Goal: Task Accomplishment & Management: Use online tool/utility

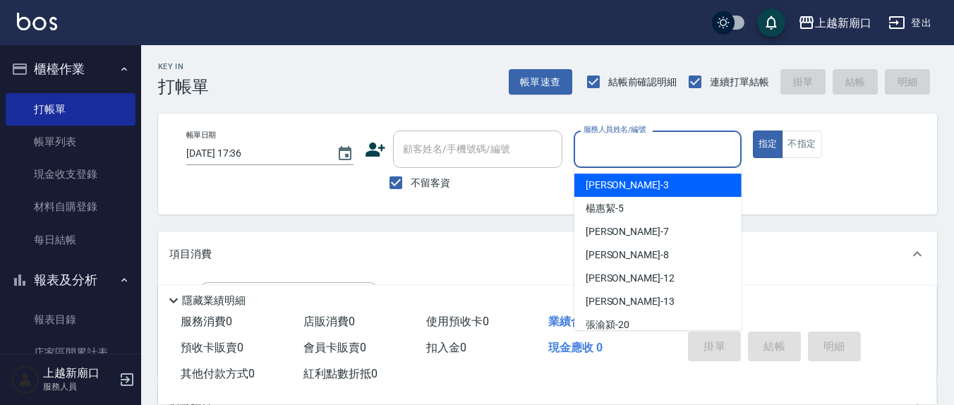
click at [631, 161] on input "服務人員姓名/編號" at bounding box center [657, 149] width 155 height 25
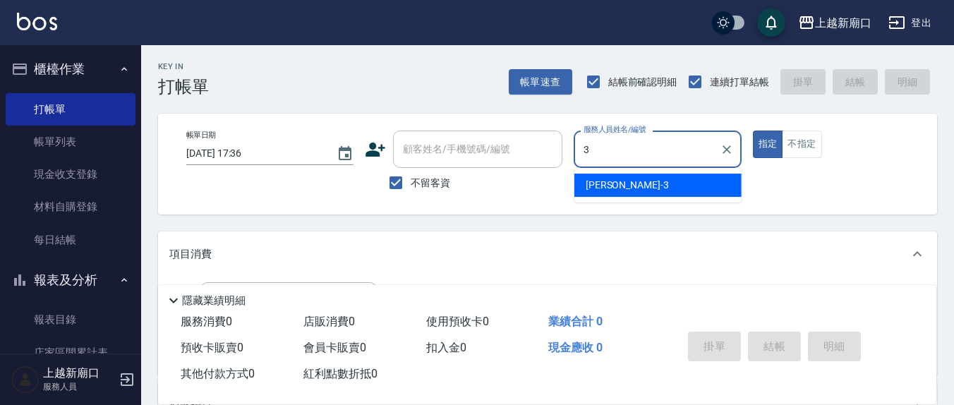
type input "3"
type button "true"
type input "游雅淇-3"
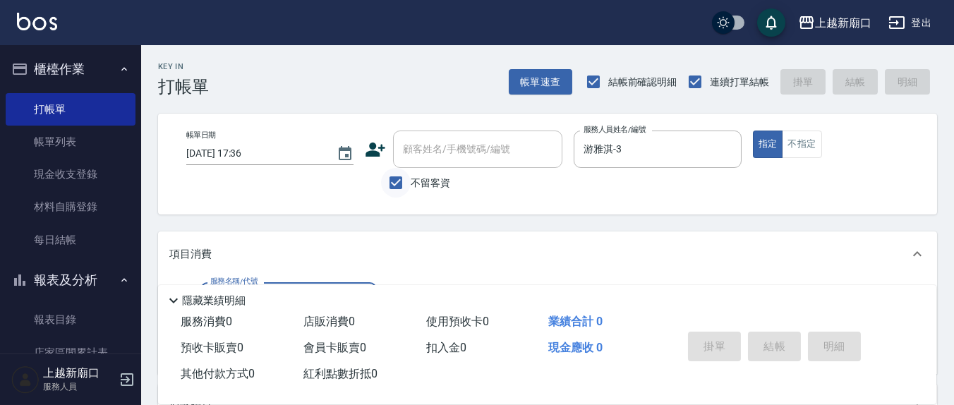
click at [394, 181] on input "不留客資" at bounding box center [396, 183] width 30 height 30
checkbox input "false"
click at [417, 167] on div "顧客姓名/手機號碼/編號" at bounding box center [477, 149] width 169 height 37
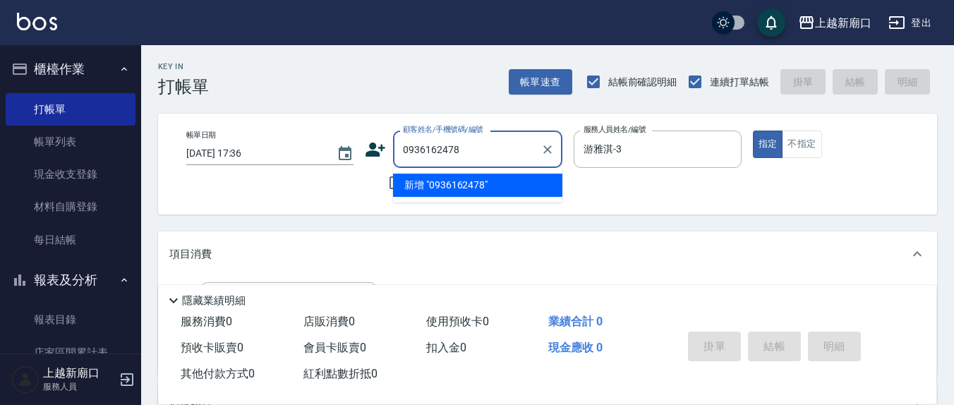
click at [433, 187] on li "新增 "0936162478"" at bounding box center [477, 185] width 169 height 23
type input "0936162478"
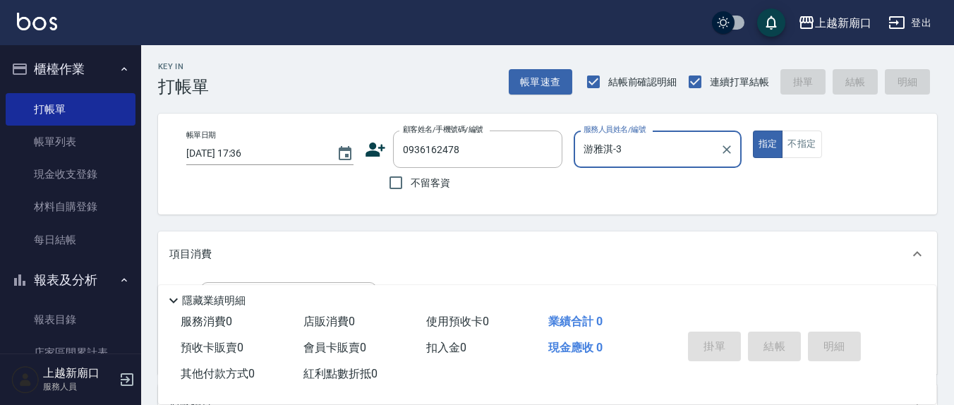
click at [387, 157] on div "顧客姓名/手機號碼/編號 0936162478 顧客姓名/手機號碼/編號" at bounding box center [464, 149] width 198 height 37
click at [371, 149] on icon at bounding box center [375, 149] width 21 height 21
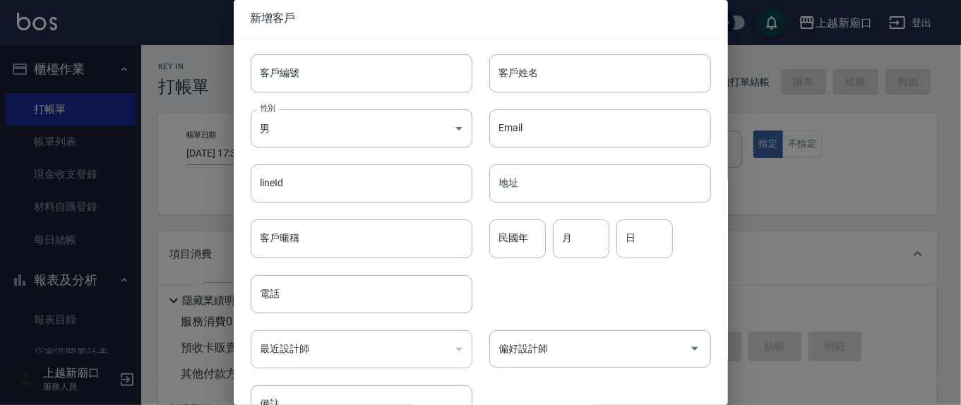
type input "0936162478"
click at [557, 67] on input "客戶姓名" at bounding box center [600, 73] width 222 height 38
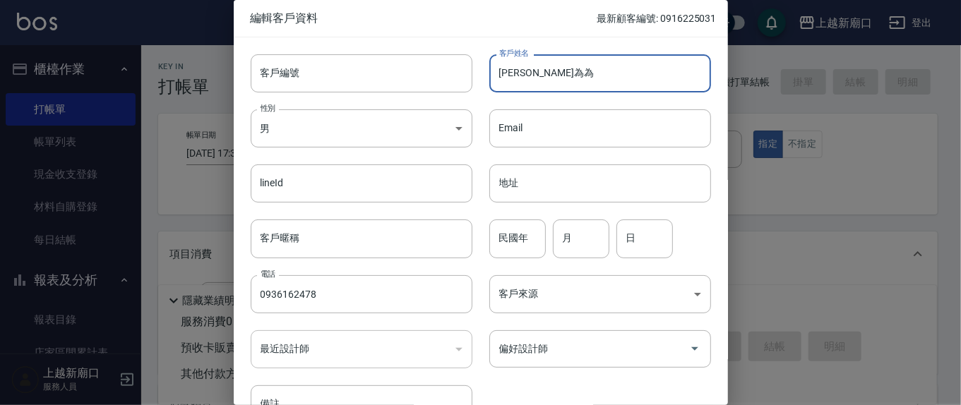
click at [543, 63] on input "[PERSON_NAME]為為" at bounding box center [600, 73] width 222 height 38
type input "[PERSON_NAME]"
click at [537, 239] on input "民國年" at bounding box center [517, 238] width 56 height 38
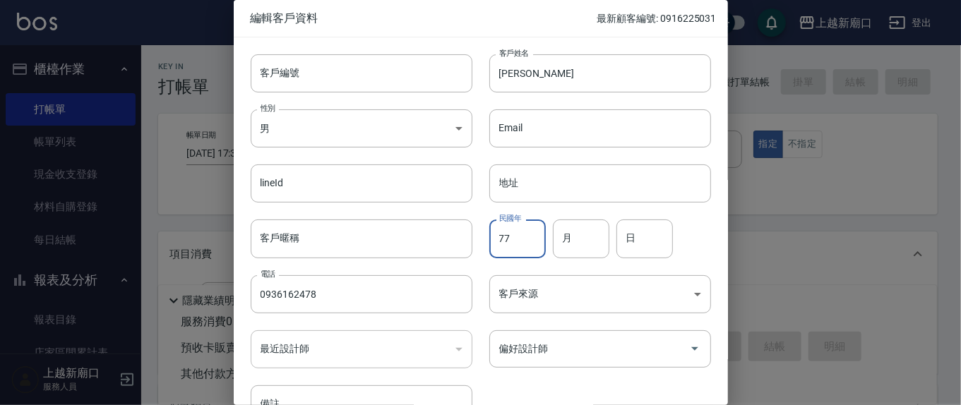
type input "77"
type input "6"
type input "4"
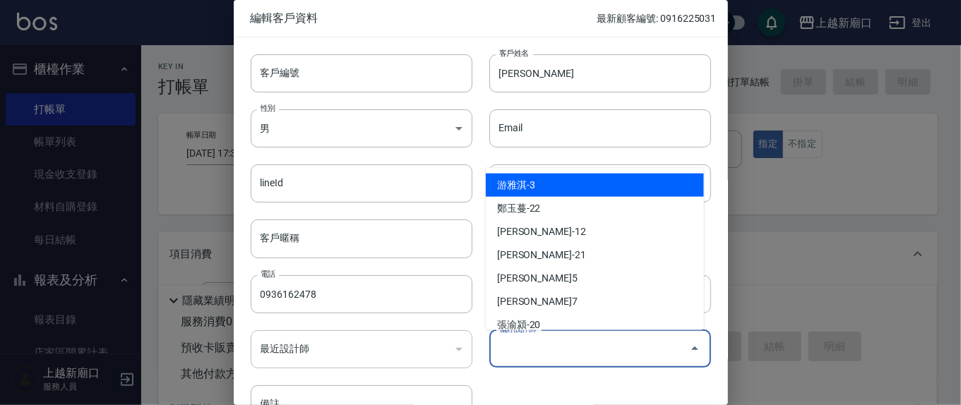
click at [573, 359] on input "偏好設計師" at bounding box center [589, 349] width 188 height 25
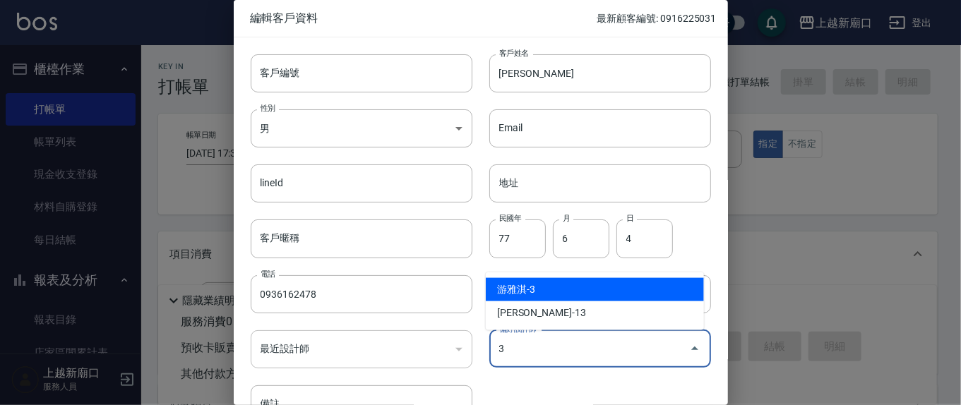
type input "[PERSON_NAME]"
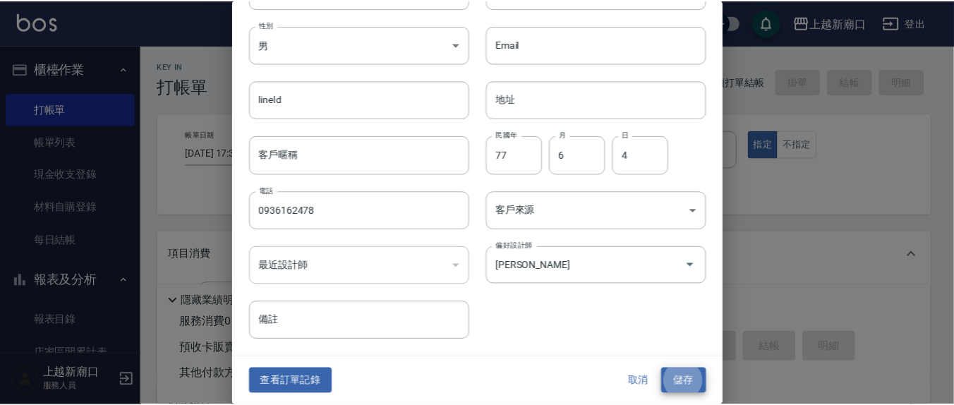
scroll to position [83, 0]
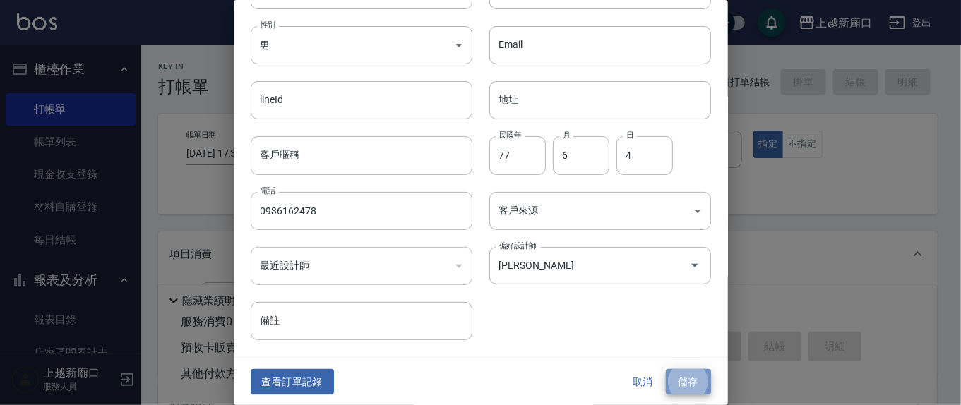
click at [671, 381] on button "儲存" at bounding box center [688, 382] width 45 height 26
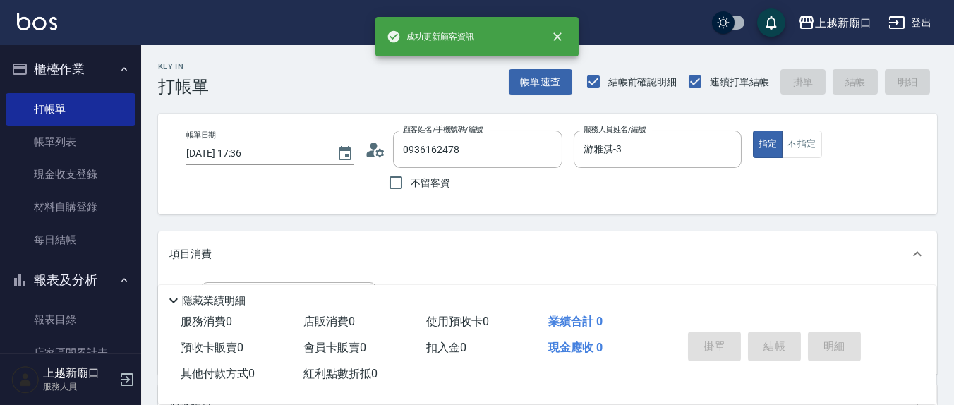
scroll to position [147, 0]
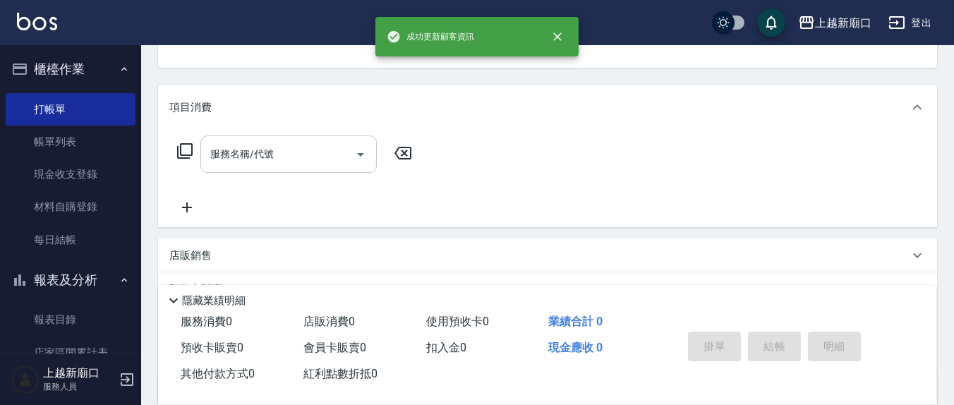
click at [292, 156] on input "服務名稱/代號" at bounding box center [278, 154] width 143 height 25
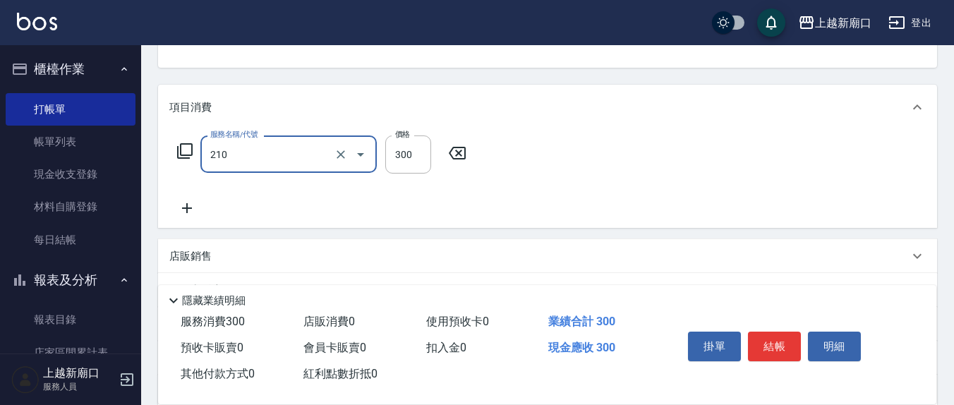
type input "歐娜洗髮精(210)"
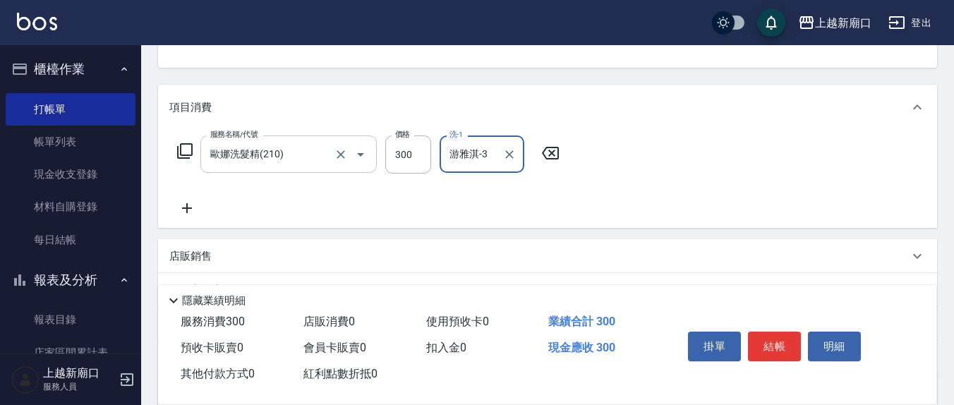
type input "游雅淇-3"
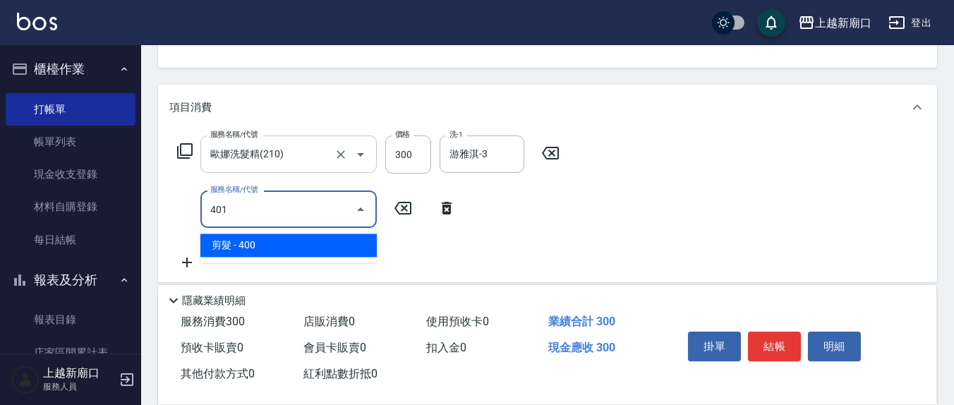
type input "剪髮(401)"
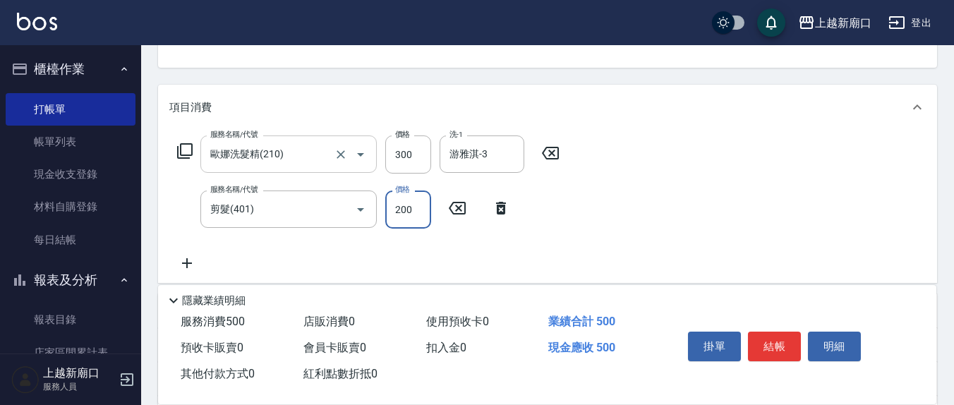
type input "200"
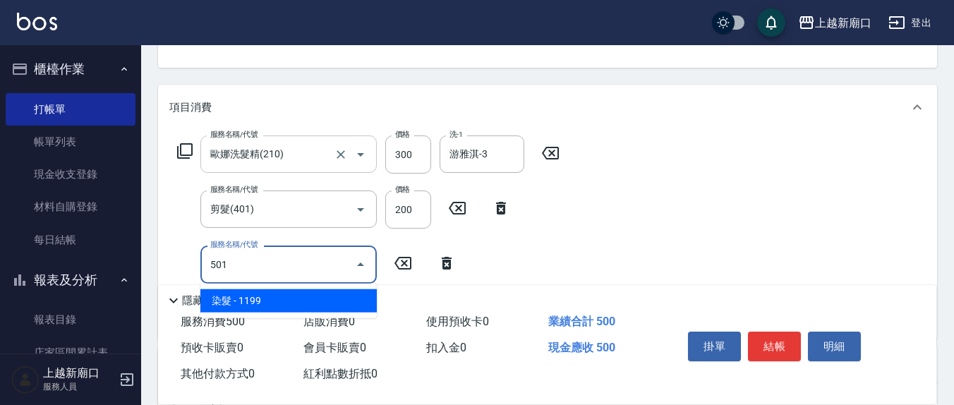
type input "染髮(501)"
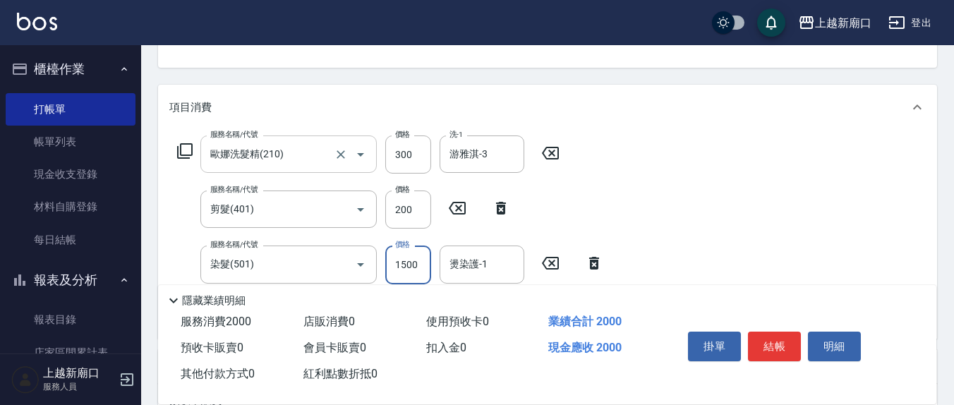
type input "1500"
type input "游雅淇-3"
click at [425, 267] on input "1500" at bounding box center [408, 265] width 46 height 38
type input "1200"
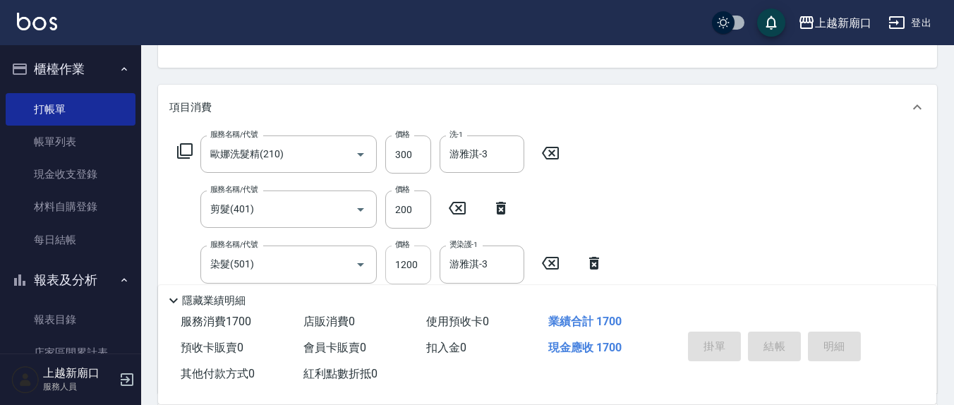
type input "[DATE] 18:23"
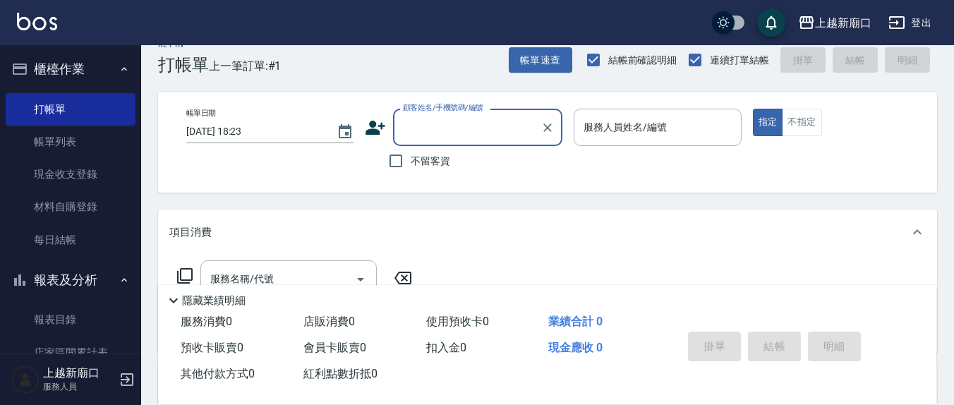
scroll to position [0, 0]
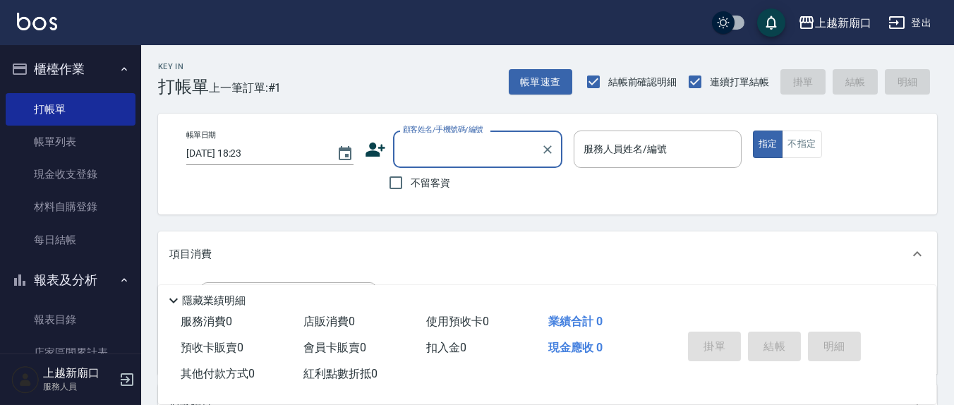
drag, startPoint x: 395, startPoint y: 187, endPoint x: 642, endPoint y: 200, distance: 247.4
click at [396, 186] on input "不留客資" at bounding box center [396, 183] width 30 height 30
checkbox input "true"
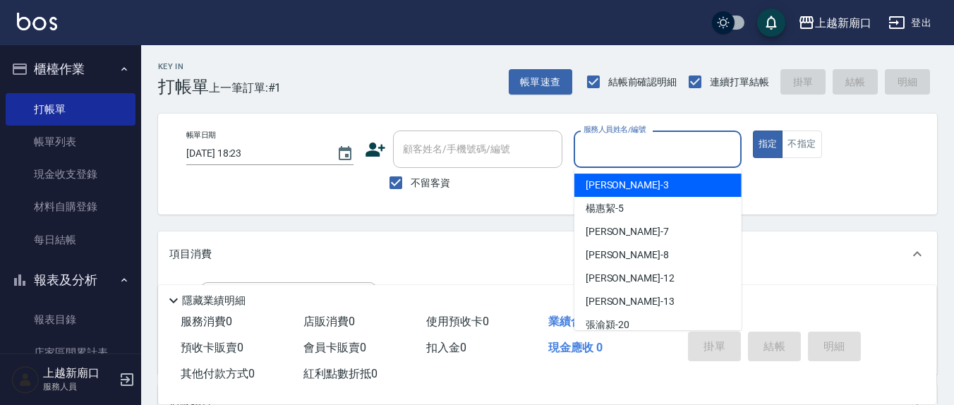
drag, startPoint x: 632, startPoint y: 160, endPoint x: 494, endPoint y: 184, distance: 139.7
click at [627, 160] on input "服務人員姓名/編號" at bounding box center [657, 149] width 155 height 25
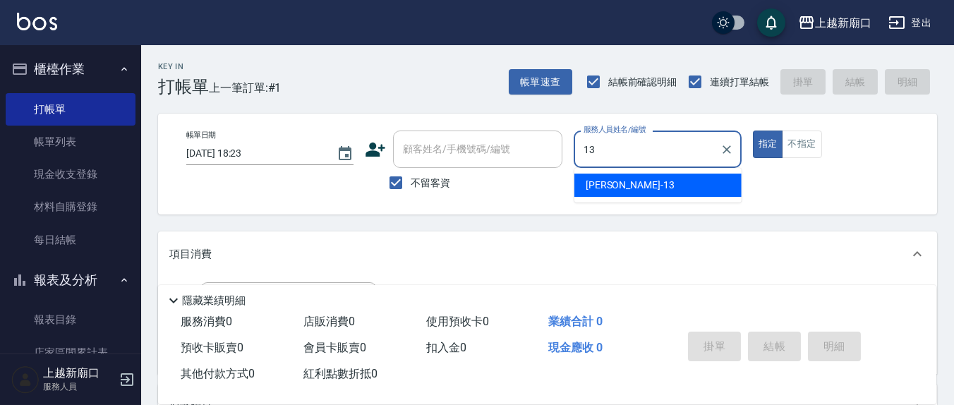
type input "[PERSON_NAME]-13"
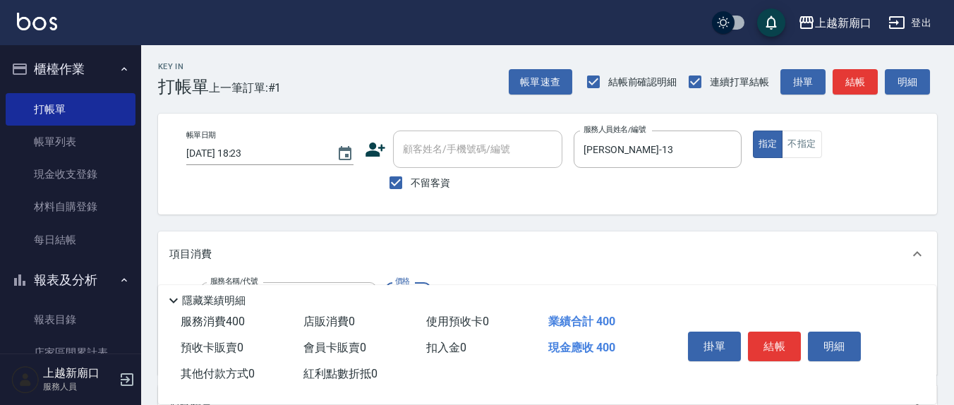
type input "剪髮(401)"
type input "300"
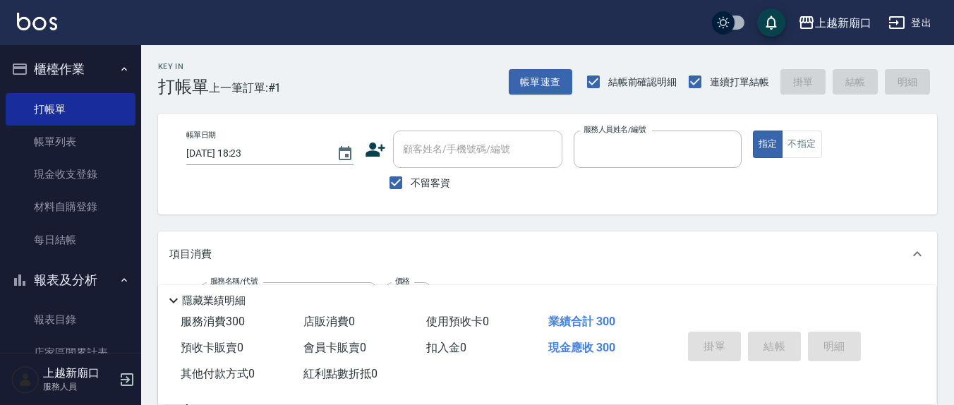
click at [753, 131] on button "指定" at bounding box center [768, 145] width 30 height 28
type input "[DATE] 18:24"
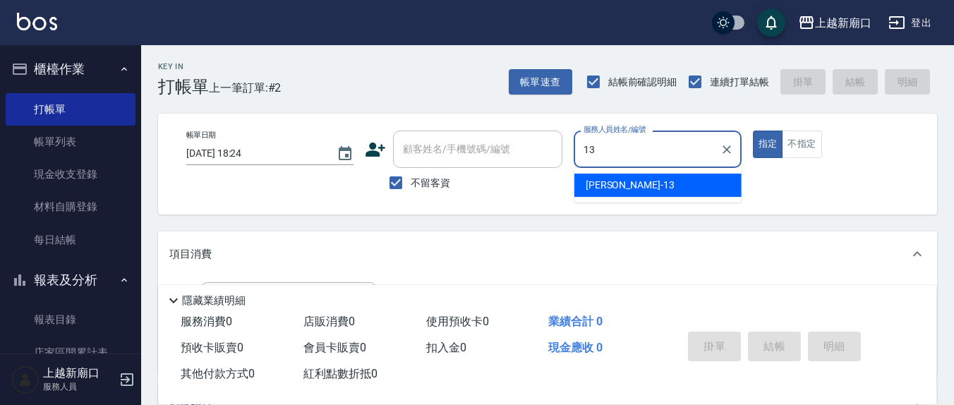
type input "[PERSON_NAME]-13"
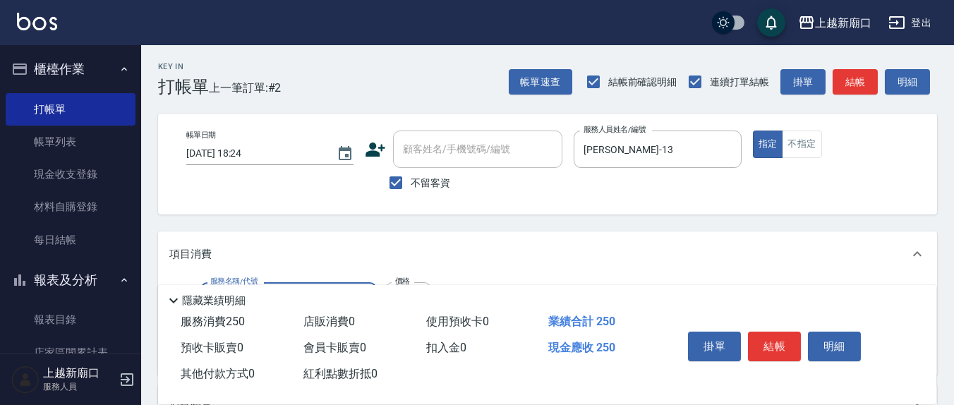
type input "洗髮(201)"
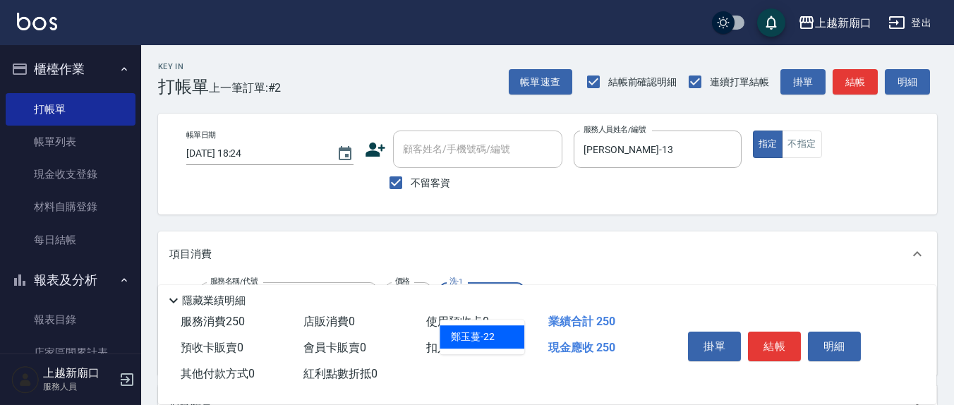
type input "鄭玉蔓-22"
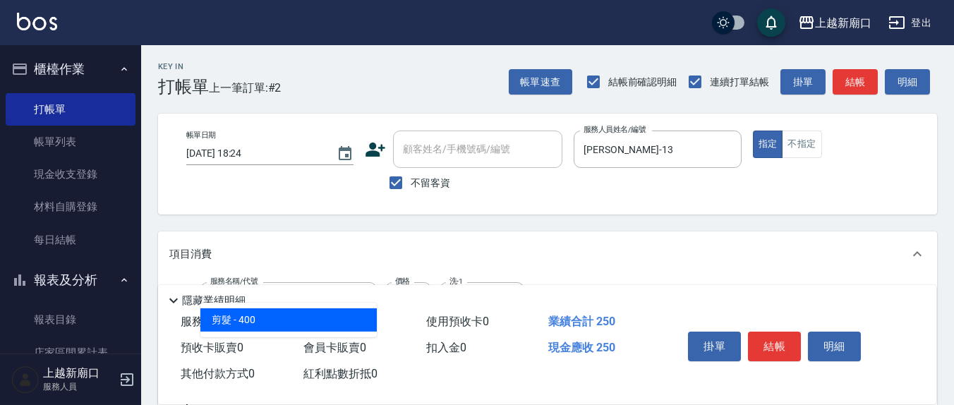
type input "剪髮(401)"
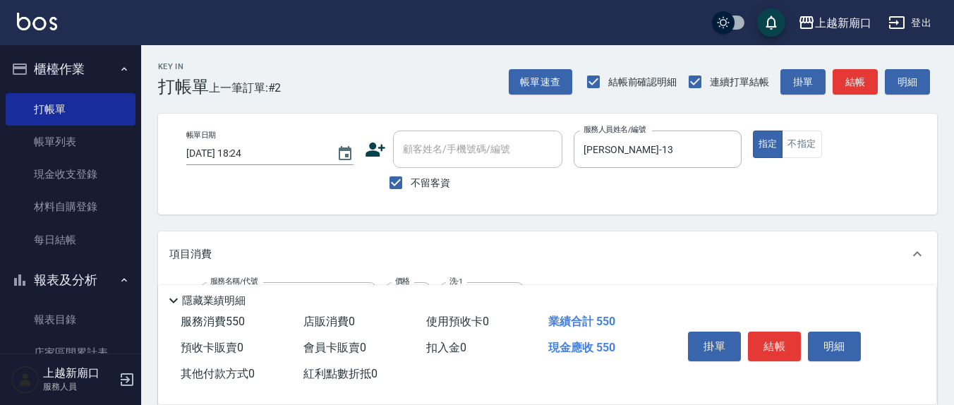
type input "300"
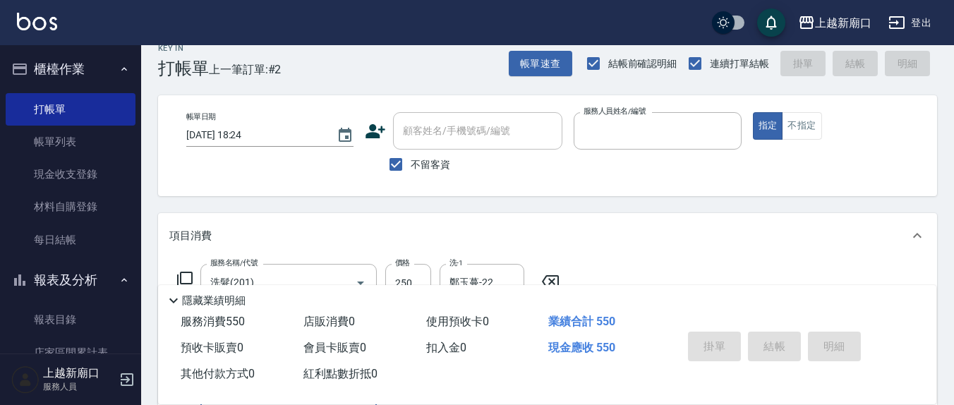
click at [753, 112] on button "指定" at bounding box center [768, 126] width 30 height 28
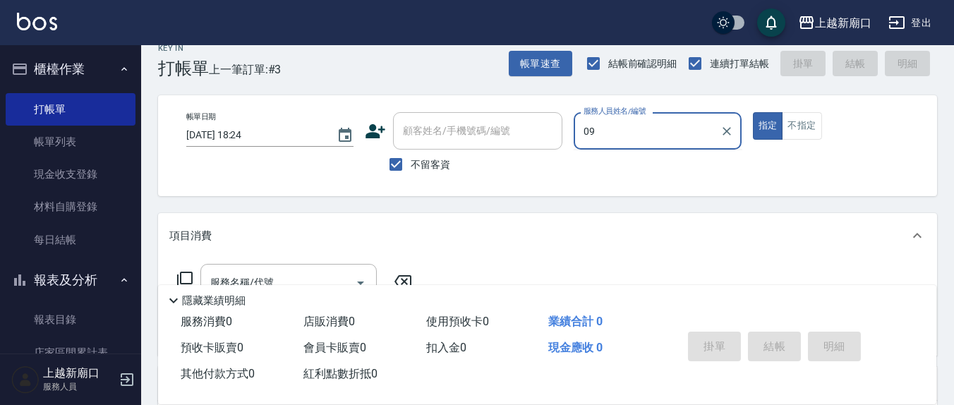
type input "0"
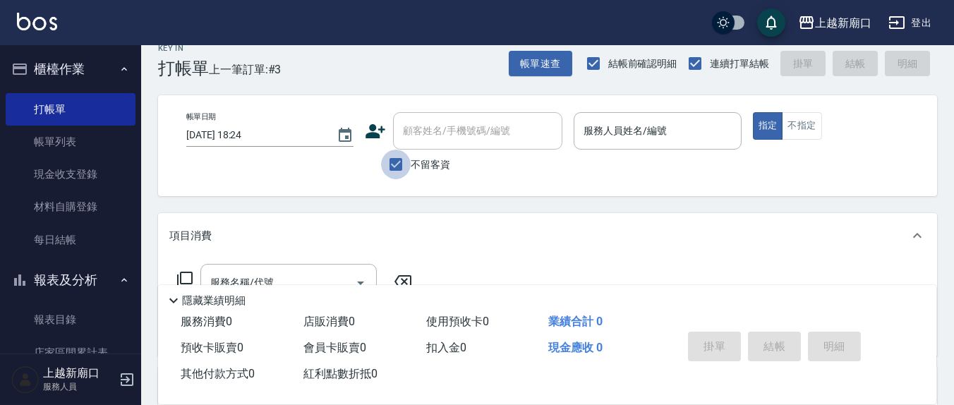
drag, startPoint x: 389, startPoint y: 160, endPoint x: 444, endPoint y: 147, distance: 56.7
click at [395, 160] on input "不留客資" at bounding box center [396, 165] width 30 height 30
checkbox input "false"
click at [438, 138] on input "顧客姓名/手機號碼/編號" at bounding box center [467, 131] width 136 height 25
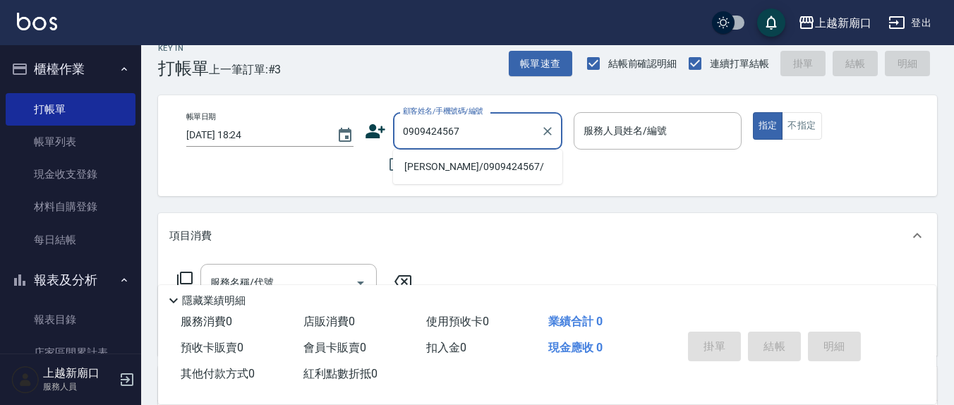
click at [435, 162] on li "[PERSON_NAME]/0909424567/" at bounding box center [477, 166] width 169 height 23
type input "[PERSON_NAME]/0909424567/"
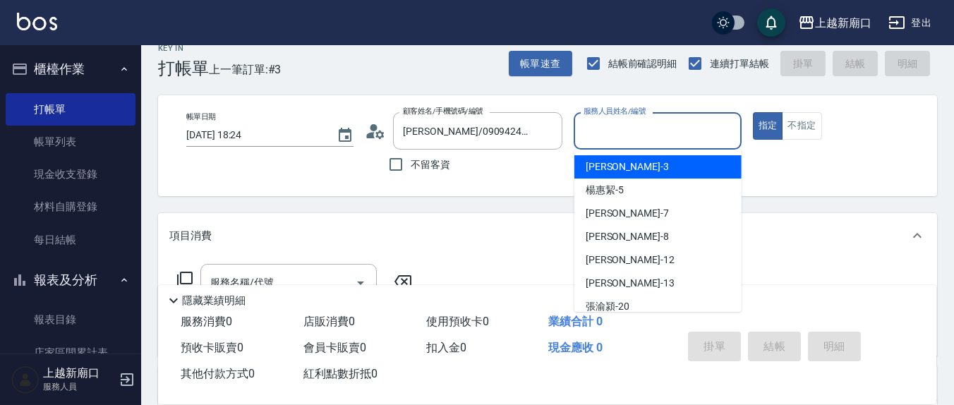
click at [619, 138] on input "服務人員姓名/編號" at bounding box center [657, 131] width 155 height 25
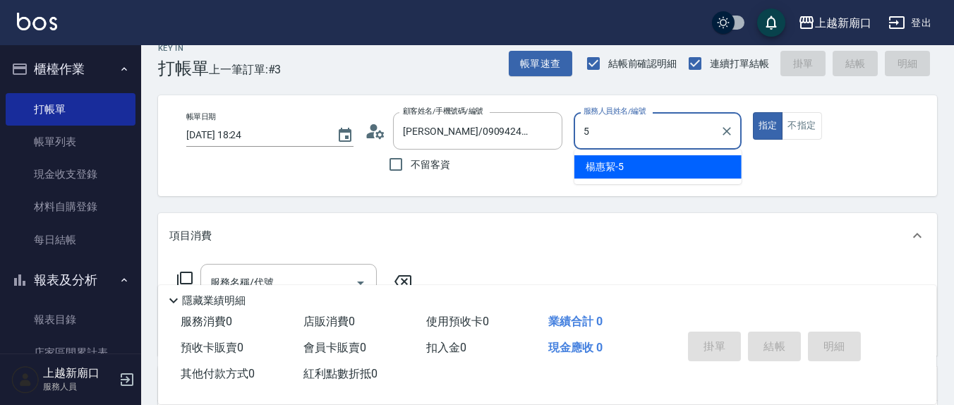
type input "[PERSON_NAME]5"
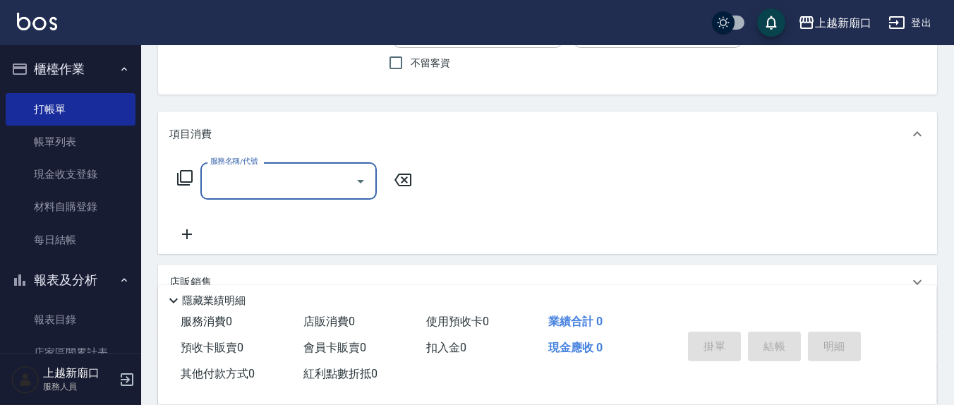
scroll to position [165, 0]
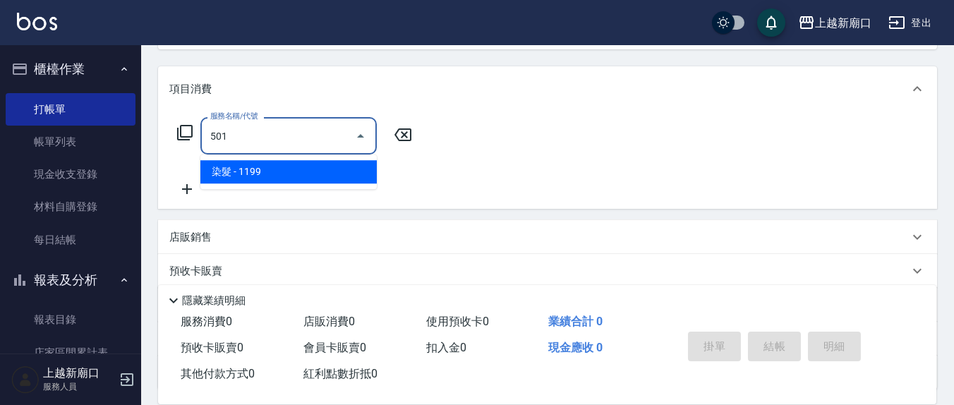
type input "染髮(501)"
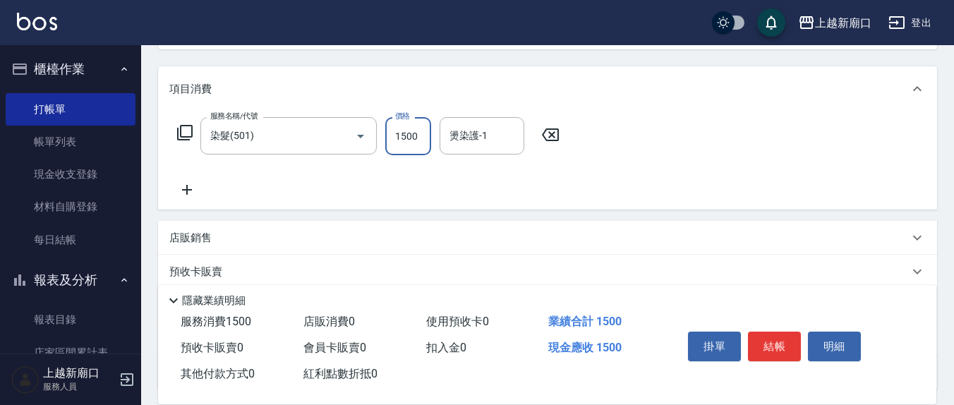
type input "1500"
type input "[PERSON_NAME]-21"
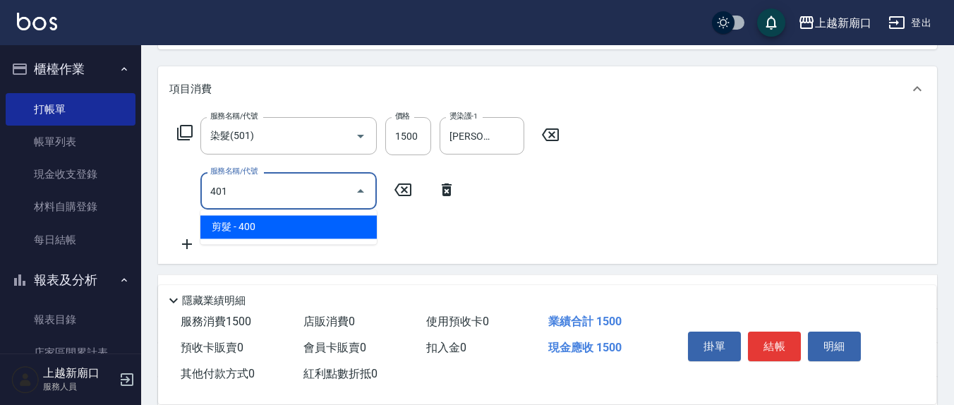
type input "剪髮(401)"
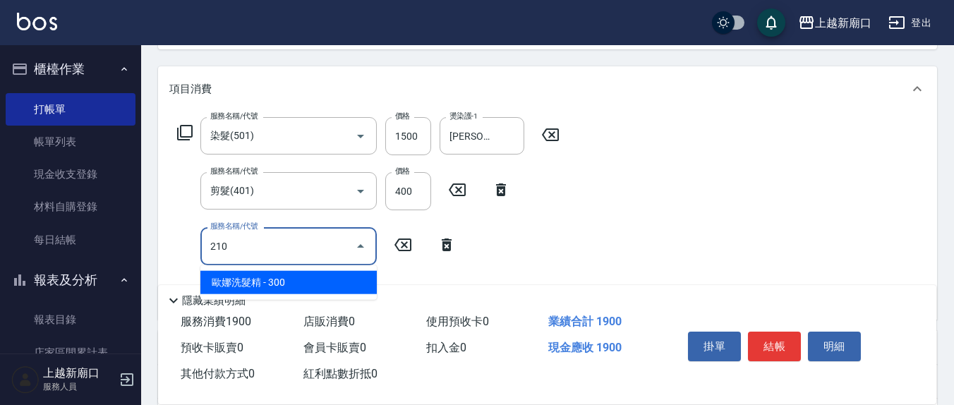
type input "歐娜洗髮精(210)"
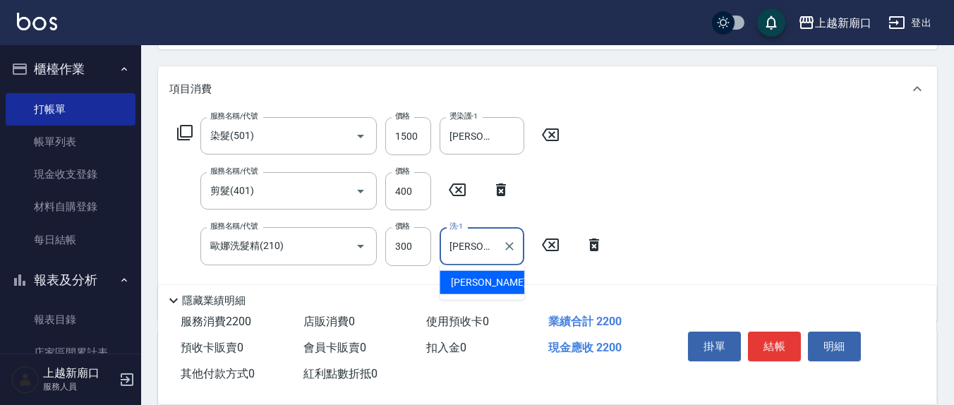
type input "[PERSON_NAME]-21"
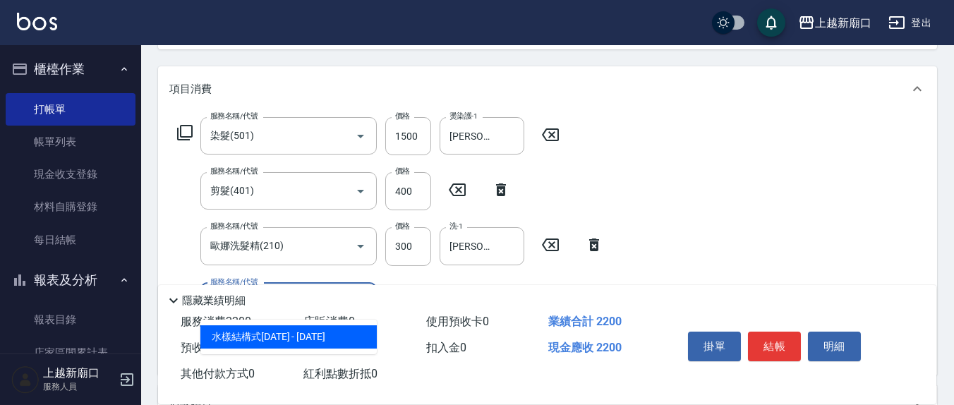
type input "水樣結構式1200(713)"
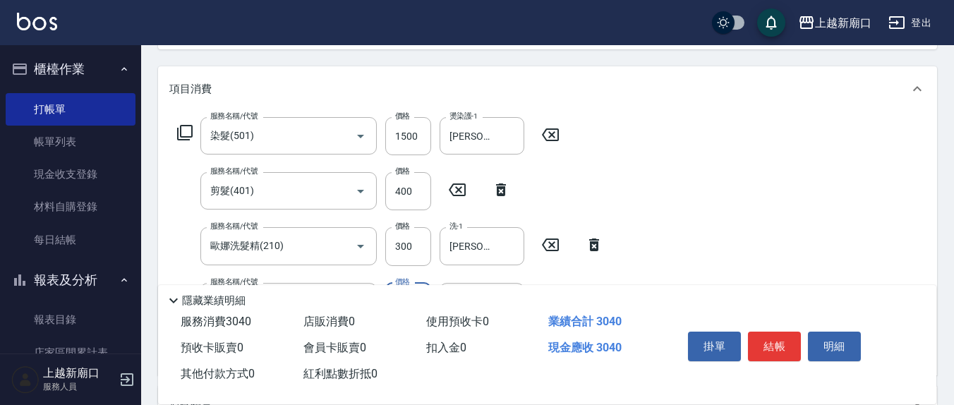
type input "840"
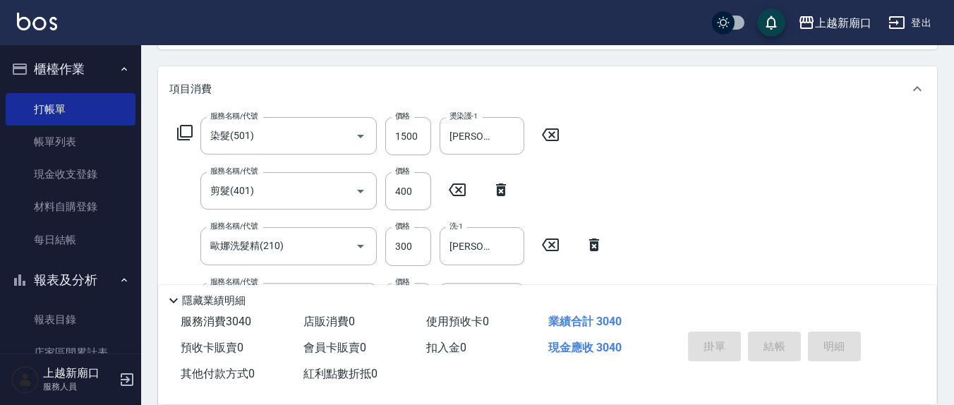
type input "[DATE] 18:25"
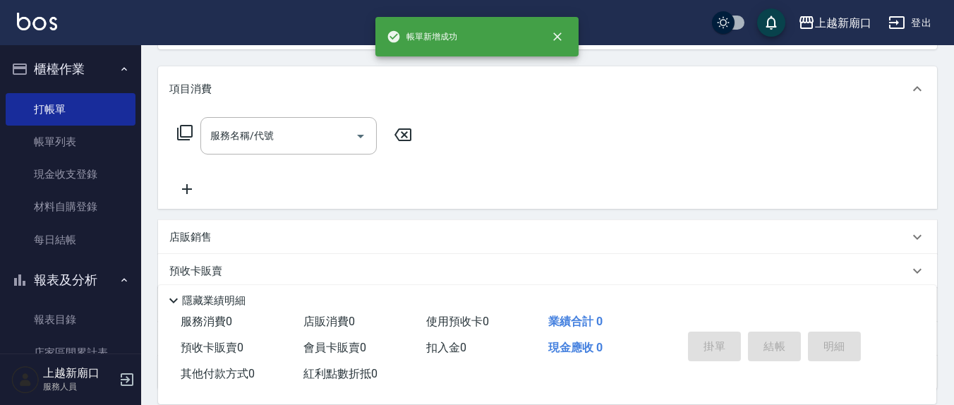
scroll to position [0, 0]
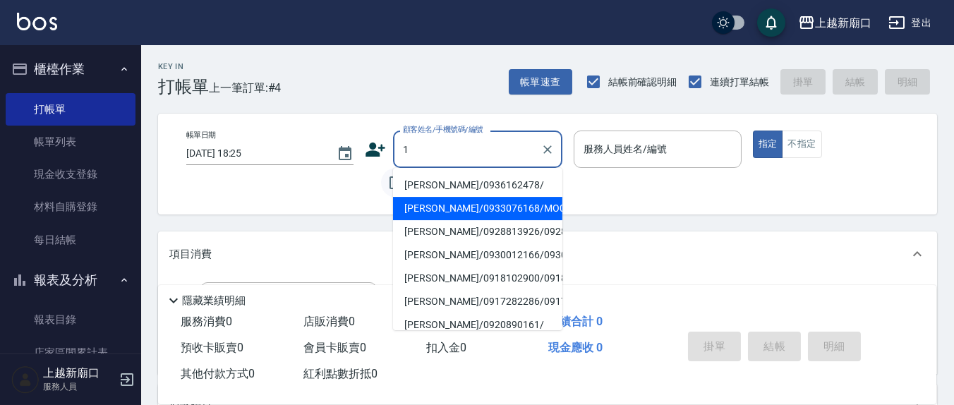
click at [497, 216] on li "[PERSON_NAME]/0933076168/MO0022" at bounding box center [477, 208] width 169 height 23
type input "[PERSON_NAME]/0933076168/MO0022"
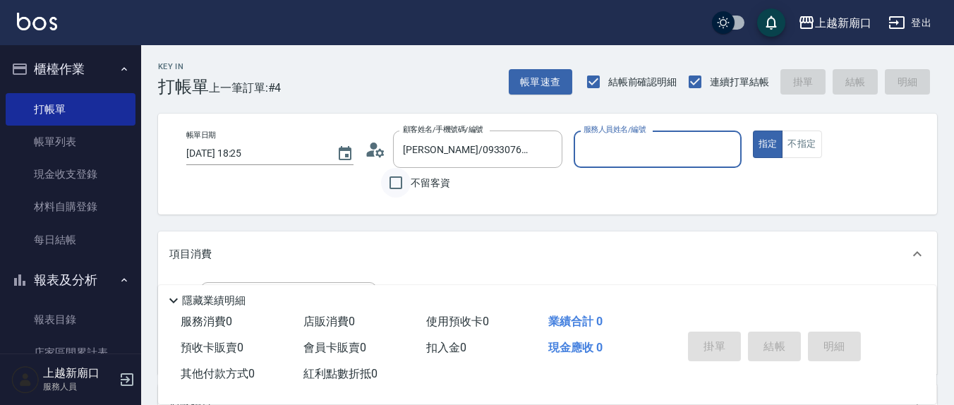
click at [394, 178] on input "不留客資" at bounding box center [396, 183] width 30 height 30
checkbox input "true"
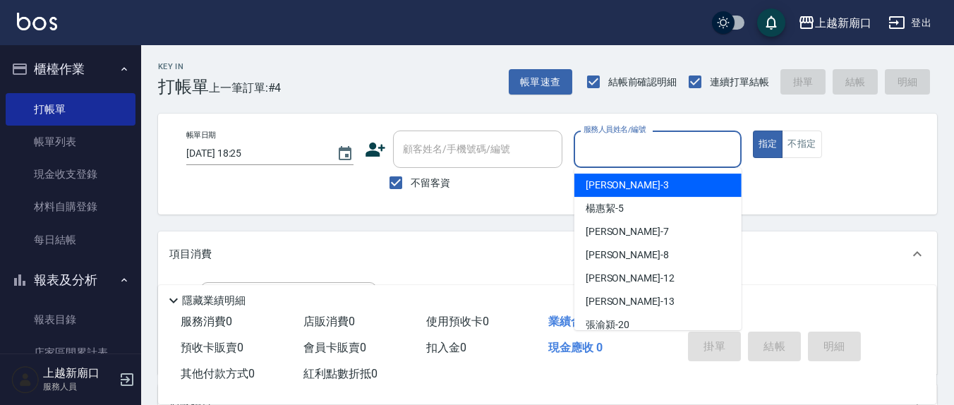
drag, startPoint x: 625, startPoint y: 149, endPoint x: 620, endPoint y: 128, distance: 21.2
click at [622, 132] on div "服務人員姓名/編號 服務人員姓名/編號" at bounding box center [657, 149] width 167 height 37
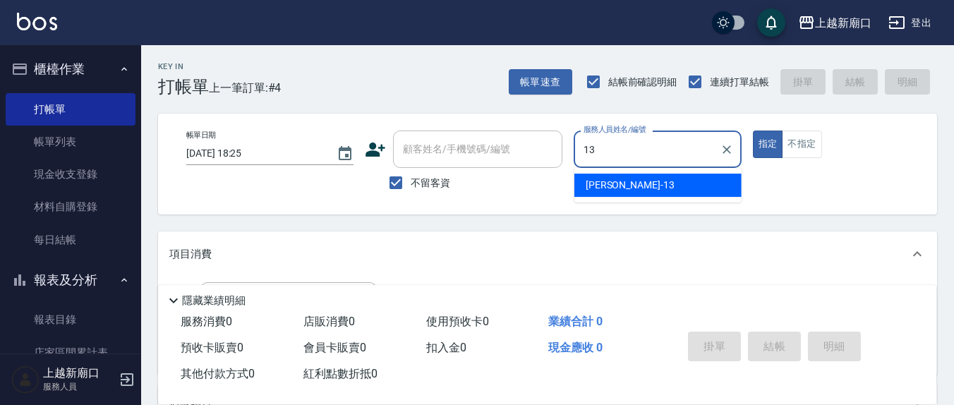
type input "[PERSON_NAME]-13"
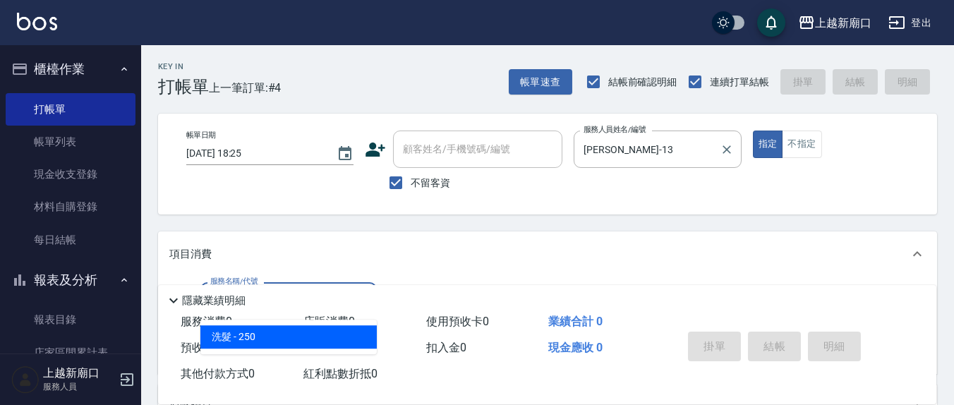
type input "洗髮(201)"
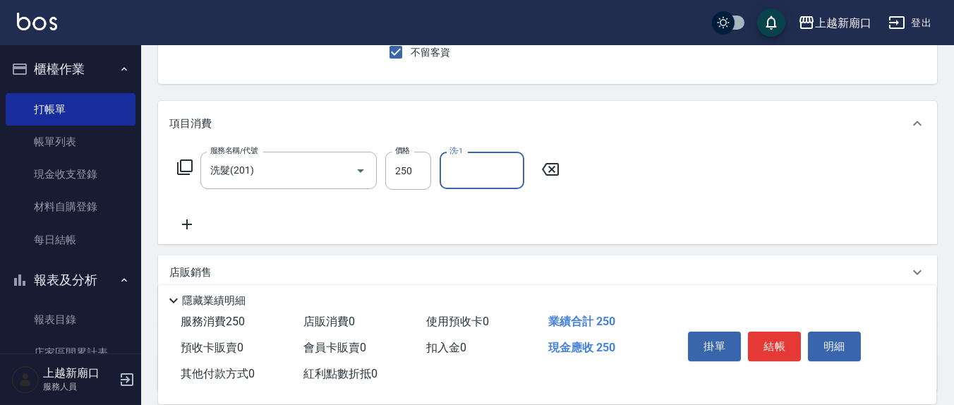
scroll to position [147, 0]
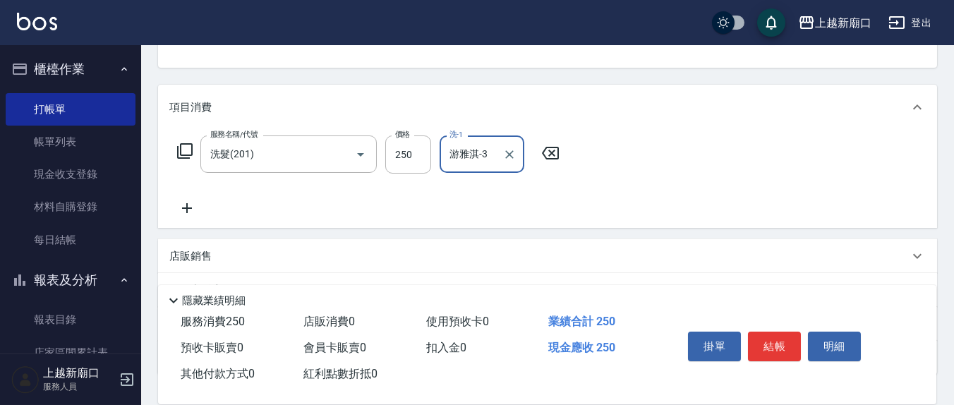
type input "游雅淇-3"
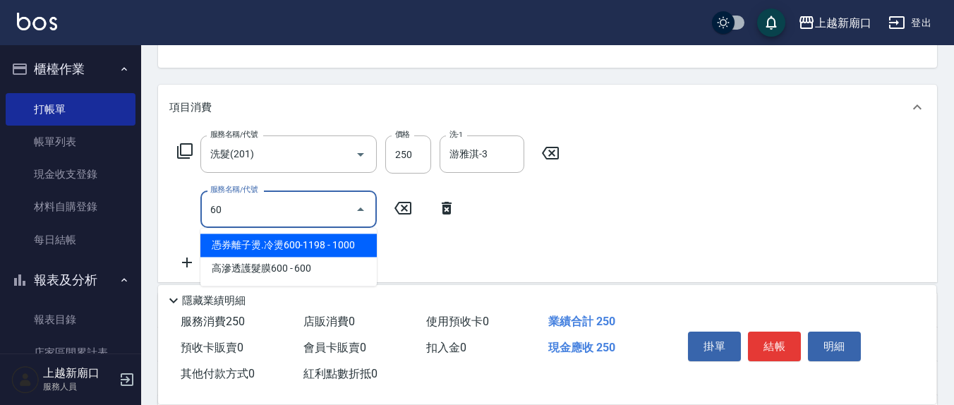
type input "602"
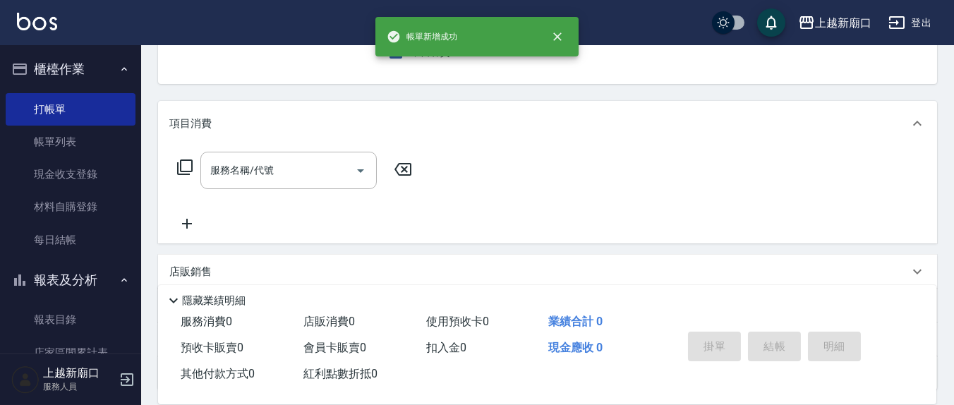
scroll to position [0, 0]
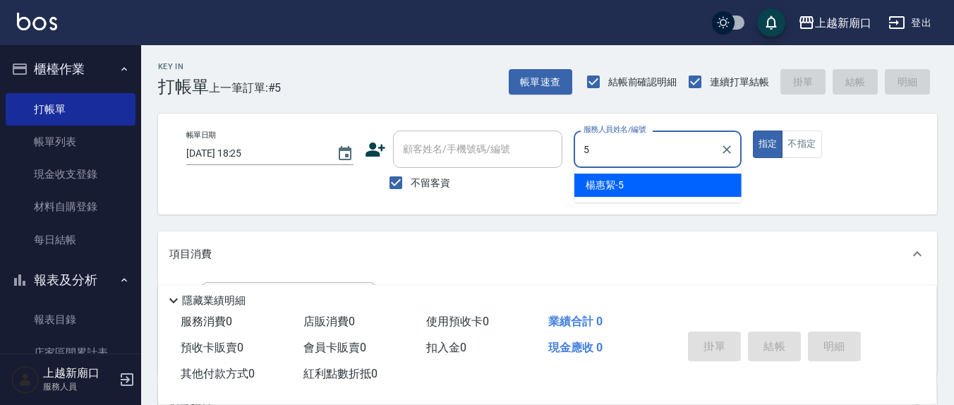
type input "[PERSON_NAME]5"
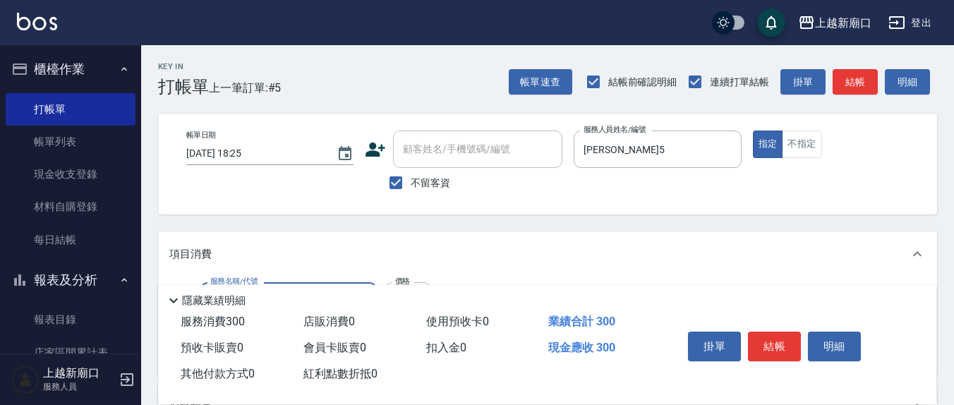
type input "歐娜洗髮精(210)"
type input "鄭玉蔓-22"
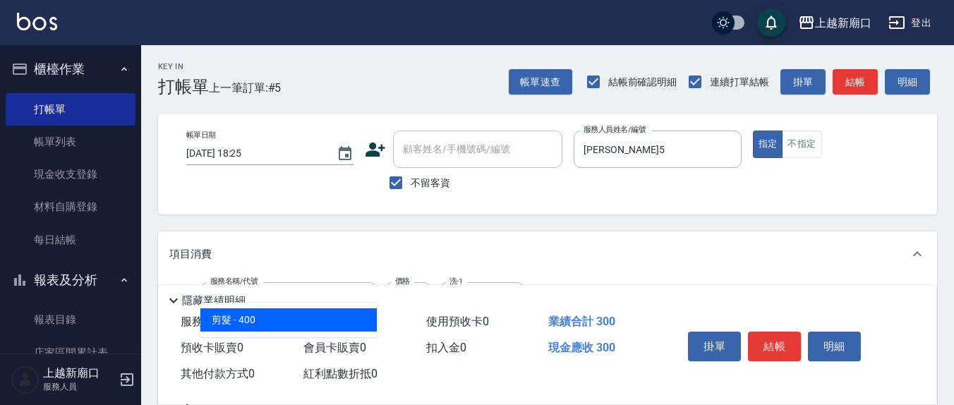
type input "剪髮(401)"
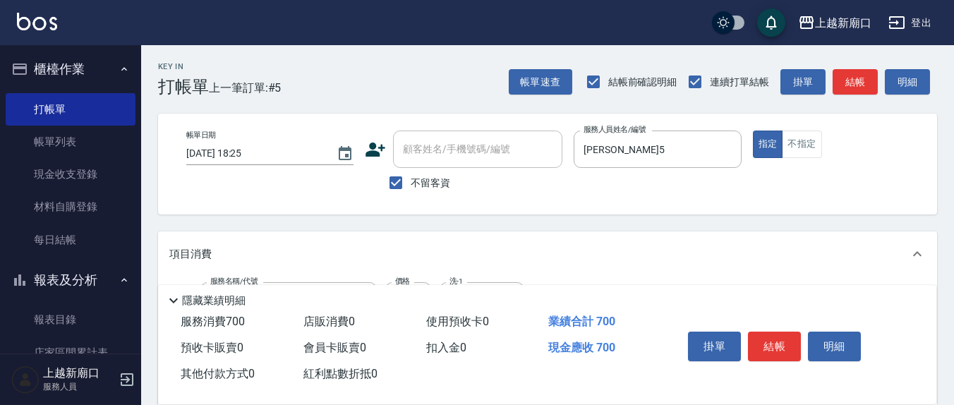
scroll to position [18, 0]
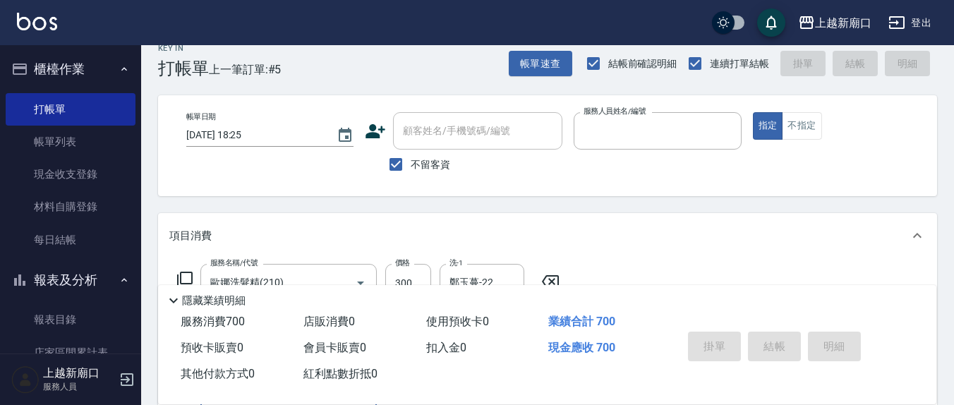
click at [753, 112] on button "指定" at bounding box center [768, 126] width 30 height 28
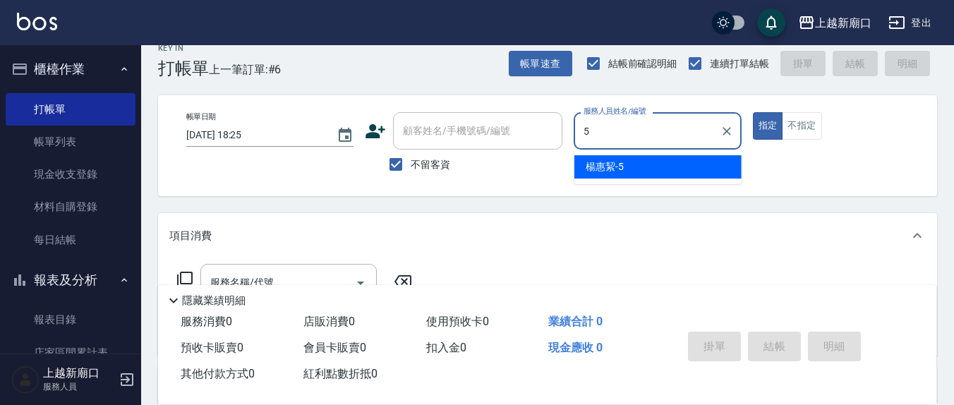
type input "[PERSON_NAME]5"
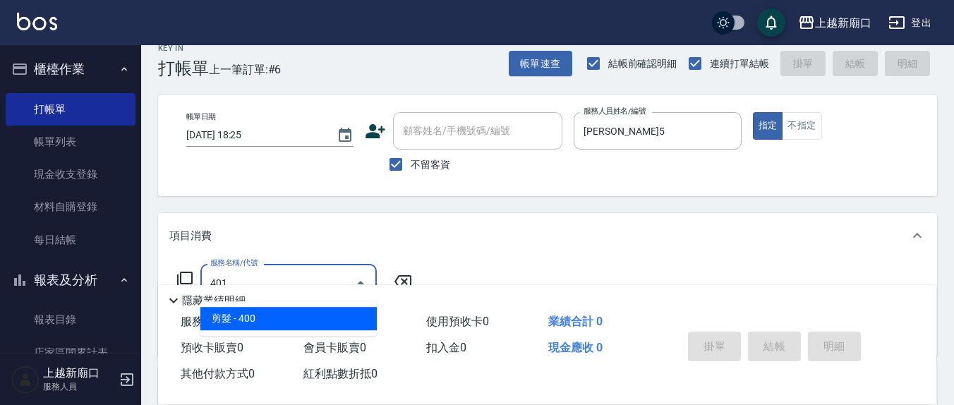
type input "剪髮(401)"
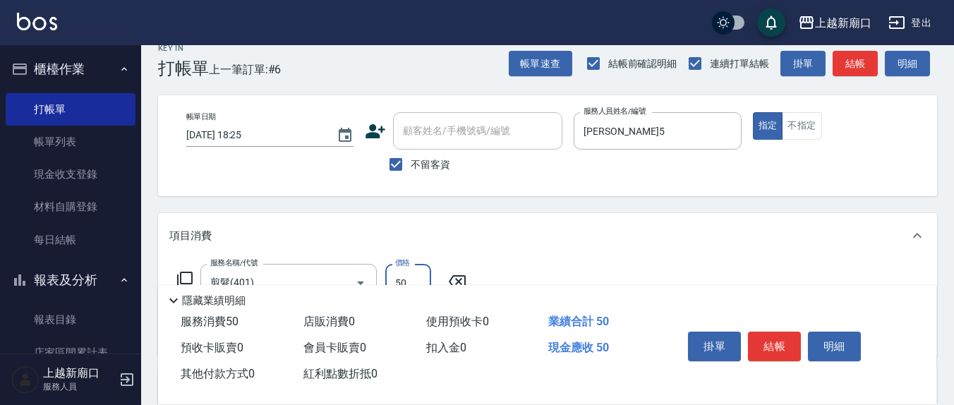
type input "50"
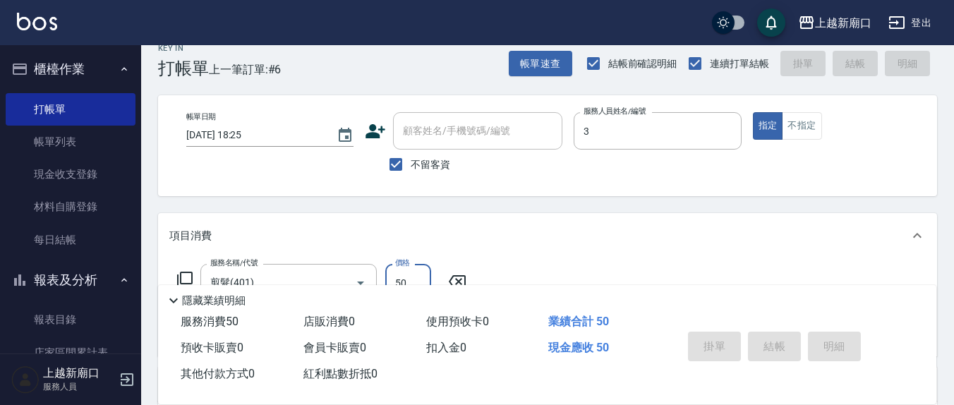
type input "游雅淇-3"
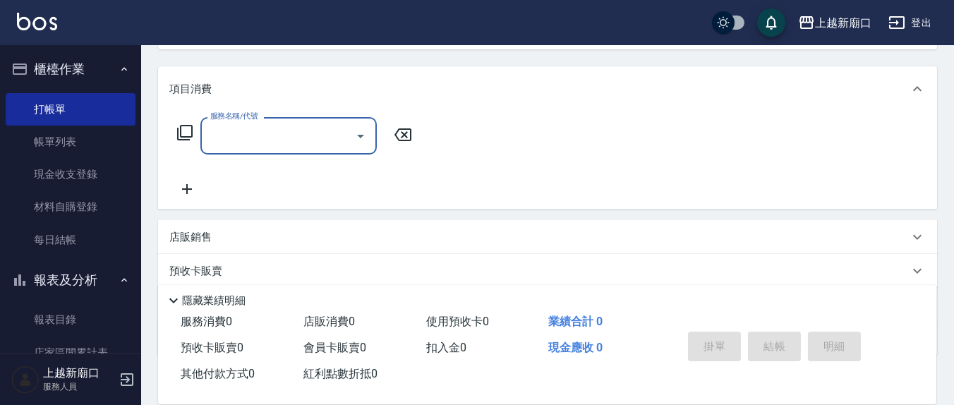
scroll to position [0, 0]
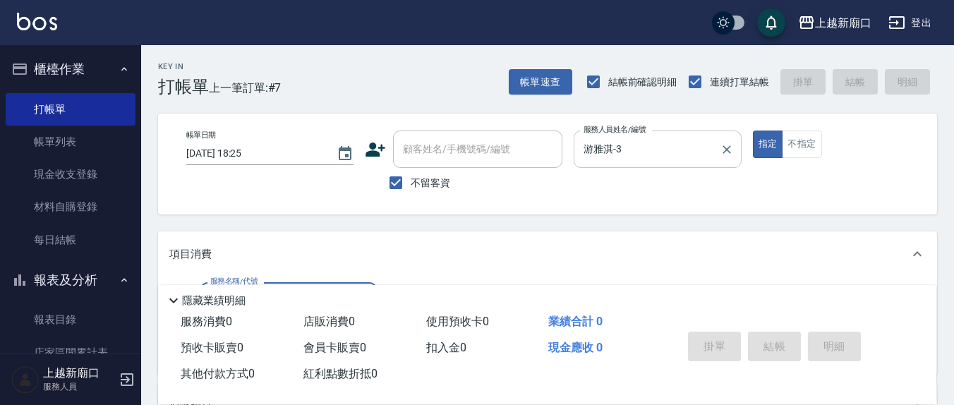
click at [666, 162] on div "[PERSON_NAME]-3 服務人員姓名/編號" at bounding box center [657, 149] width 167 height 37
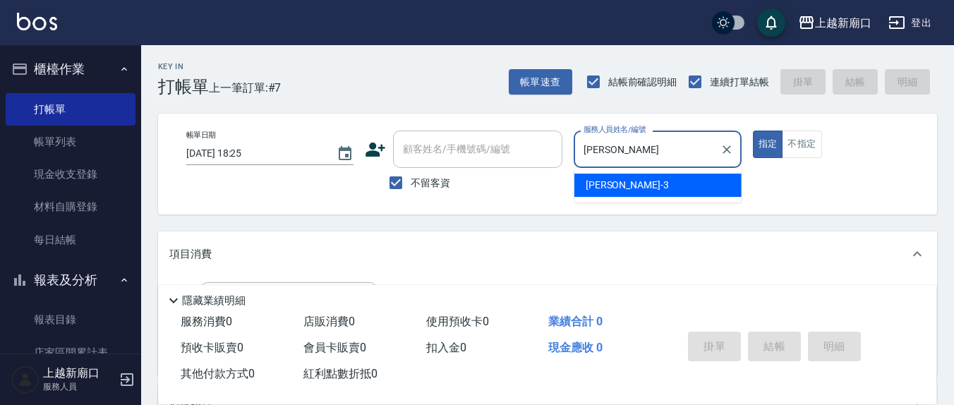
type input "游"
type input "[PERSON_NAME]-12"
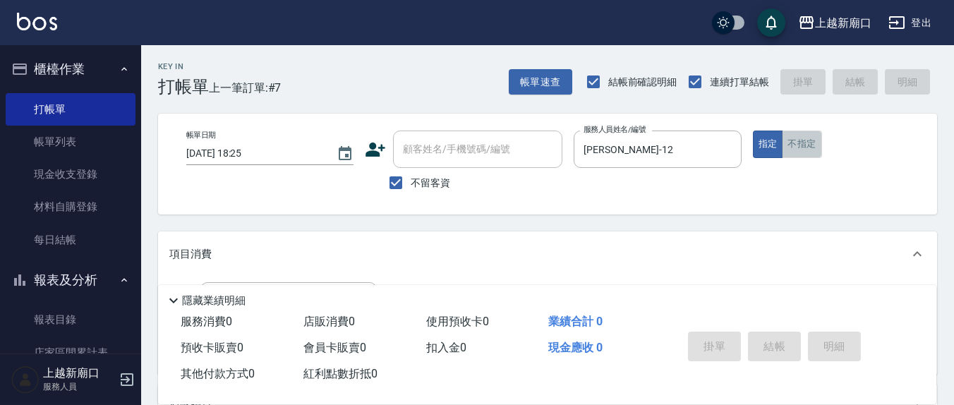
click at [794, 146] on button "不指定" at bounding box center [802, 145] width 40 height 28
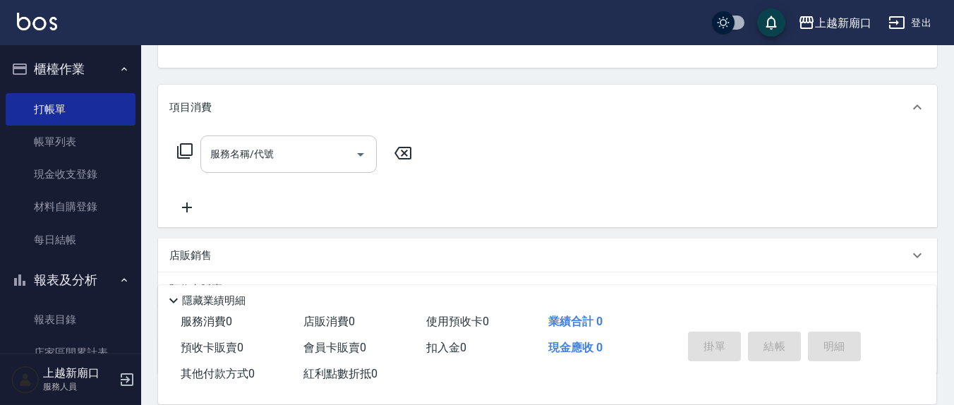
click at [321, 157] on input "服務名稱/代號" at bounding box center [278, 154] width 143 height 25
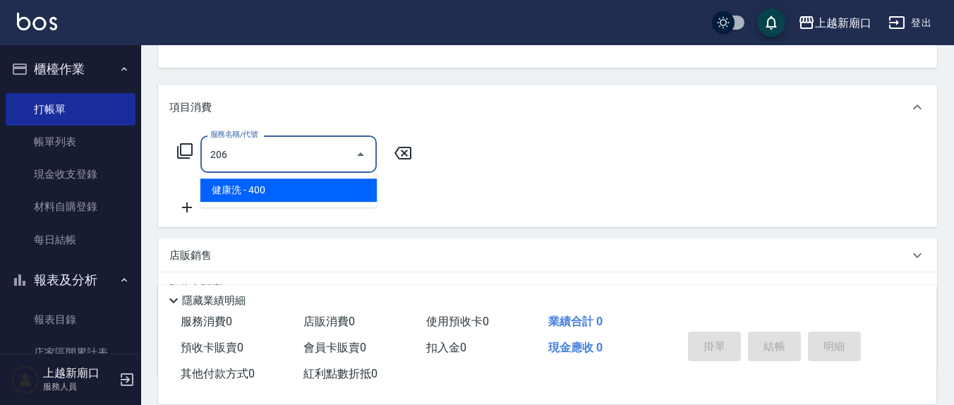
type input "健康洗(206)"
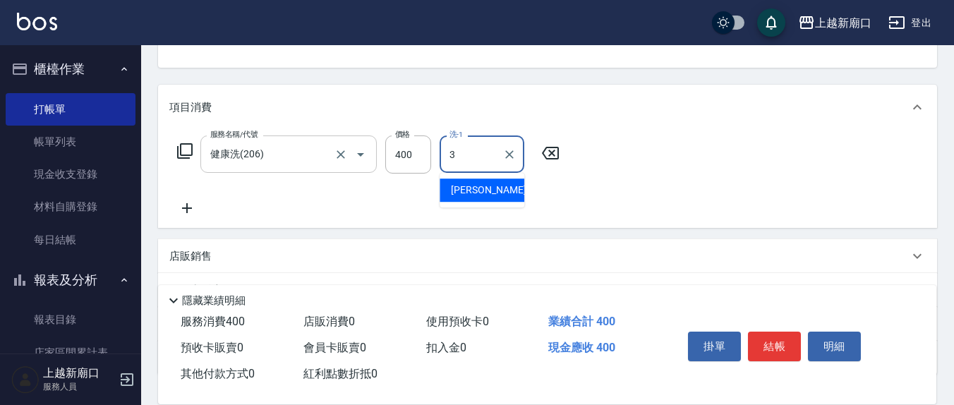
type input "游雅淇-3"
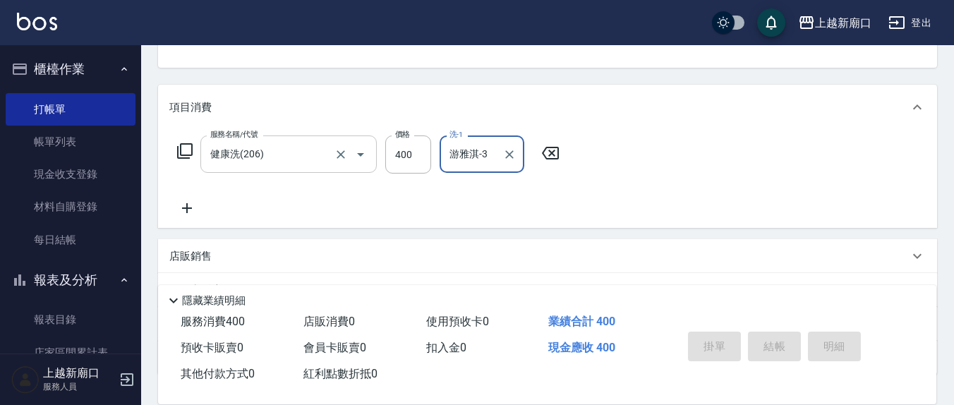
type button "false"
type input "[DATE] 18:26"
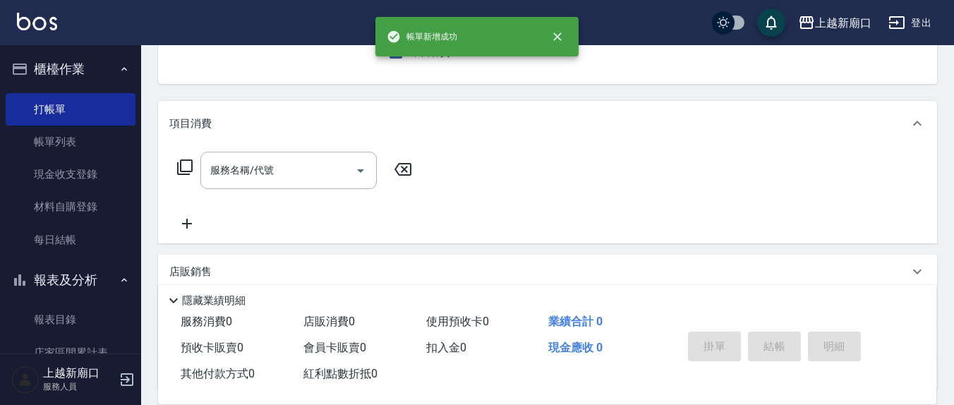
scroll to position [0, 0]
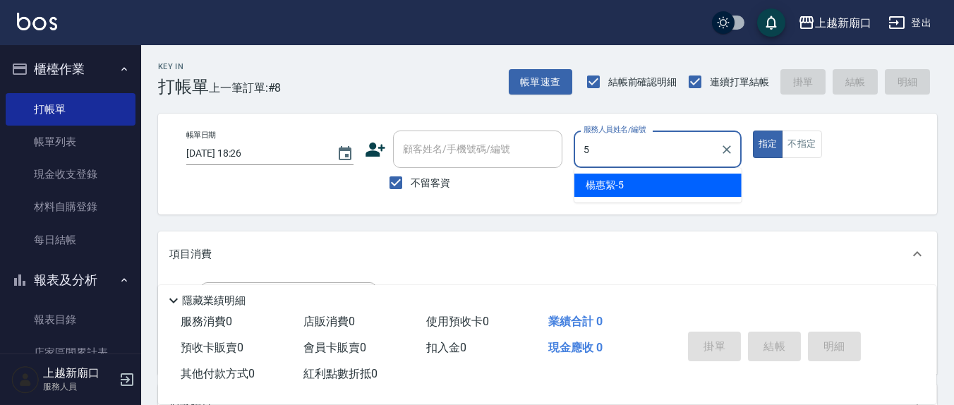
type input "[PERSON_NAME]5"
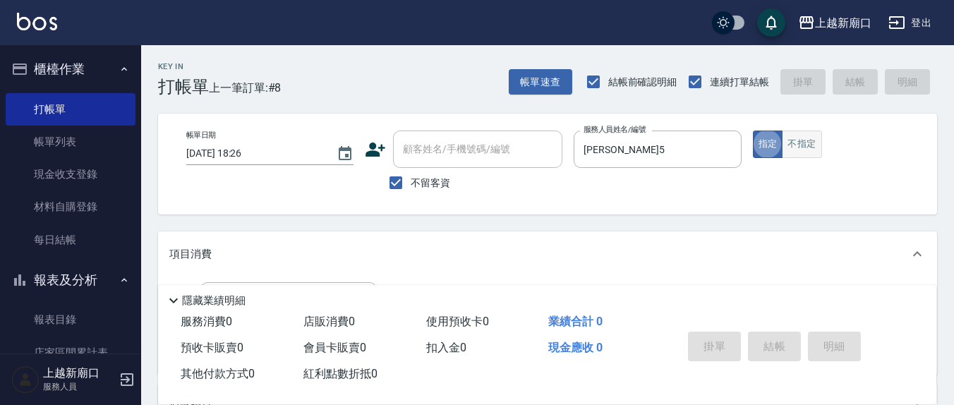
click at [794, 148] on button "不指定" at bounding box center [802, 145] width 40 height 28
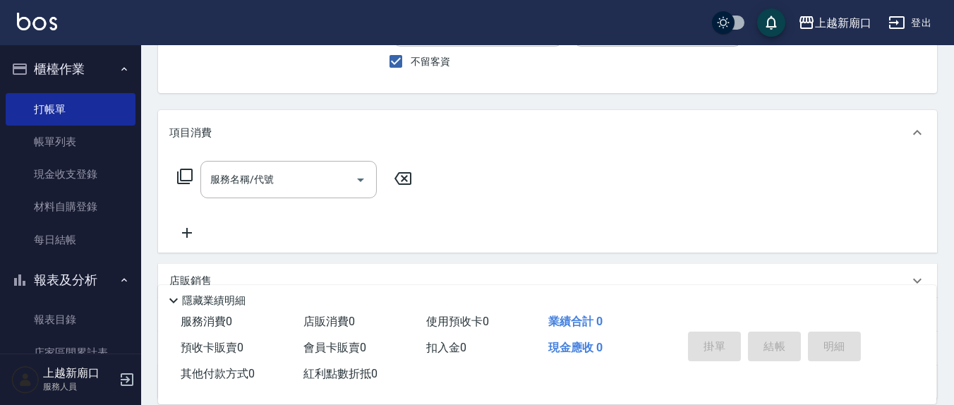
scroll to position [147, 0]
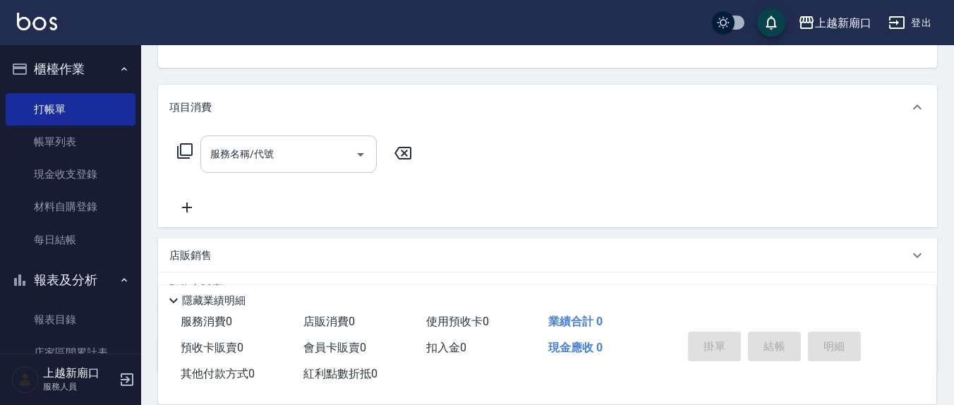
click at [313, 136] on div "服務名稱/代號" at bounding box center [288, 154] width 176 height 37
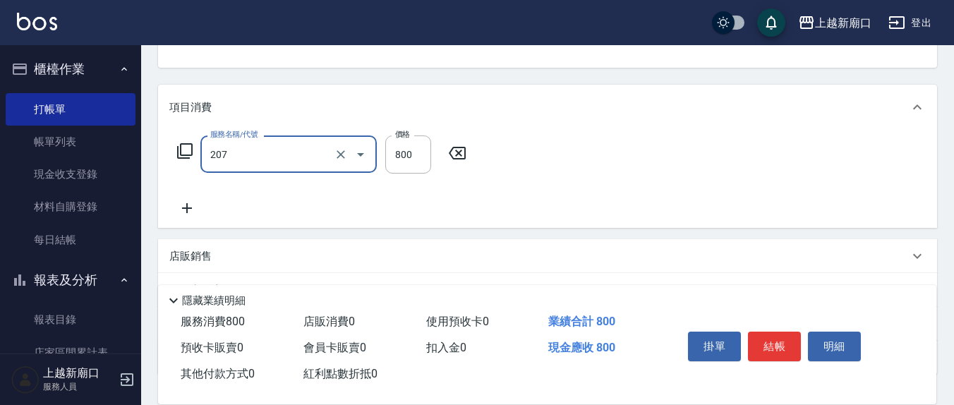
type input "清潔洗(207)"
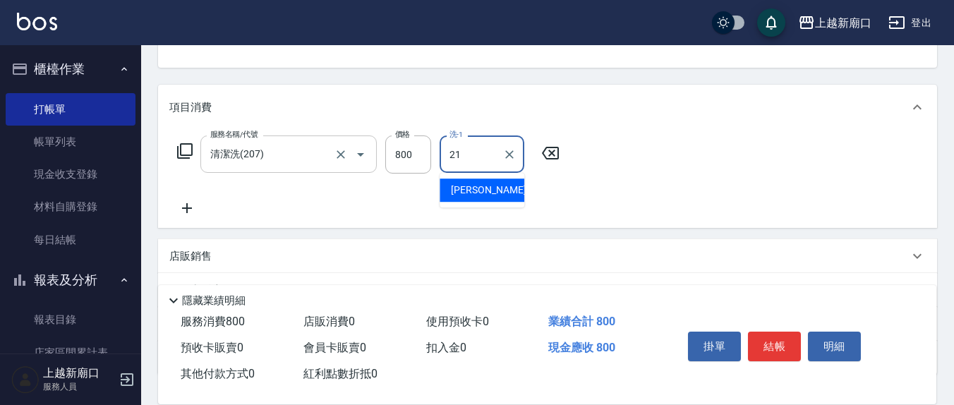
type input "[PERSON_NAME]-21"
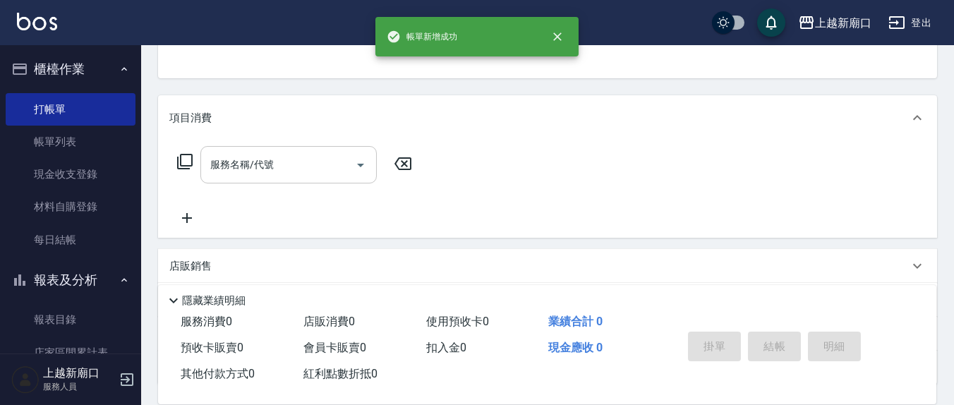
click at [782, 0] on button "不指定" at bounding box center [802, 8] width 40 height 28
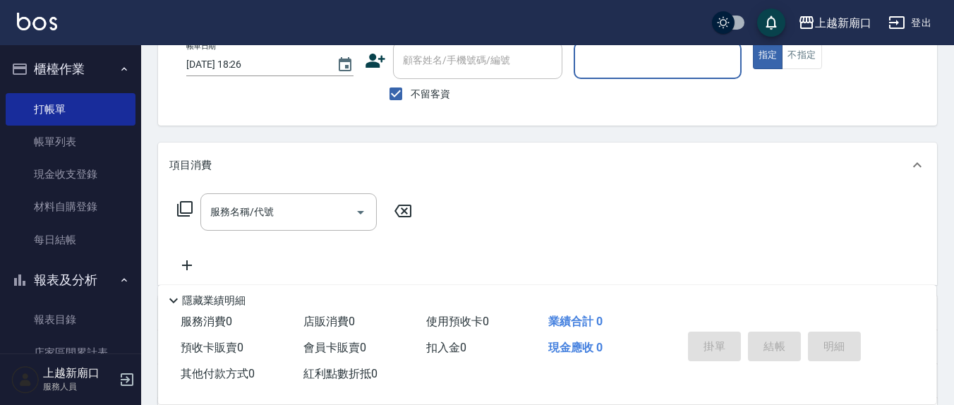
scroll to position [0, 0]
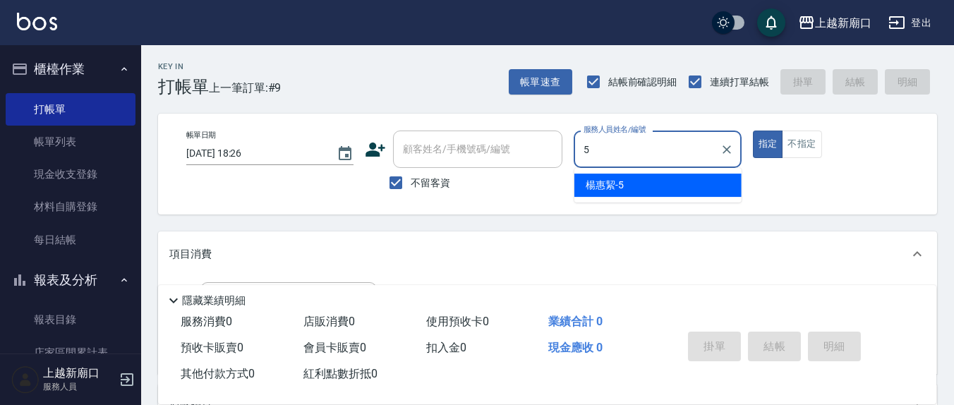
type input "[PERSON_NAME]5"
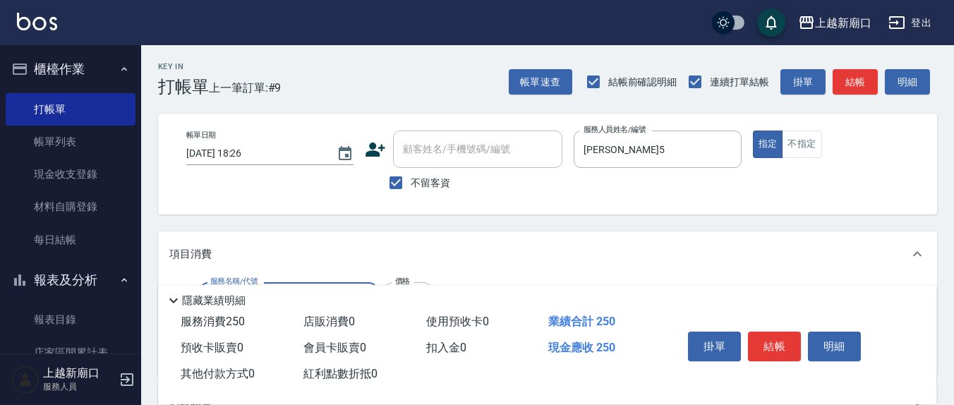
type input "洗髮(201)"
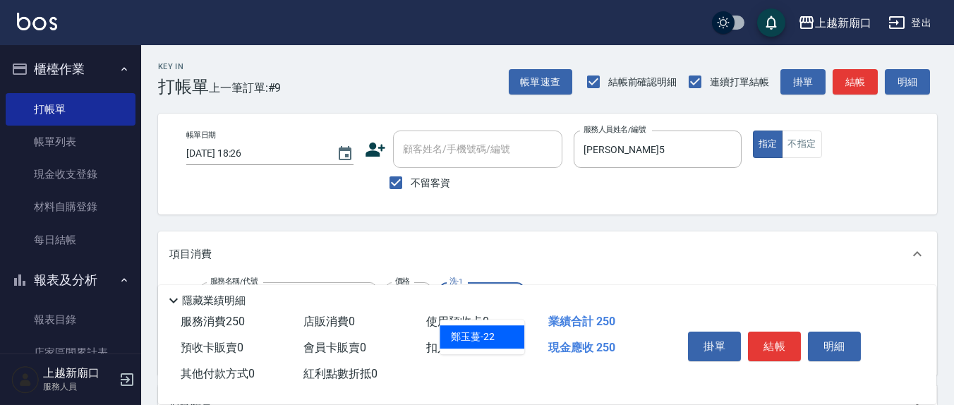
type input "鄭玉蔓-22"
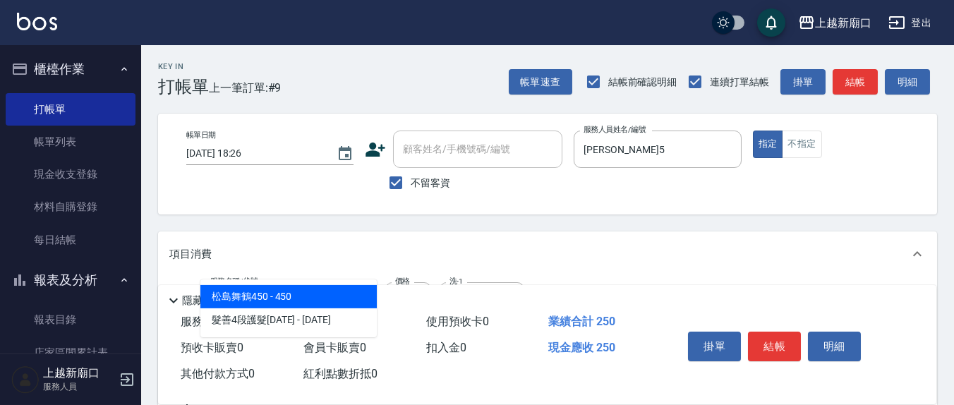
type input "401"
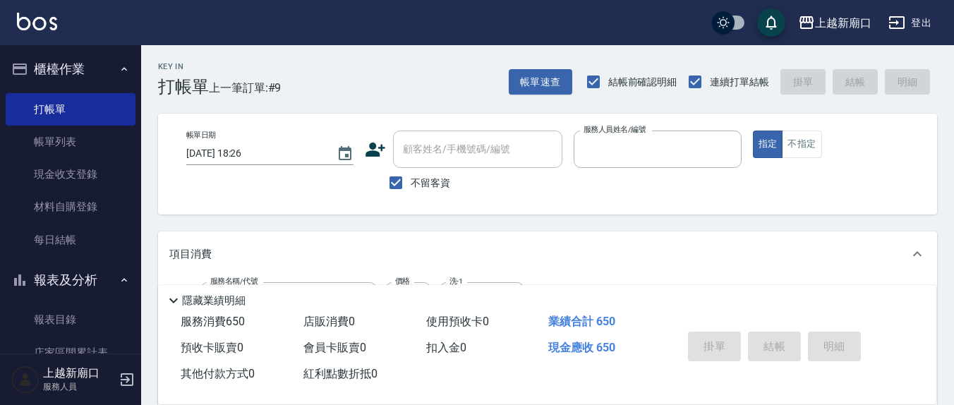
click at [753, 131] on button "指定" at bounding box center [768, 145] width 30 height 28
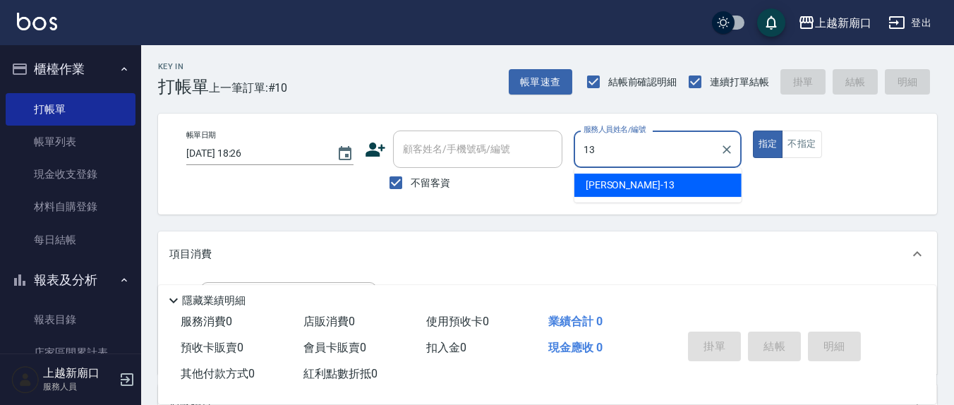
type input "[PERSON_NAME]-13"
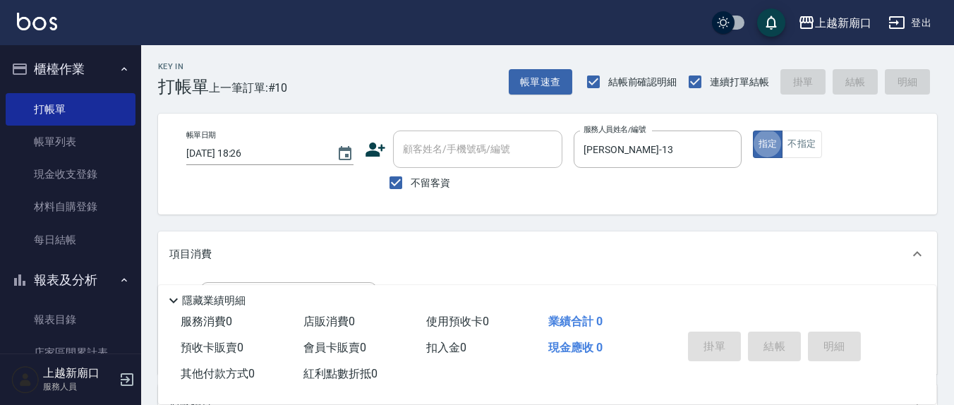
scroll to position [147, 0]
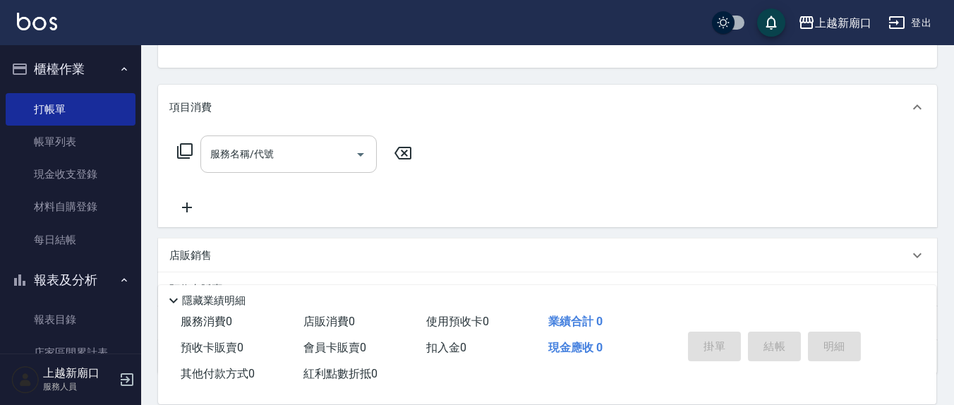
click at [307, 151] on input "服務名稱/代號" at bounding box center [278, 154] width 143 height 25
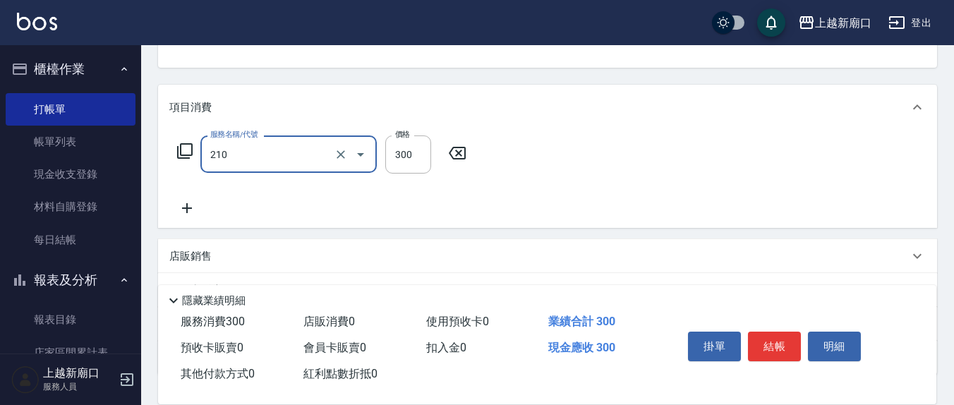
type input "歐娜洗髮精(210)"
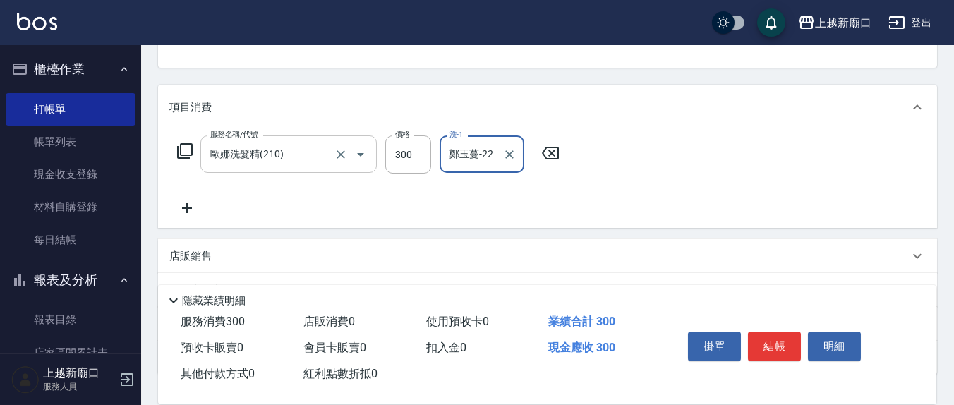
type input "鄭玉蔓-22"
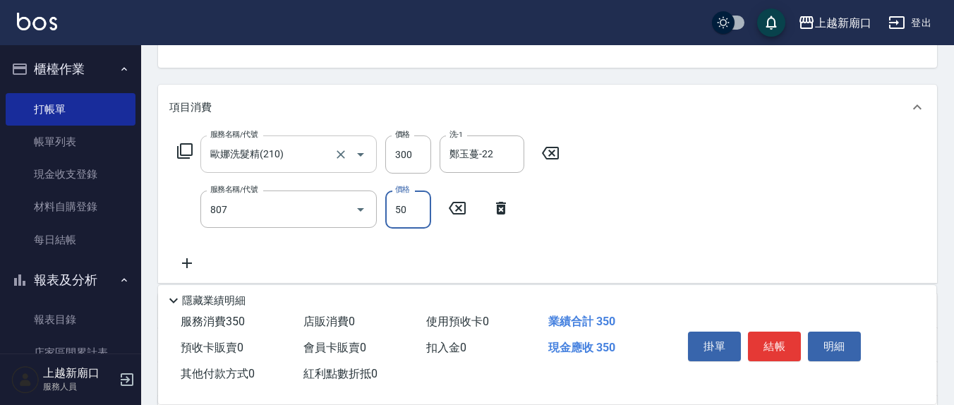
type input "TG護髮素(潤絲)(807)"
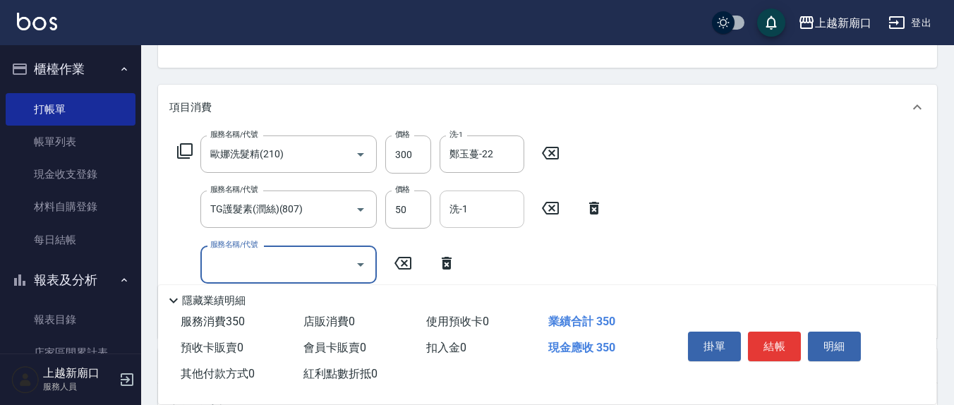
click at [453, 217] on input "洗-1" at bounding box center [482, 209] width 72 height 25
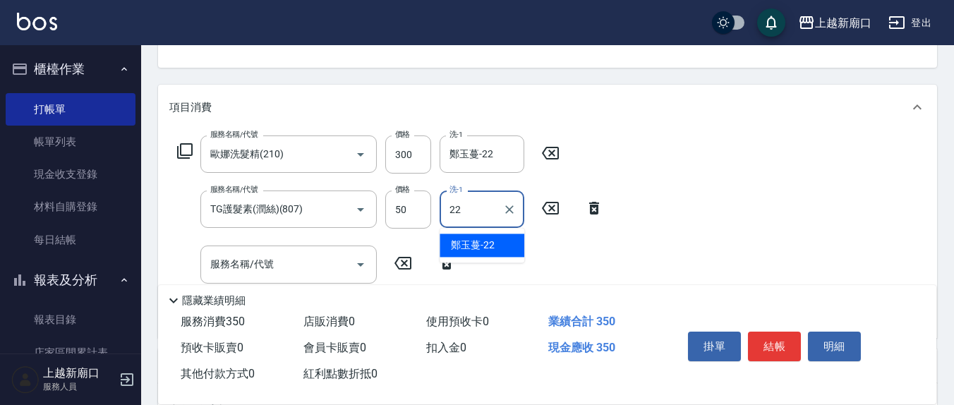
type input "鄭玉蔓-22"
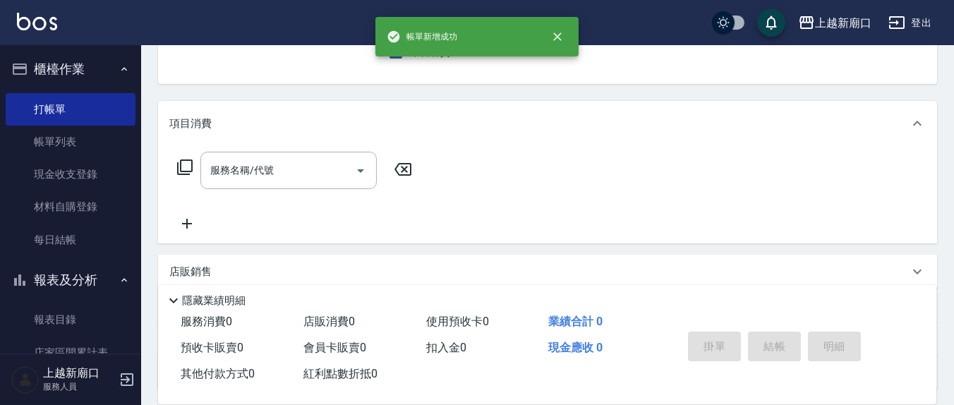
scroll to position [0, 0]
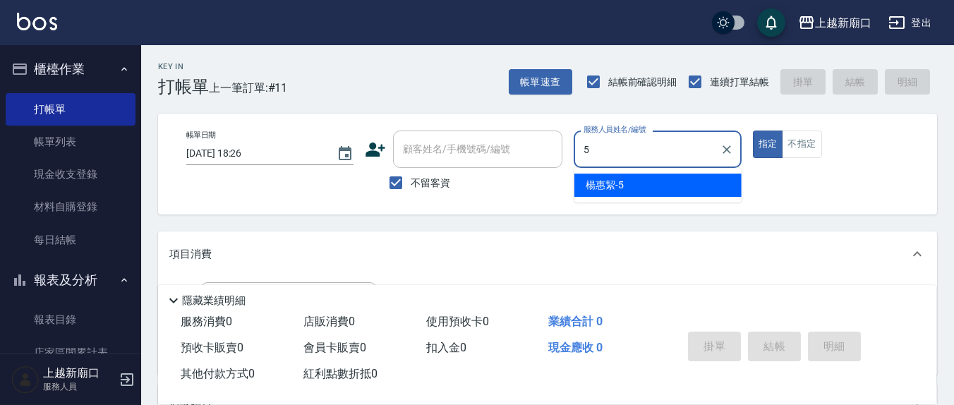
type input "[PERSON_NAME]5"
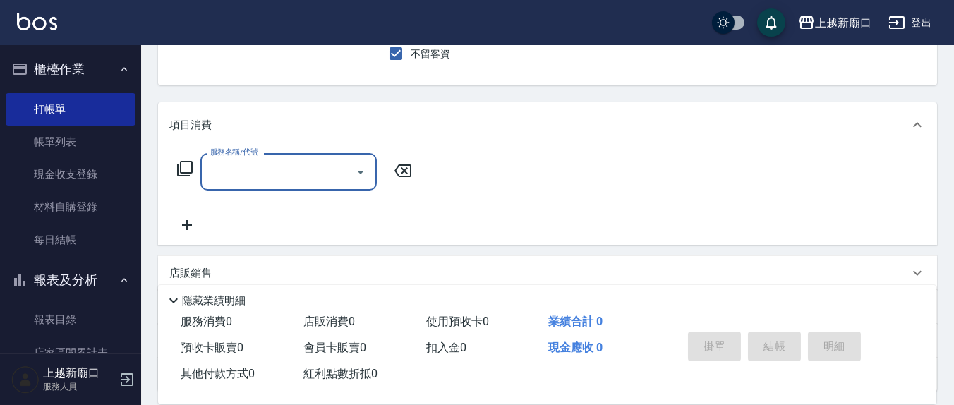
scroll to position [147, 0]
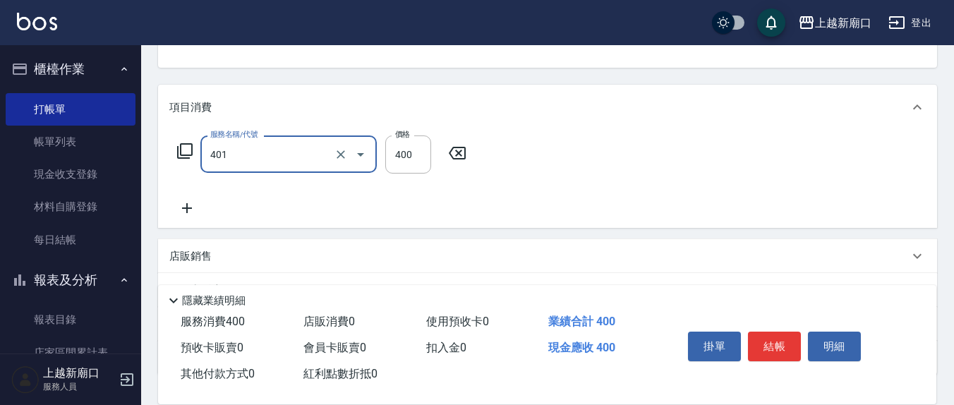
type input "剪髮(401)"
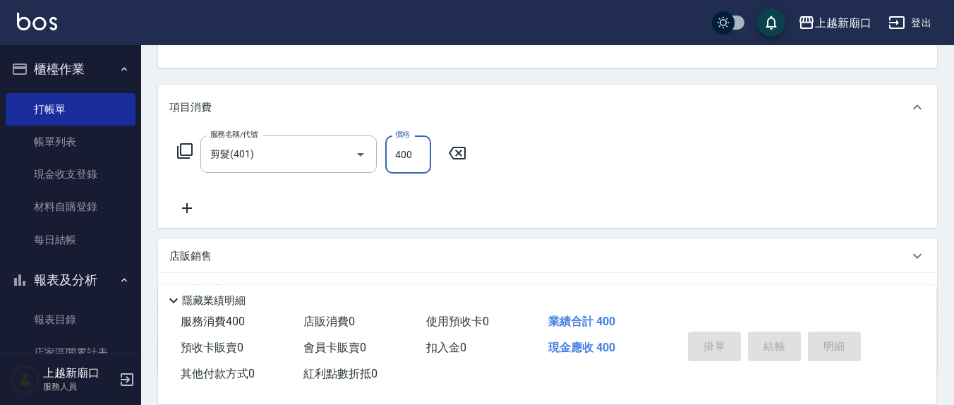
type input "[DATE] 18:27"
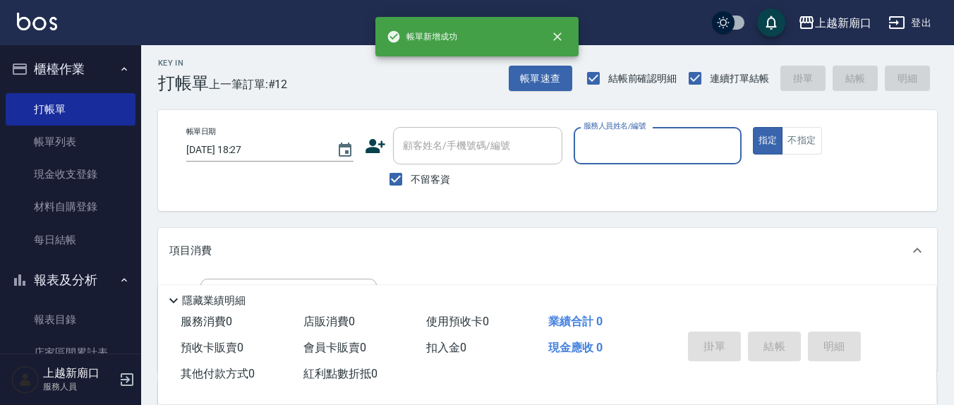
scroll to position [0, 0]
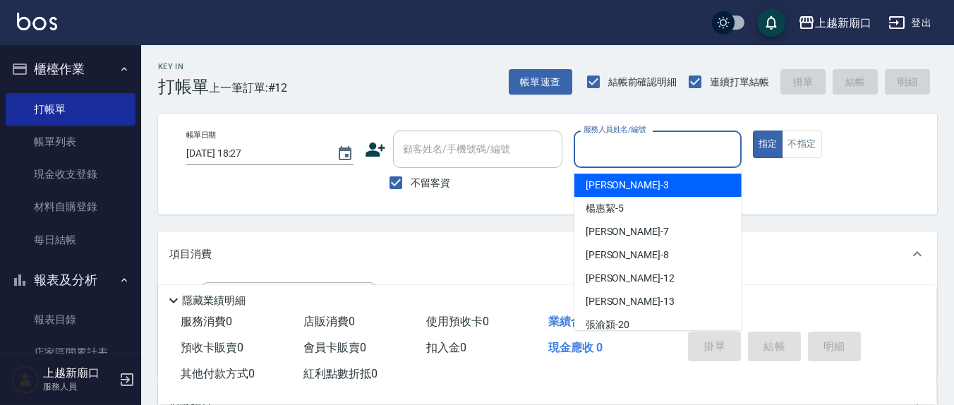
click at [602, 148] on input "服務人員姓名/編號" at bounding box center [657, 149] width 155 height 25
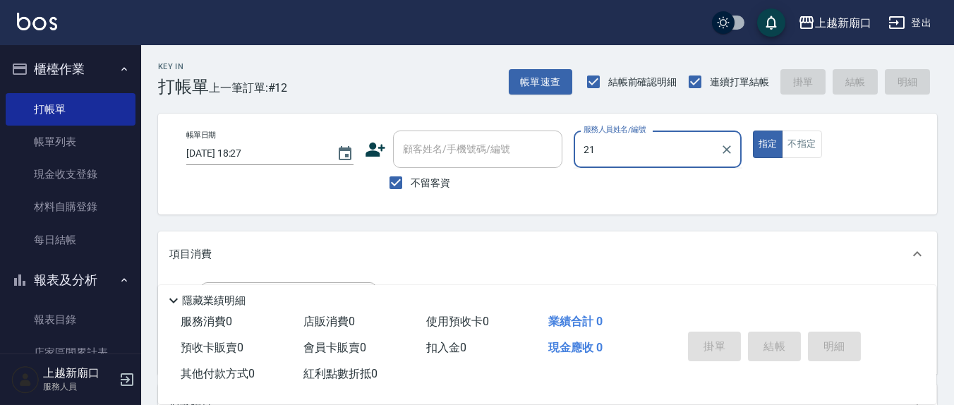
type input "2"
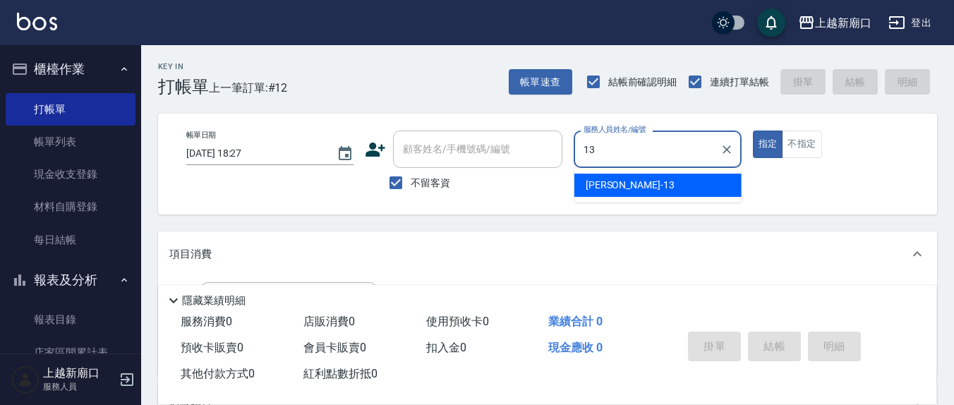
type input "[PERSON_NAME]-13"
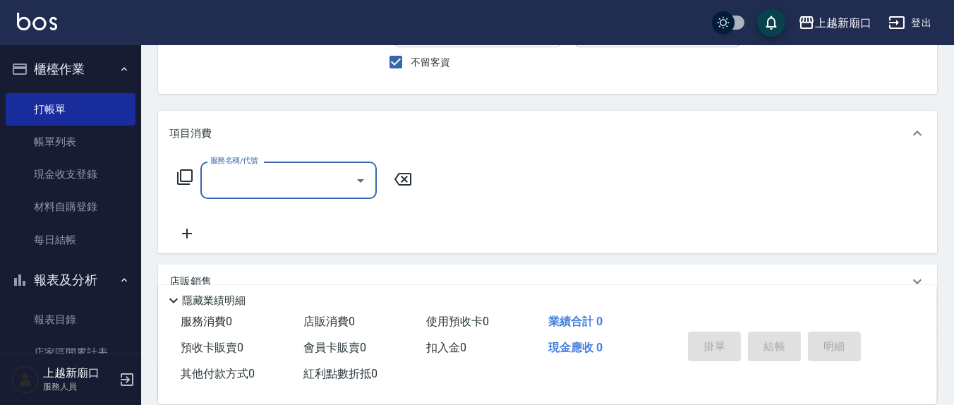
scroll to position [147, 0]
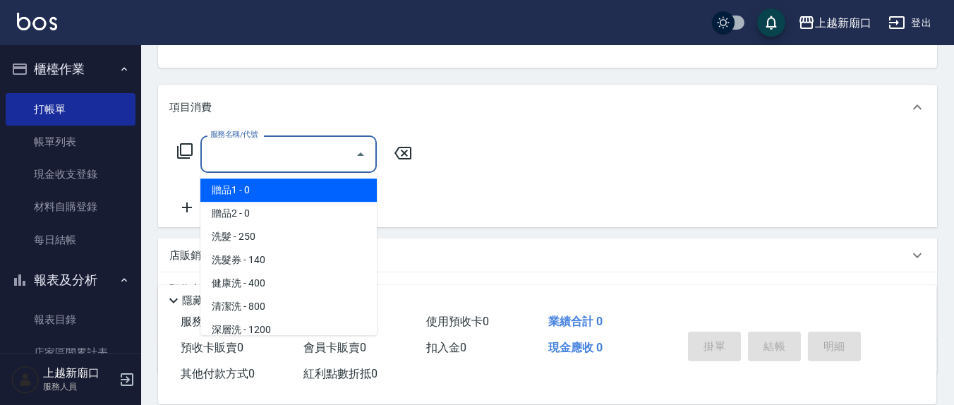
click at [308, 147] on input "服務名稱/代號" at bounding box center [278, 154] width 143 height 25
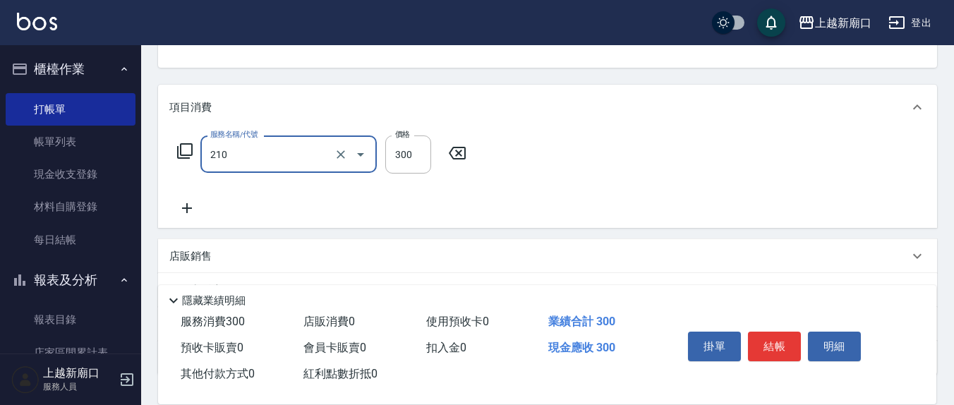
type input "歐娜洗髮精(210)"
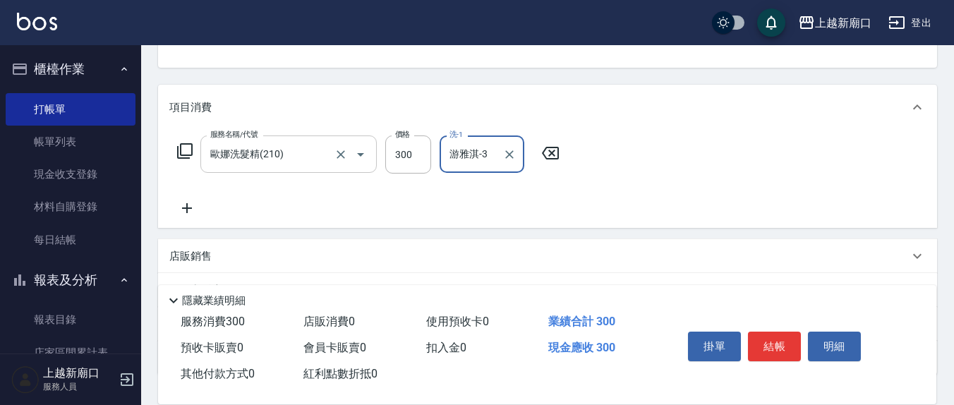
type input "游雅淇-3"
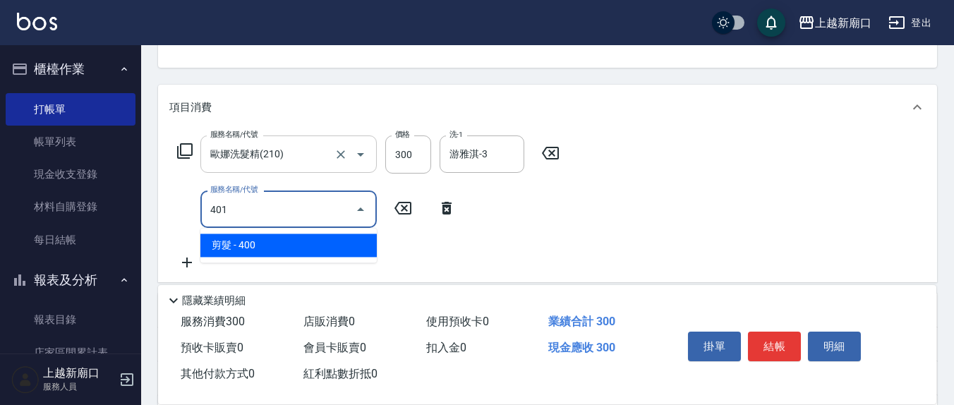
type input "剪髮(401)"
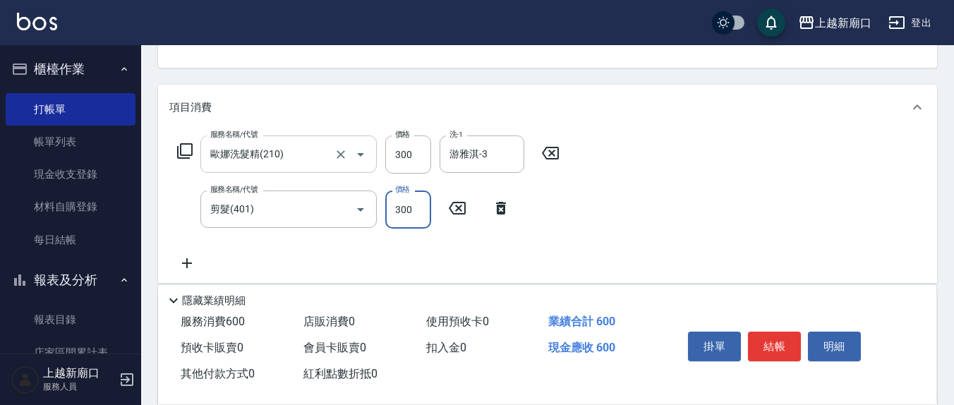
type input "300"
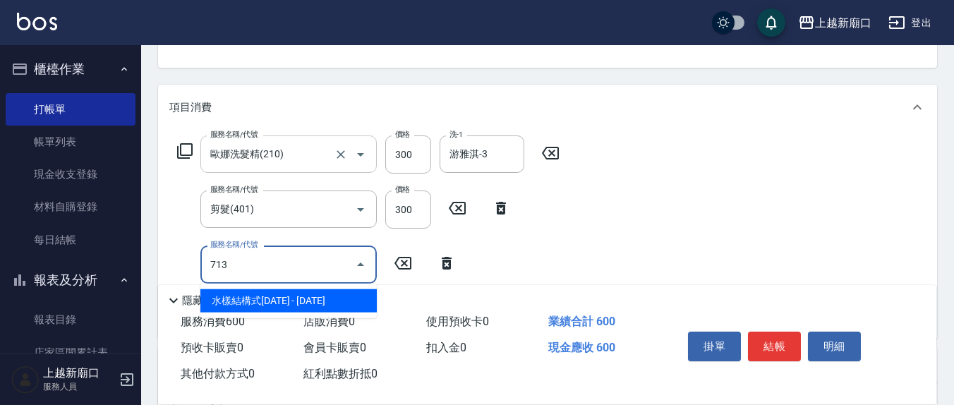
type input "水樣結構式1200(713)"
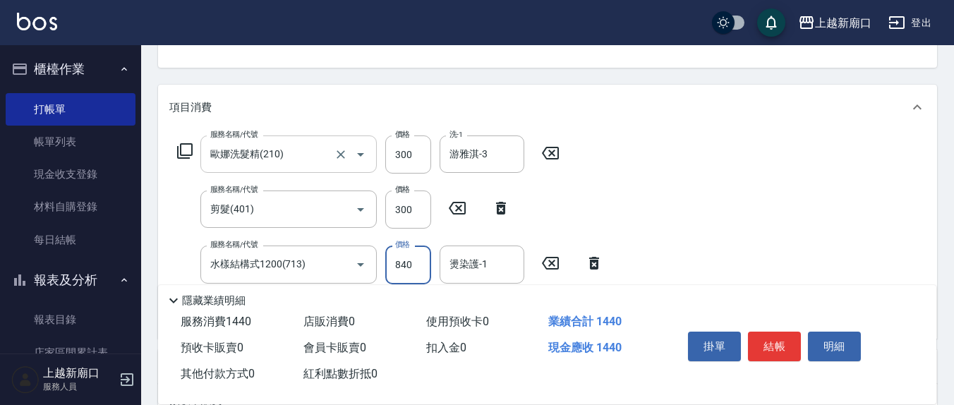
type input "840"
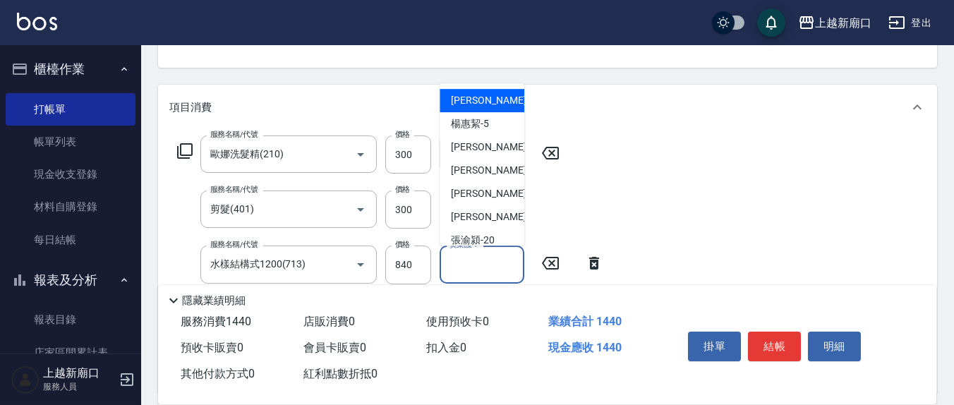
click at [453, 271] on input "燙染護-1" at bounding box center [482, 264] width 72 height 25
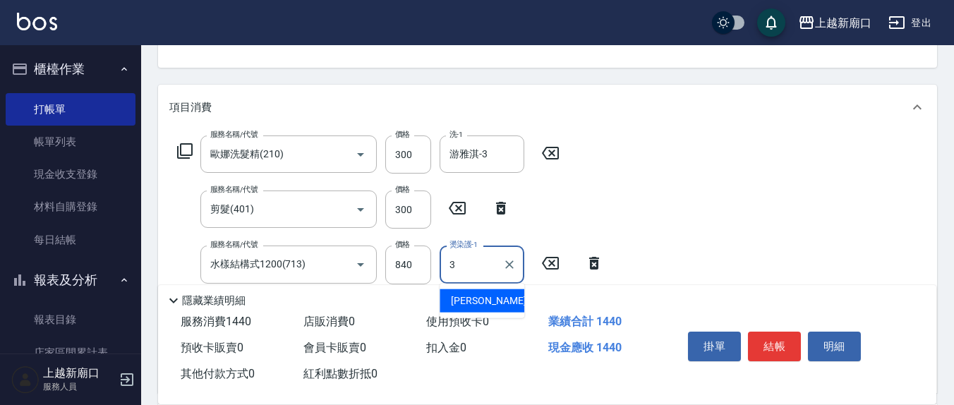
type input "游雅淇-3"
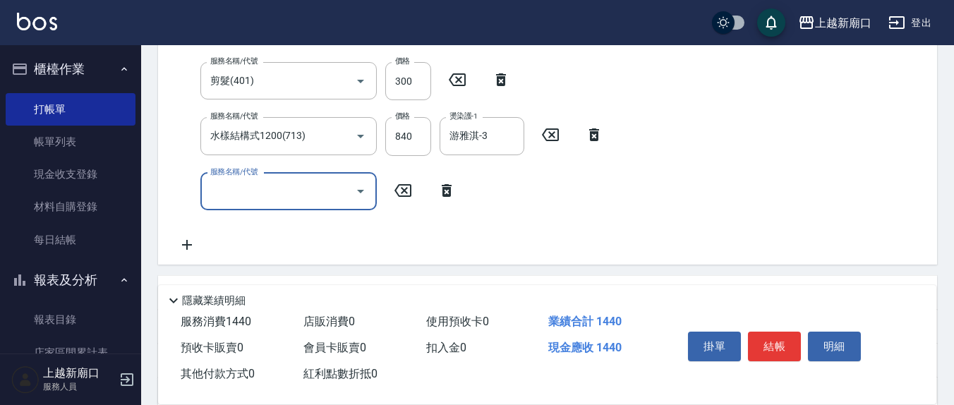
scroll to position [294, 0]
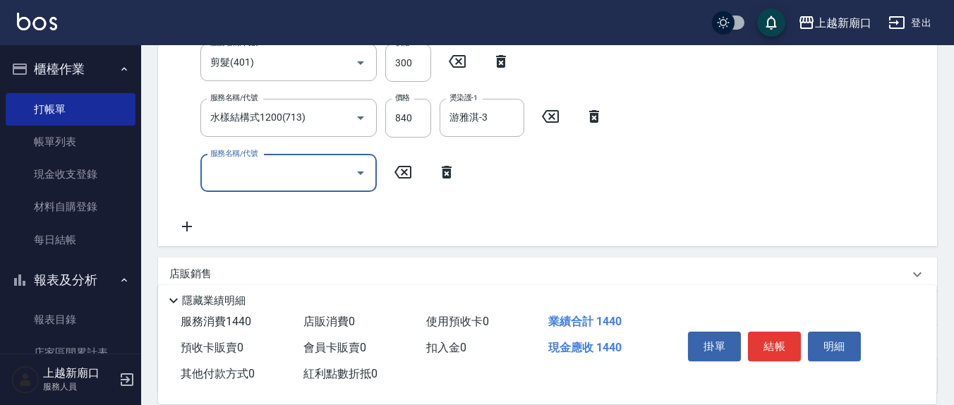
click at [240, 297] on p "隱藏業績明細" at bounding box center [214, 301] width 64 height 15
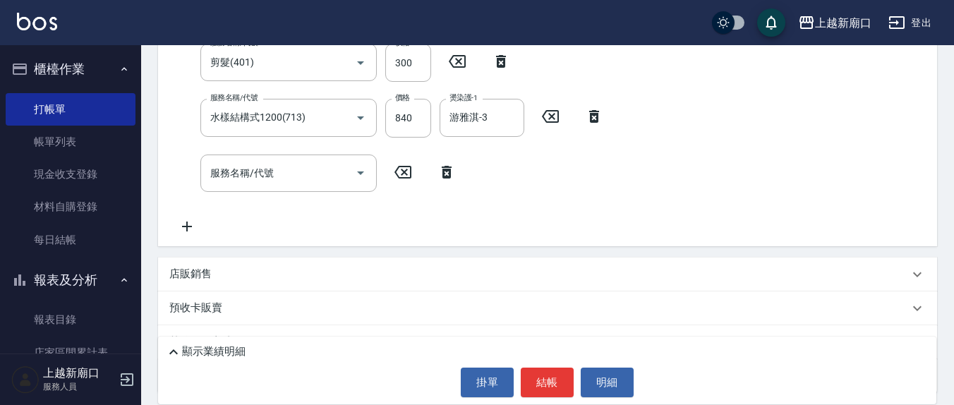
click at [227, 272] on div "店販銷售" at bounding box center [539, 274] width 740 height 15
click at [226, 307] on label "服務人員姓名/編號" at bounding box center [210, 307] width 62 height 11
click at [226, 315] on input "服務人員姓名/編號" at bounding box center [222, 327] width 93 height 25
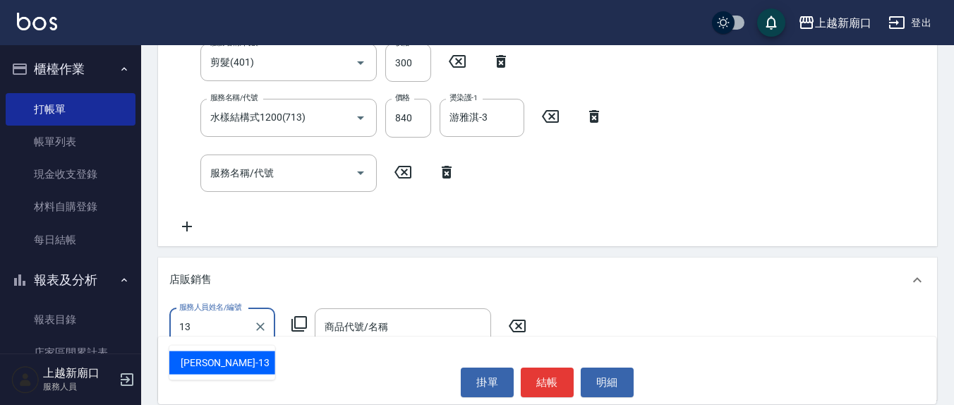
type input "[PERSON_NAME]-13"
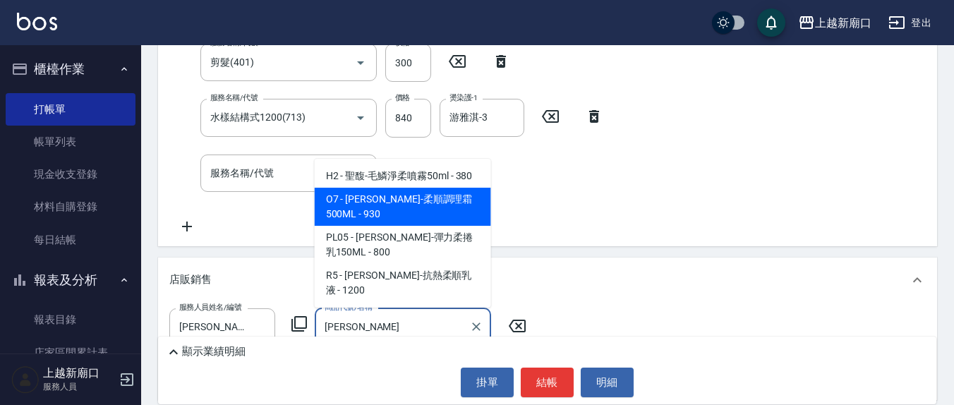
click at [385, 222] on span "O7 - [PERSON_NAME]-柔順調理霜500ML - 930" at bounding box center [403, 207] width 176 height 38
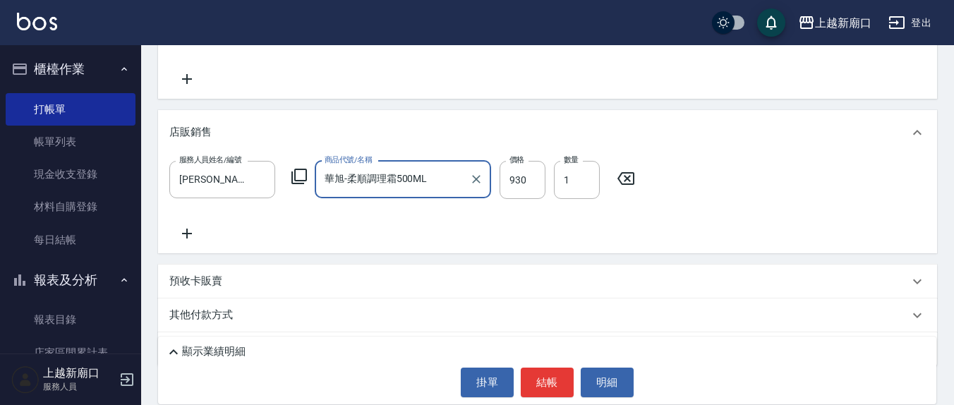
scroll to position [479, 0]
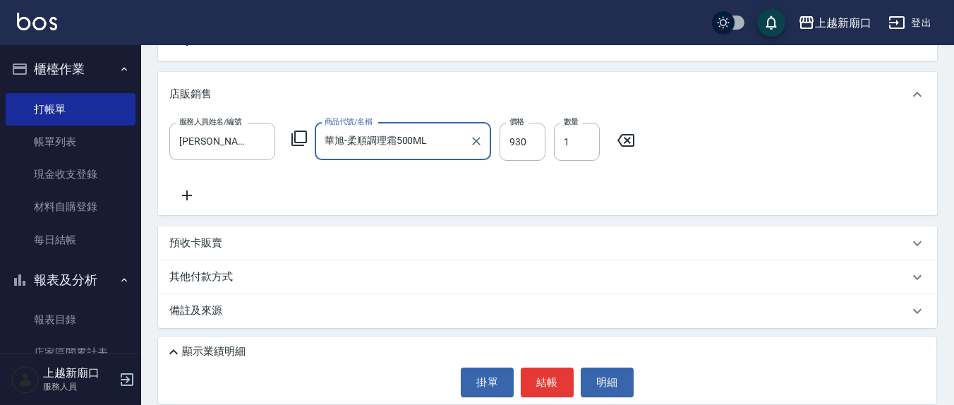
type input "華旭-柔順調理霜500ML"
click at [248, 241] on div "預收卡販賣" at bounding box center [539, 243] width 740 height 15
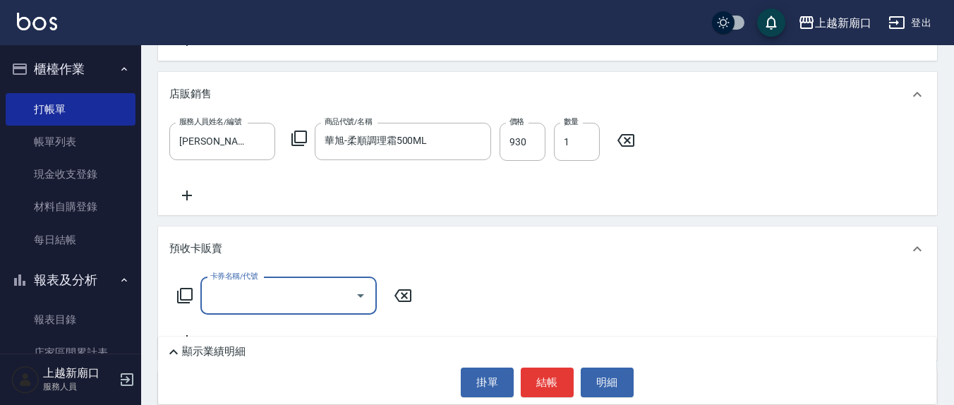
scroll to position [0, 0]
click at [240, 347] on p "顯示業績明細" at bounding box center [214, 351] width 64 height 15
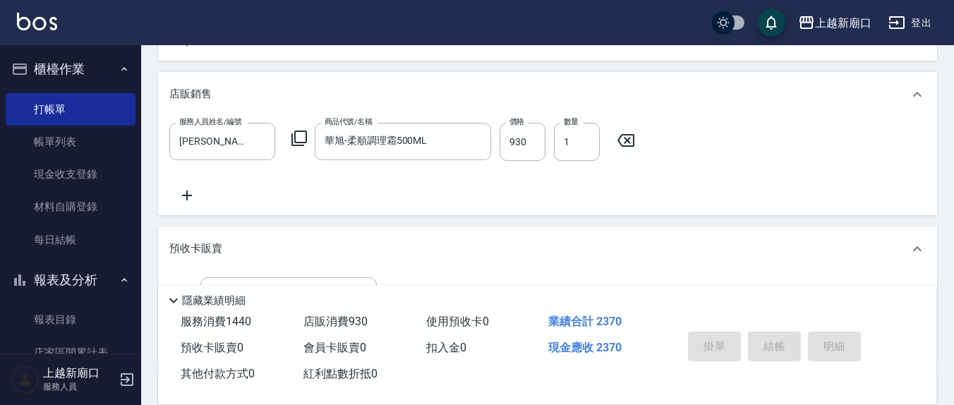
type input "[DATE] 18:28"
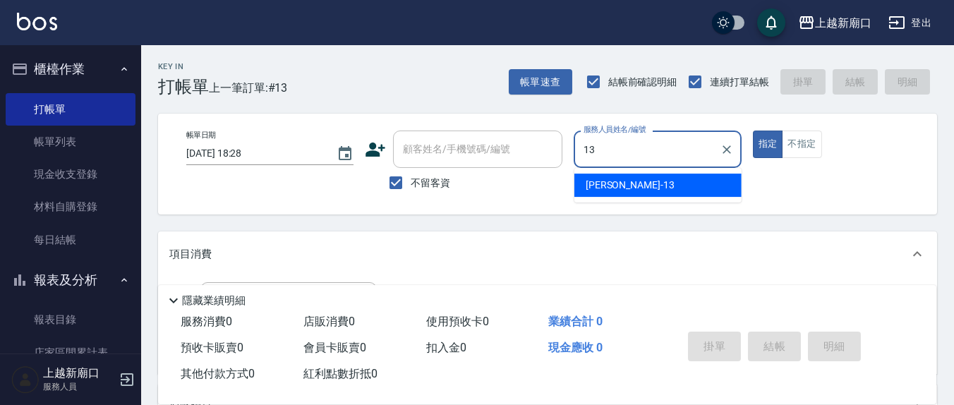
type input "[PERSON_NAME]-13"
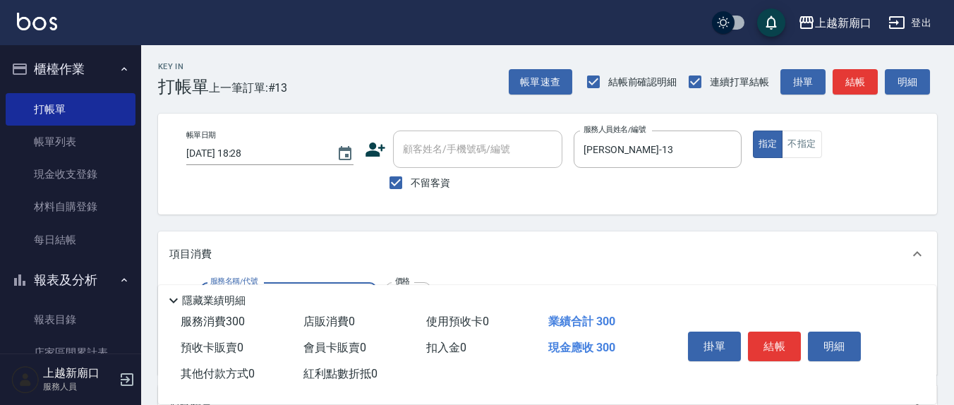
type input "歐娜洗髮精(210)"
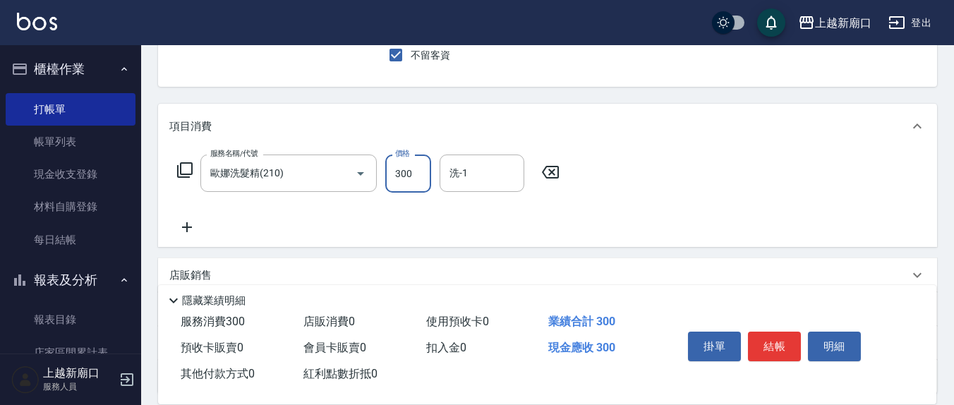
scroll to position [147, 0]
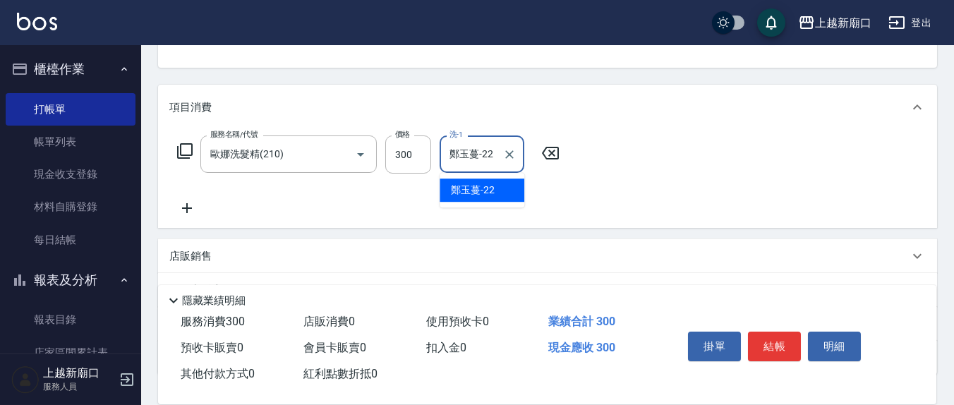
type input "鄭玉蔓-22"
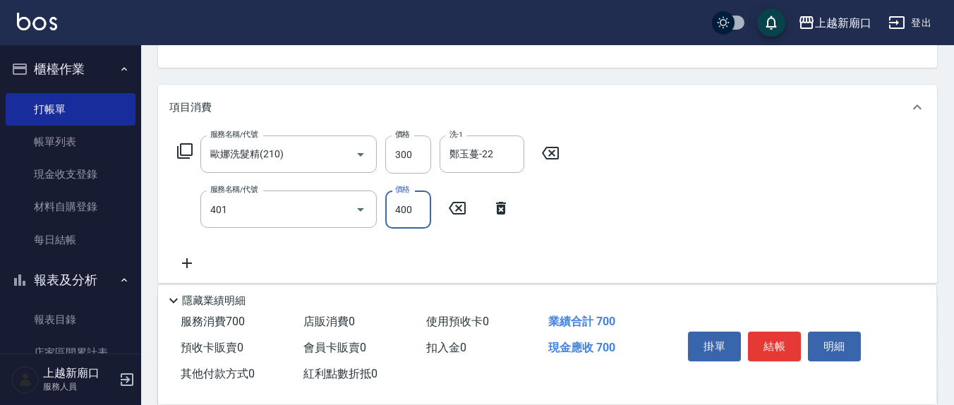
type input "剪髮(401)"
type input "300"
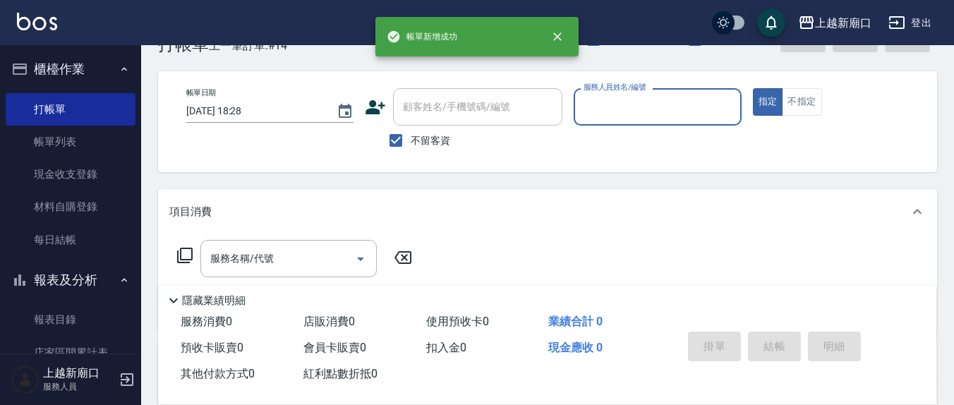
scroll to position [0, 0]
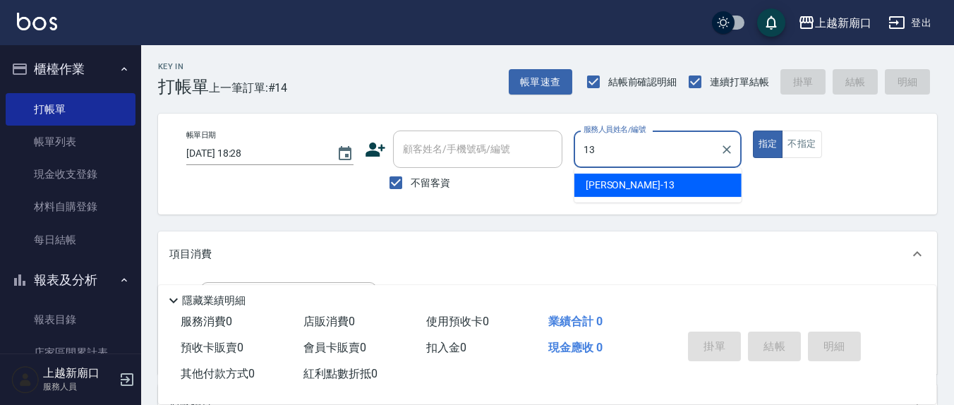
type input "[PERSON_NAME]-13"
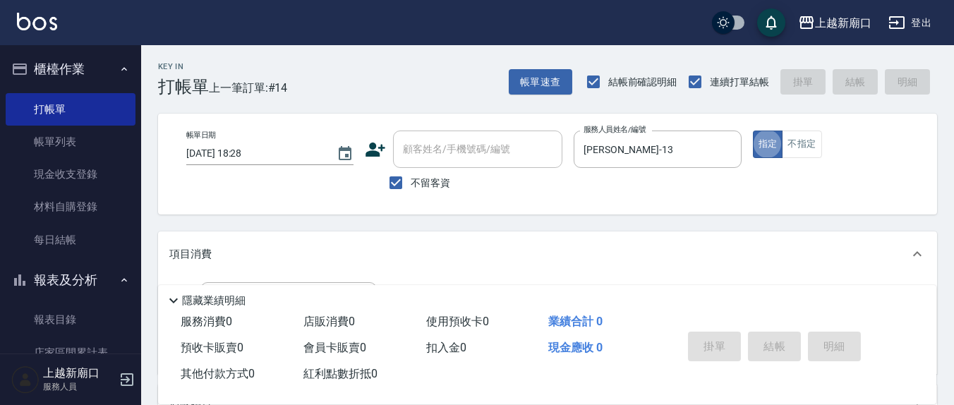
scroll to position [147, 0]
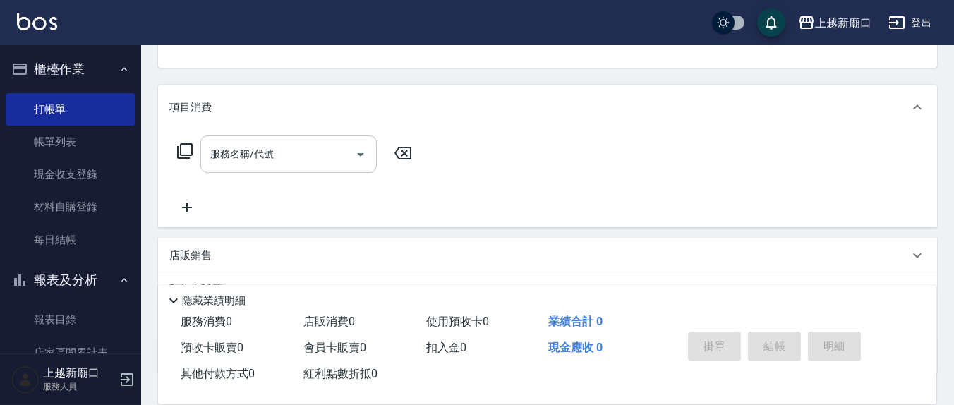
click at [268, 162] on input "服務名稱/代號" at bounding box center [278, 154] width 143 height 25
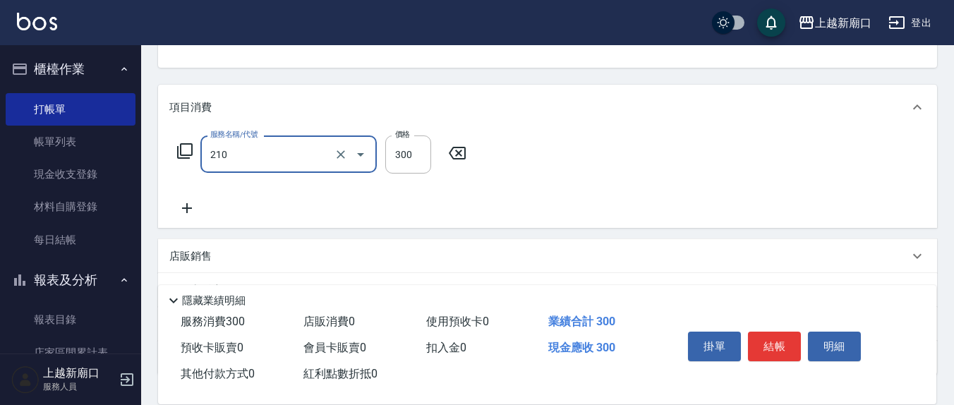
type input "歐娜洗髮精(210)"
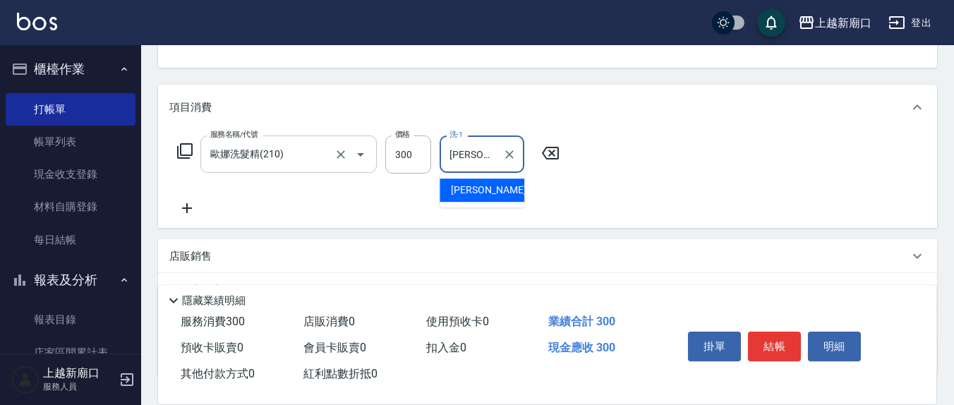
type input "[PERSON_NAME]-21"
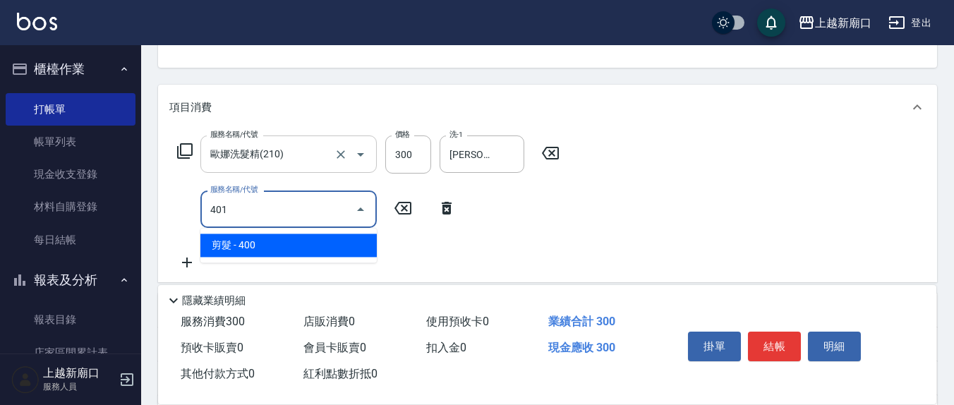
type input "剪髮(401)"
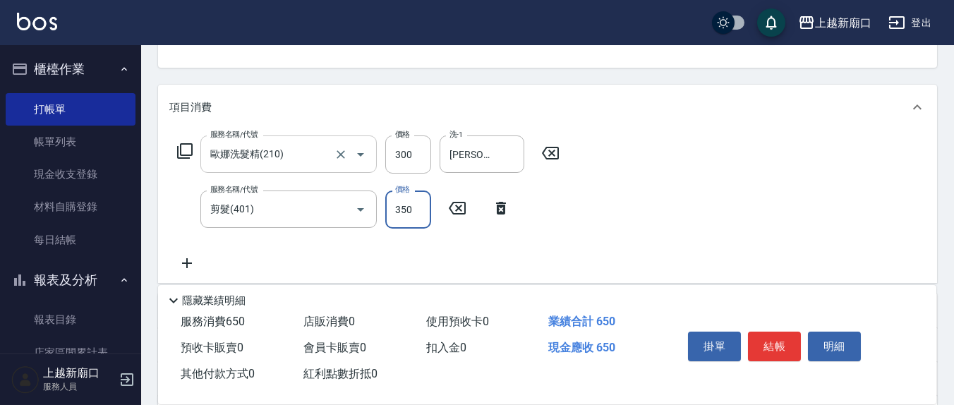
type input "350"
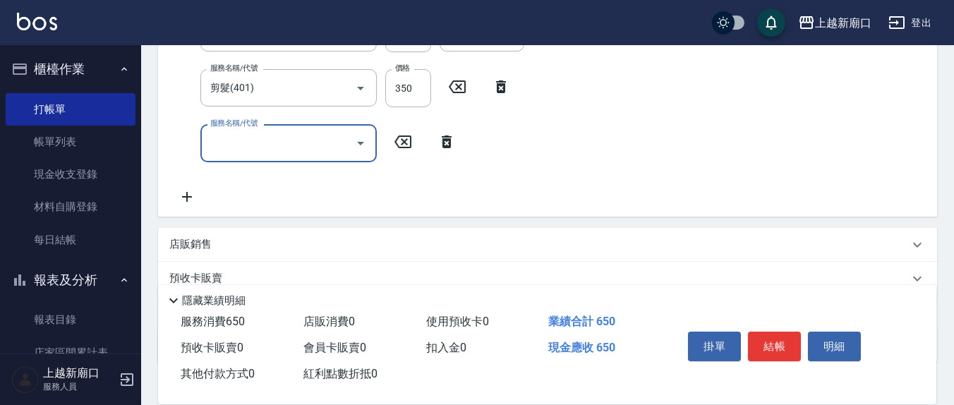
scroll to position [294, 0]
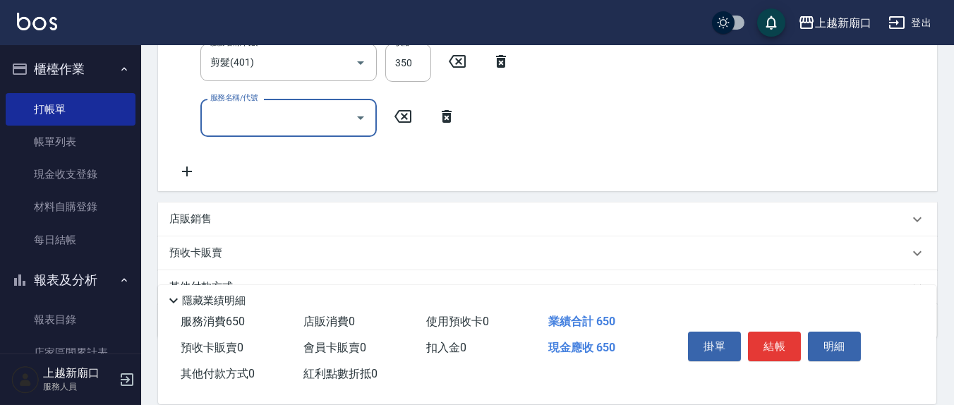
click at [202, 220] on p "店販銷售" at bounding box center [190, 219] width 42 height 15
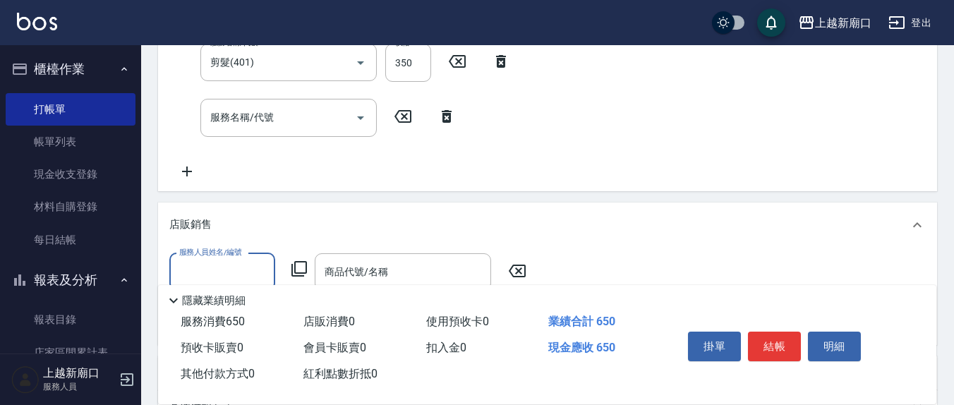
scroll to position [0, 0]
click at [224, 262] on input "服務人員姓名/編號" at bounding box center [222, 272] width 93 height 25
type input "[PERSON_NAME]-13"
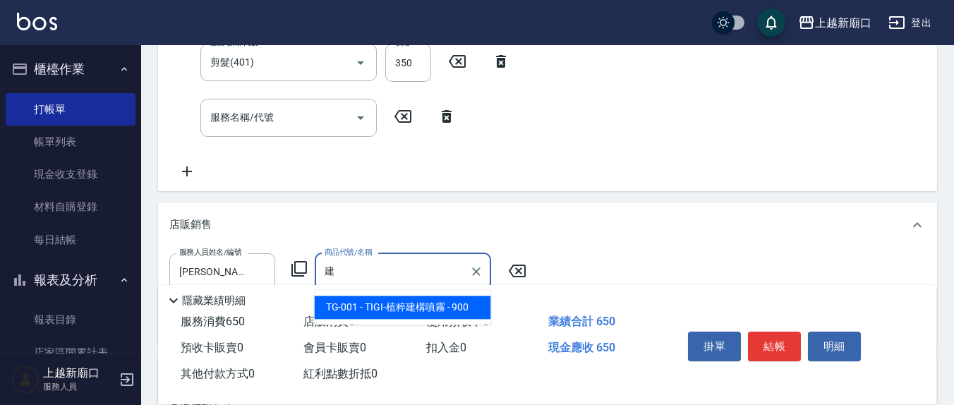
click at [392, 312] on span "TG-001 - TIGI-植粹建構噴霧 - 900" at bounding box center [403, 307] width 176 height 23
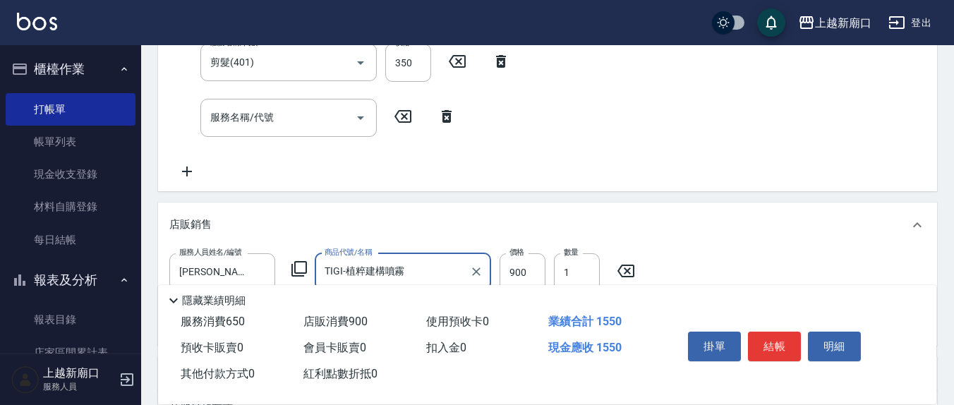
type input "TIGI-植粹建構噴霧"
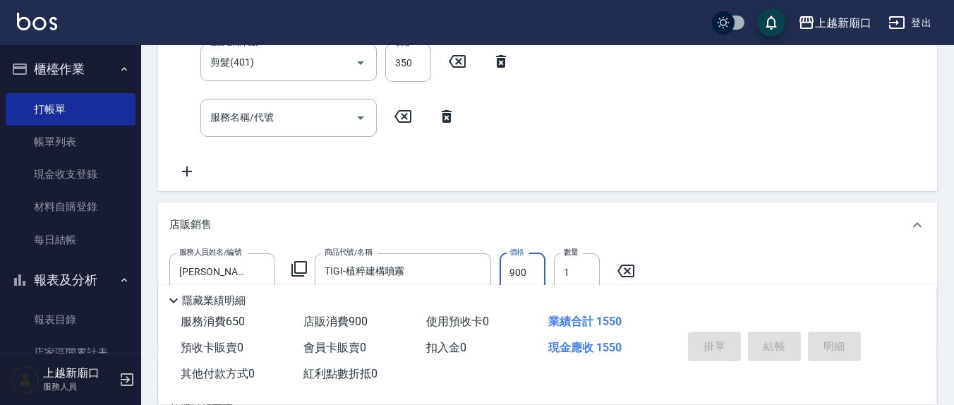
type input "[DATE] 18:29"
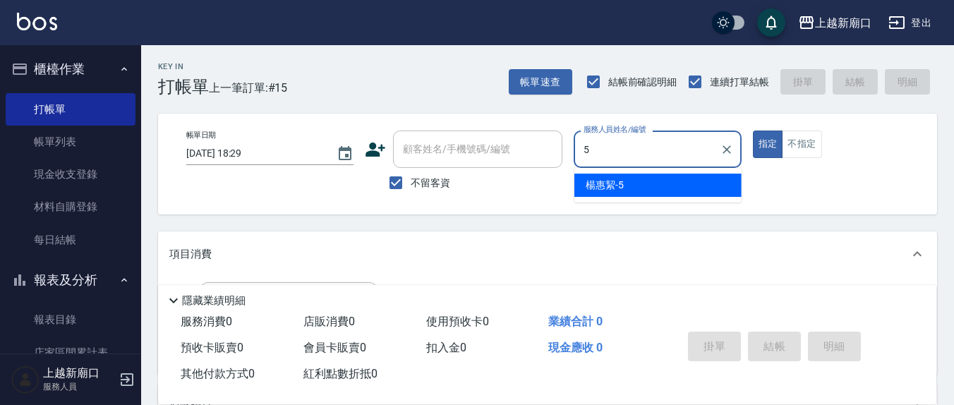
type input "[PERSON_NAME]5"
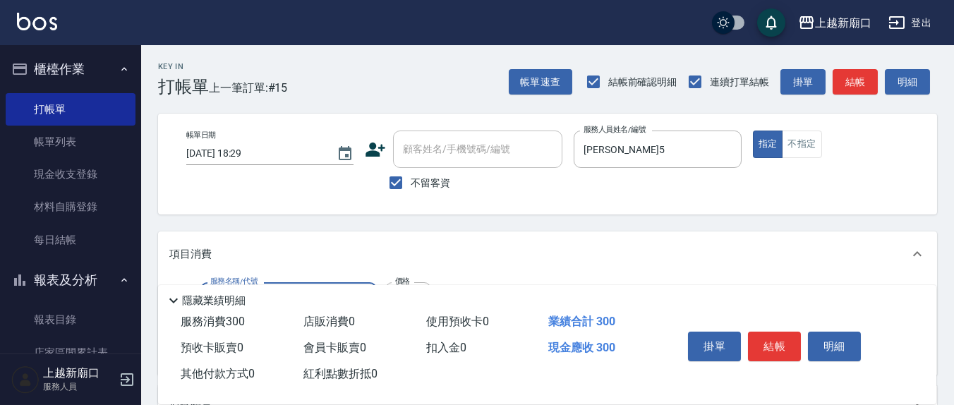
type input "歐娜洗髮精(210)"
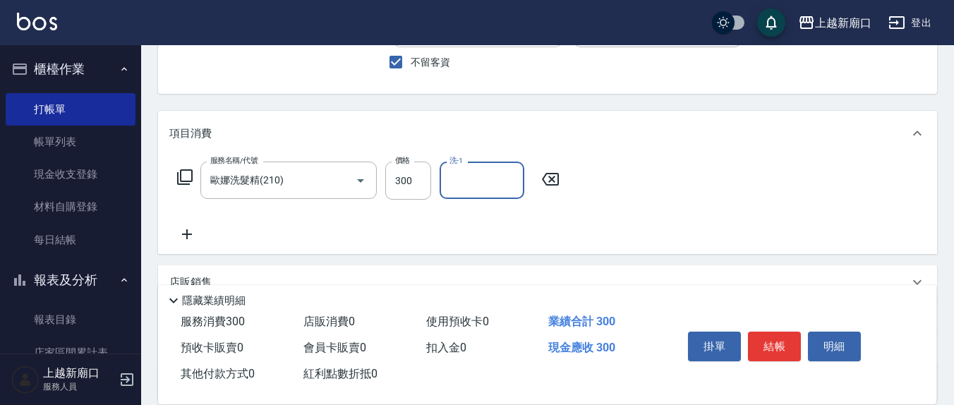
scroll to position [147, 0]
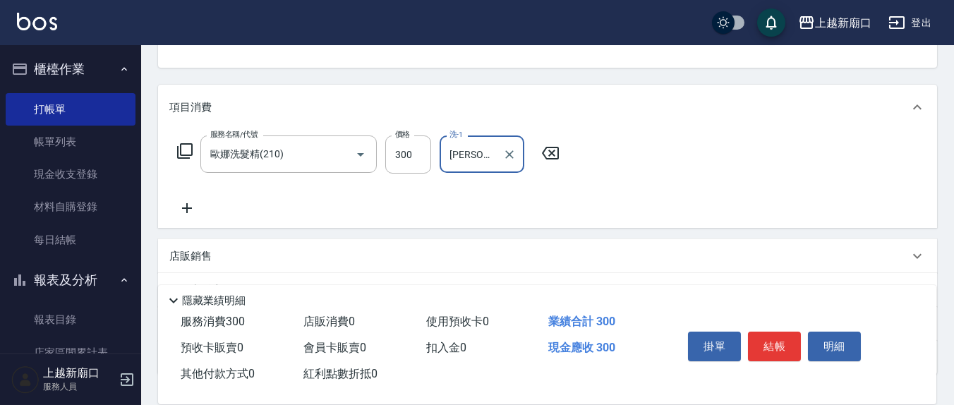
type input "[PERSON_NAME]-21"
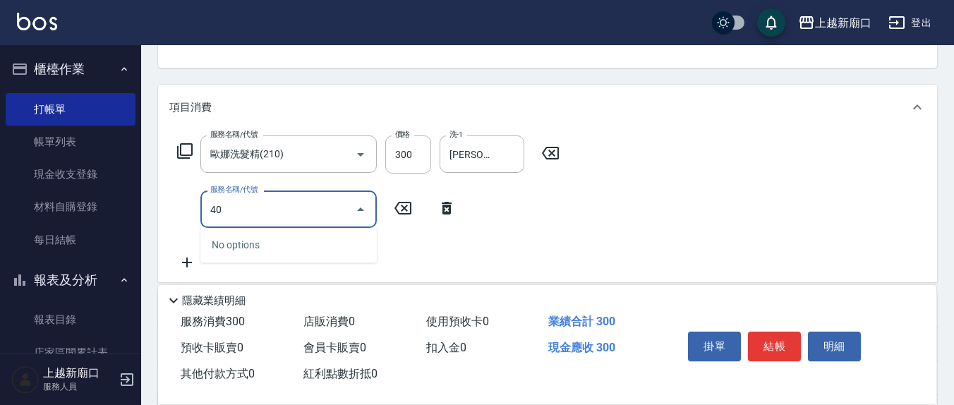
type input "401"
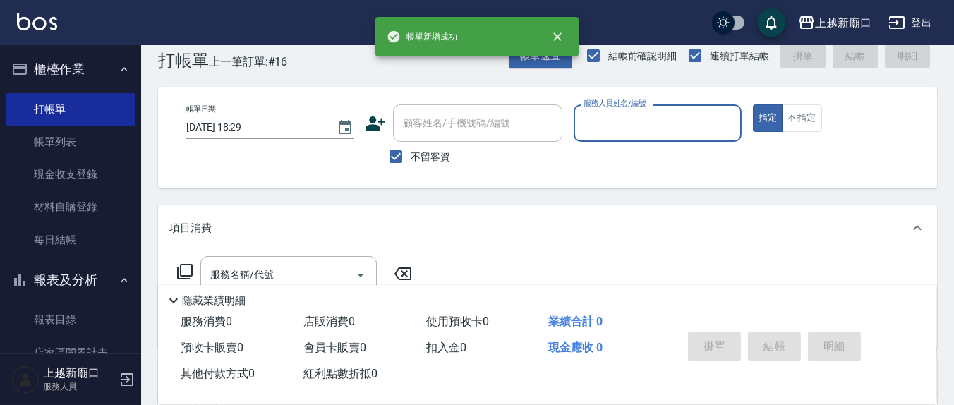
scroll to position [0, 0]
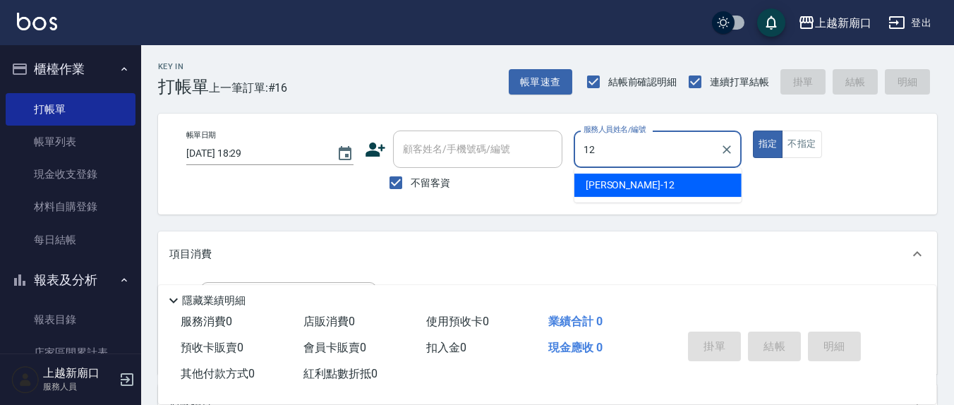
type input "[PERSON_NAME]-12"
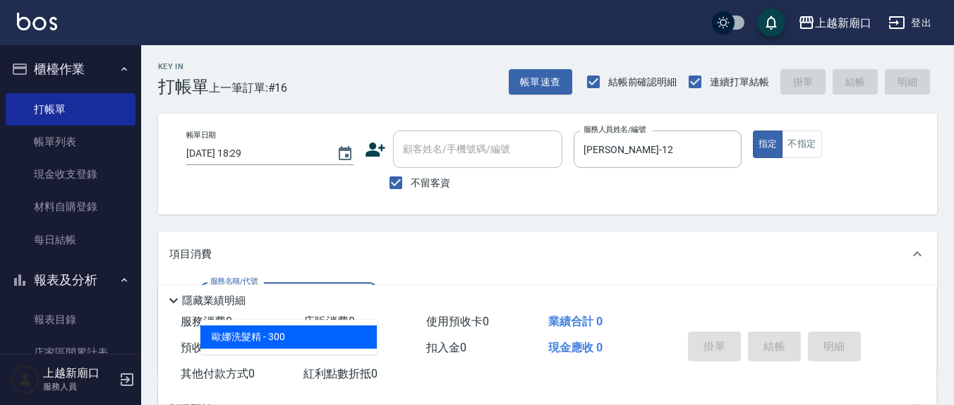
type input "歐娜洗髮精(210)"
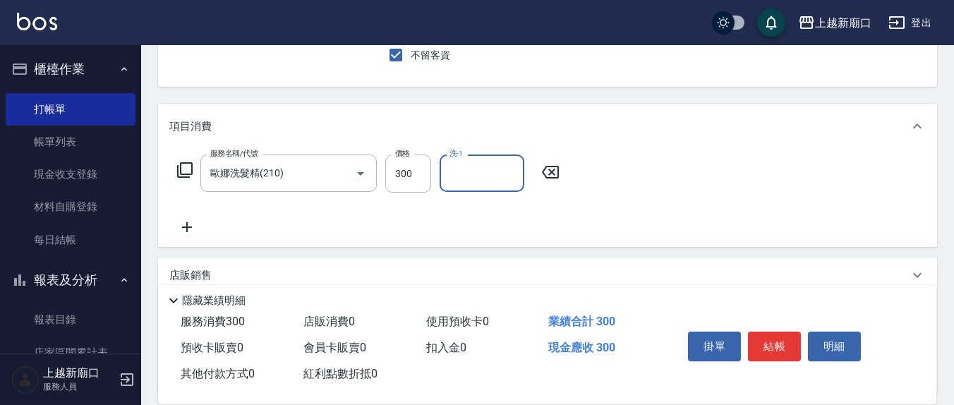
scroll to position [147, 0]
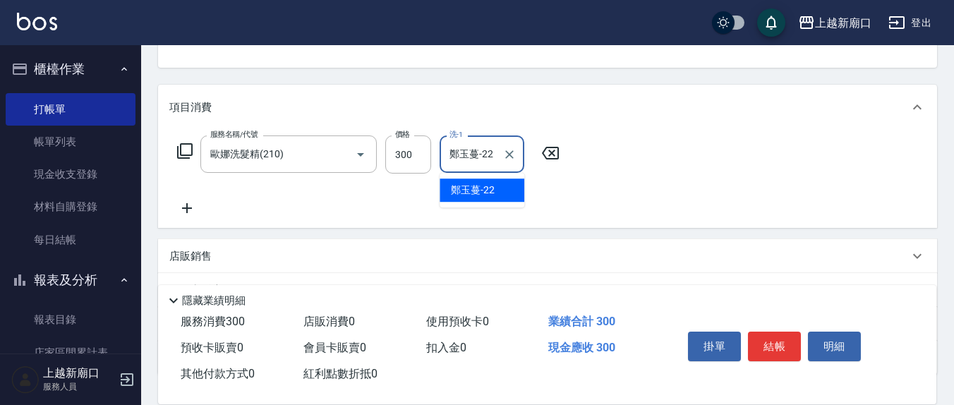
type input "鄭玉蔓-22"
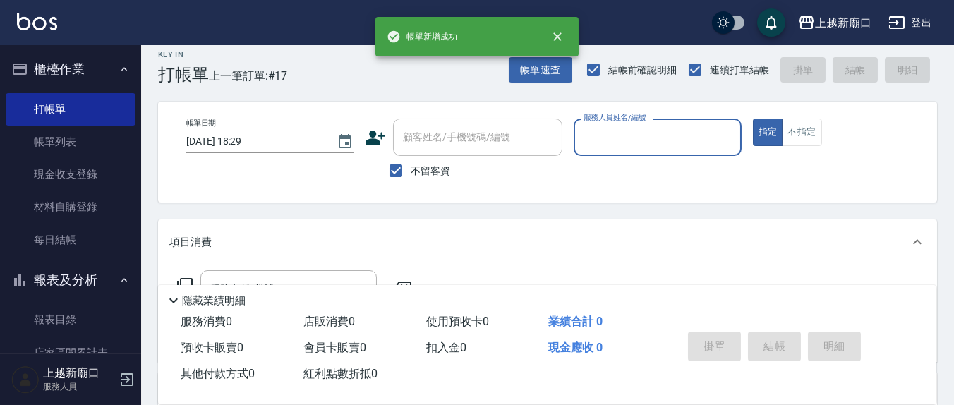
scroll to position [0, 0]
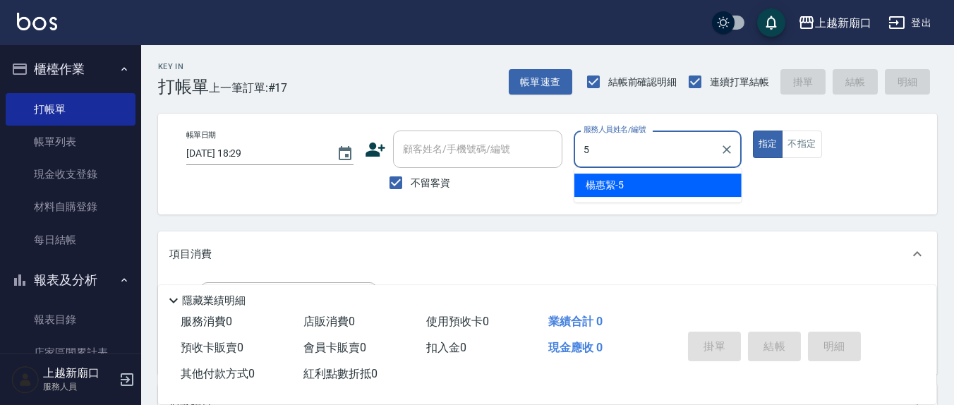
type input "[PERSON_NAME]5"
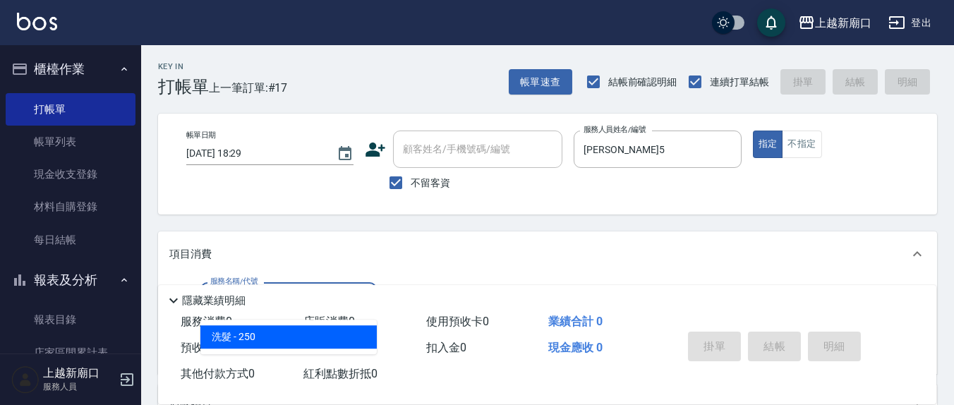
type input "洗髮(201)"
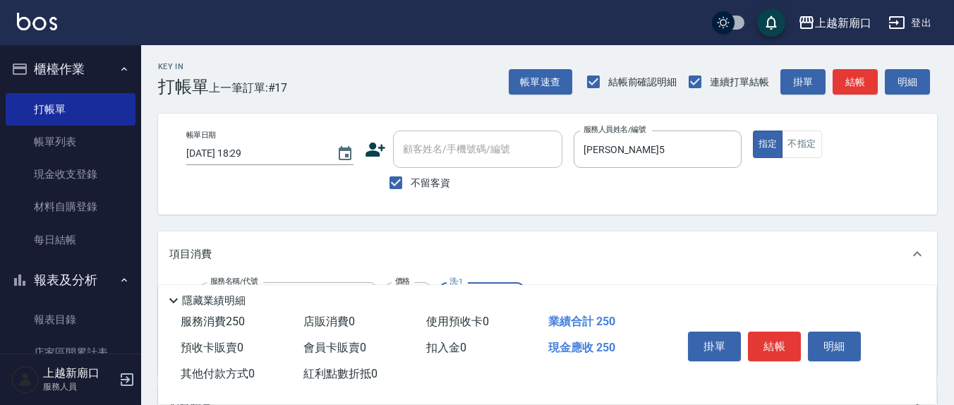
type input "[PERSON_NAME]5"
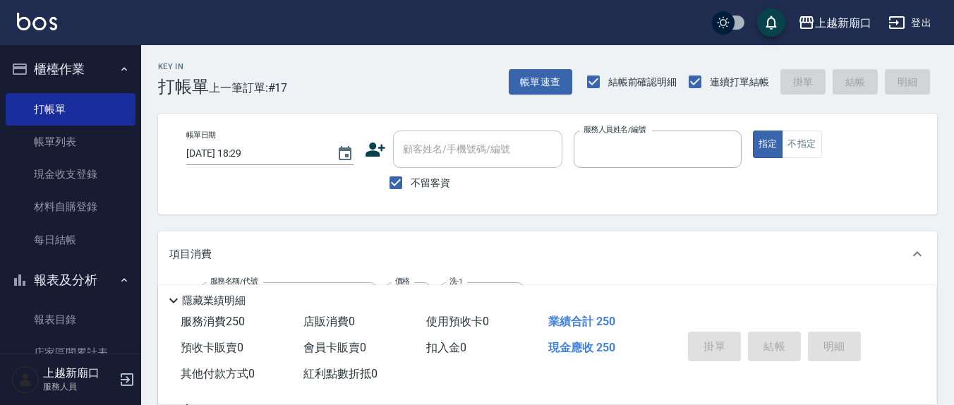
click at [753, 131] on button "指定" at bounding box center [768, 145] width 30 height 28
type input "[DATE] 18:30"
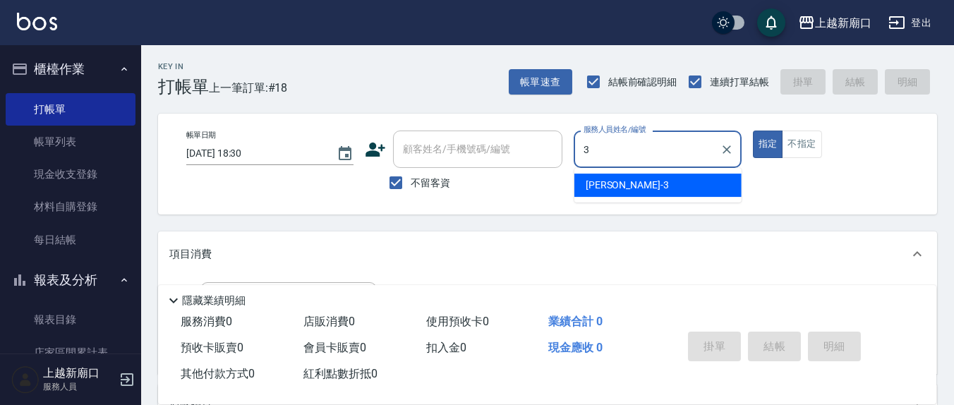
type input "游雅淇-3"
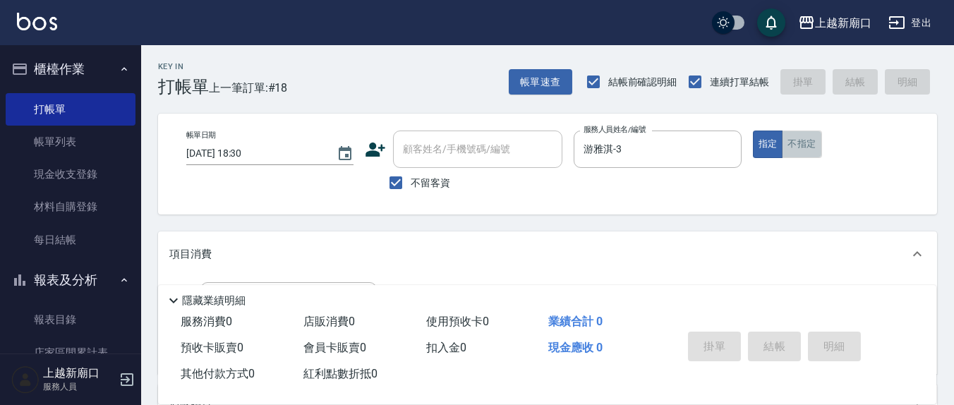
click at [807, 145] on button "不指定" at bounding box center [802, 145] width 40 height 28
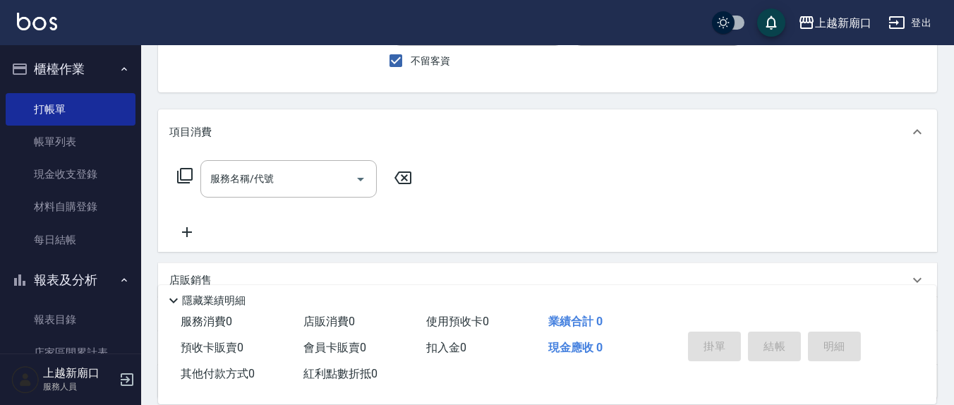
scroll to position [147, 0]
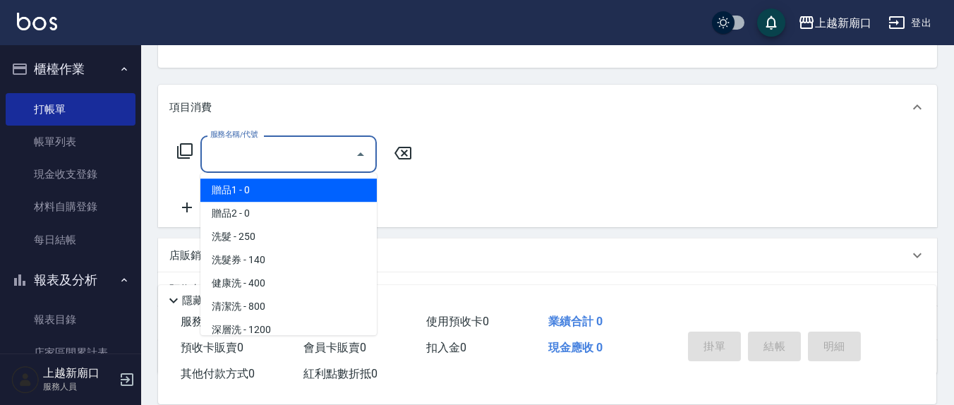
click at [287, 150] on input "服務名稱/代號" at bounding box center [278, 154] width 143 height 25
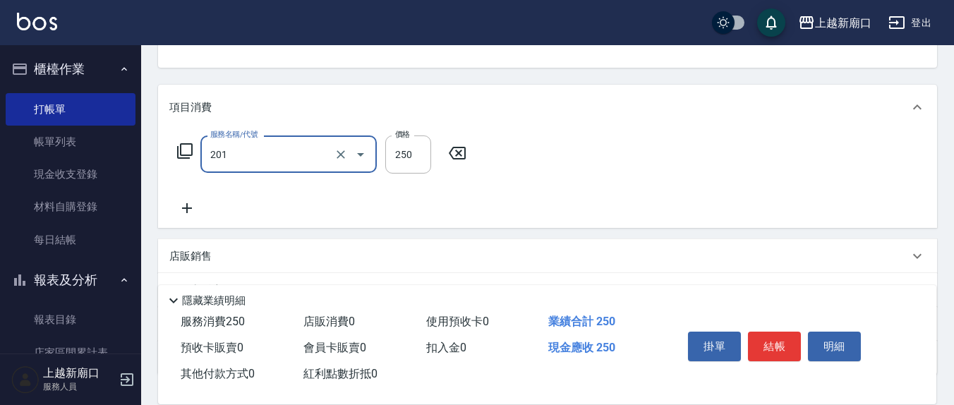
type input "洗髮(201)"
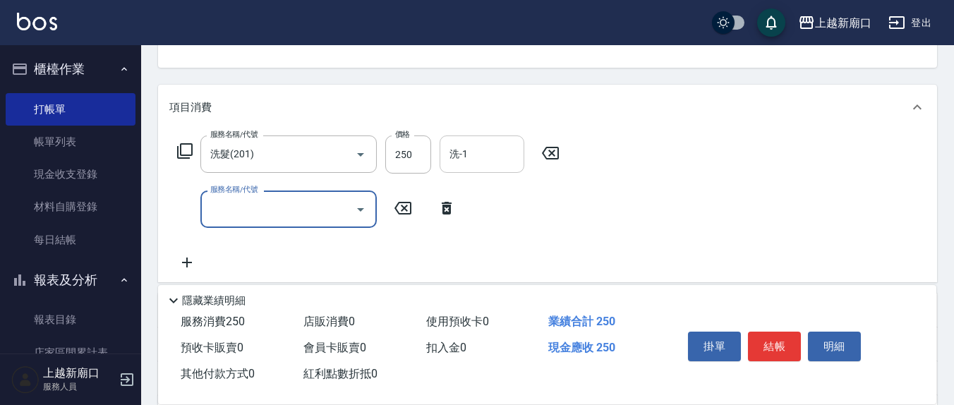
click at [514, 157] on input "洗-1" at bounding box center [482, 154] width 72 height 25
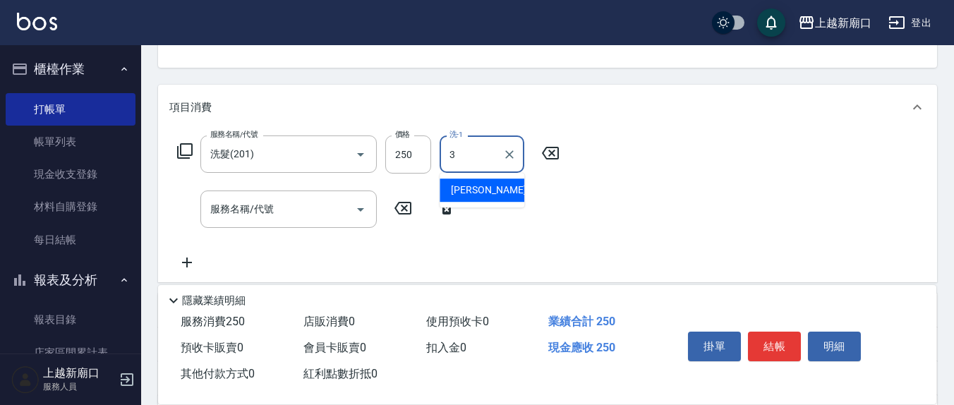
type input "游雅淇-3"
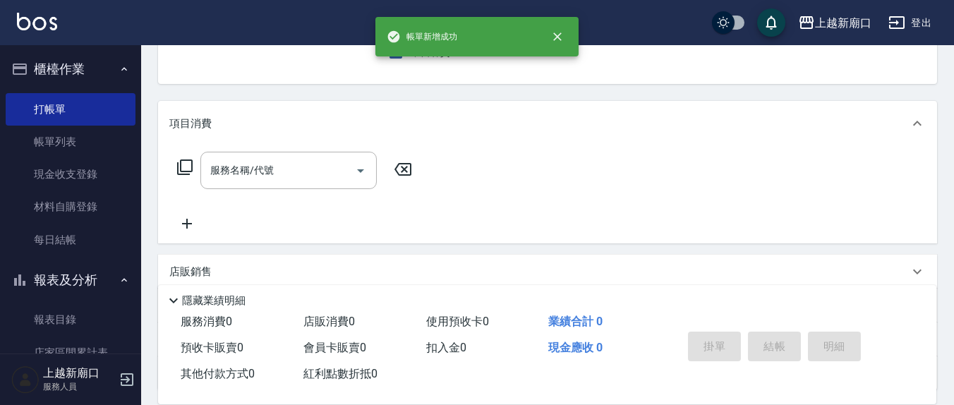
scroll to position [0, 0]
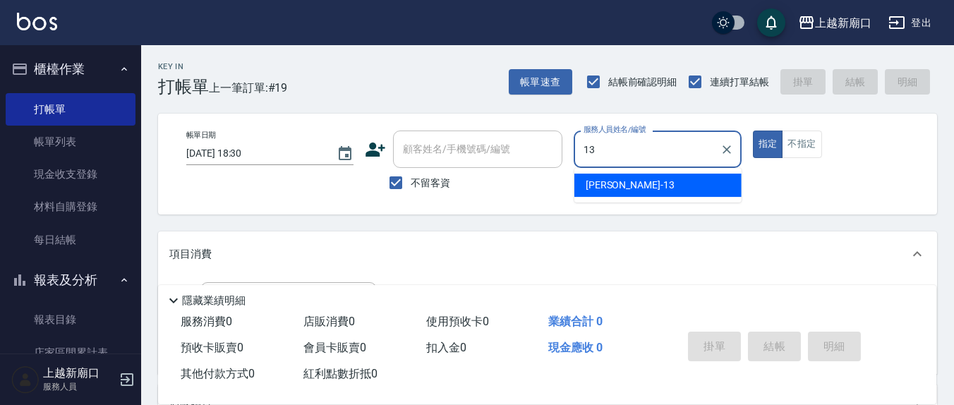
type input "[PERSON_NAME]-13"
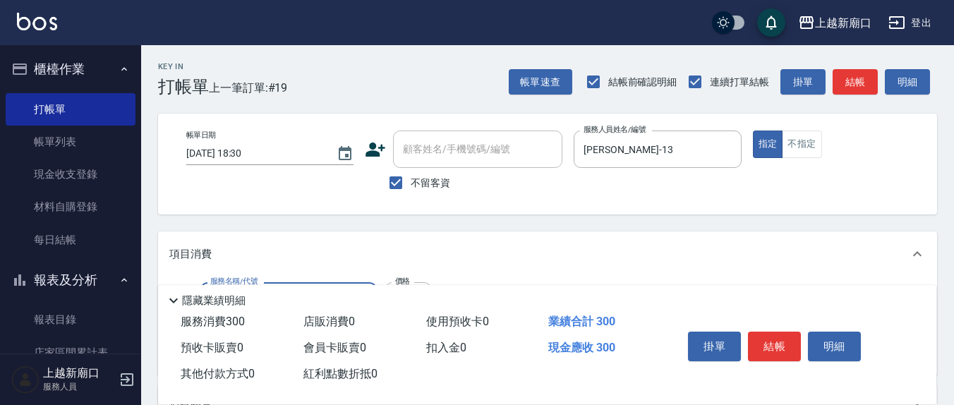
type input "歐娜洗髮精(210)"
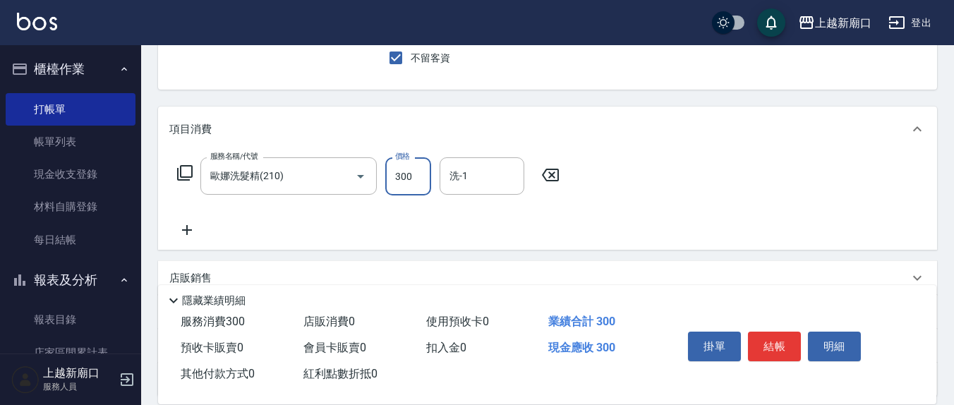
scroll to position [147, 0]
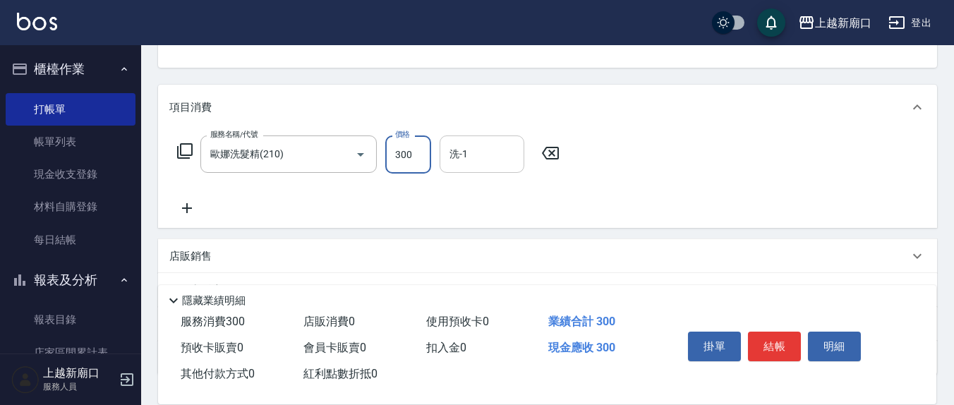
click at [474, 157] on input "洗-1" at bounding box center [482, 154] width 72 height 25
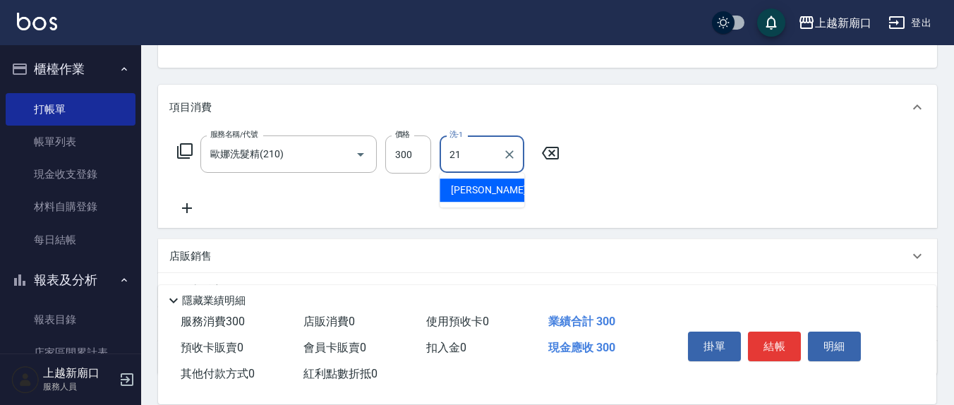
type input "[PERSON_NAME]-21"
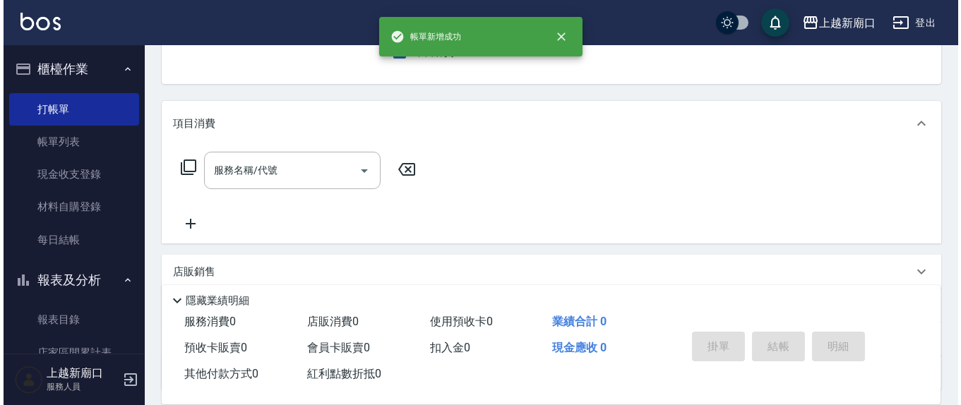
scroll to position [0, 0]
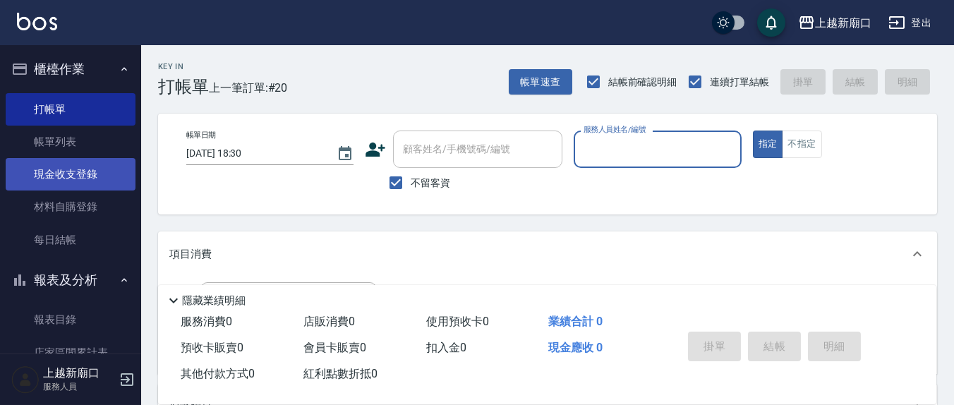
click at [65, 179] on link "現金收支登錄" at bounding box center [71, 174] width 130 height 32
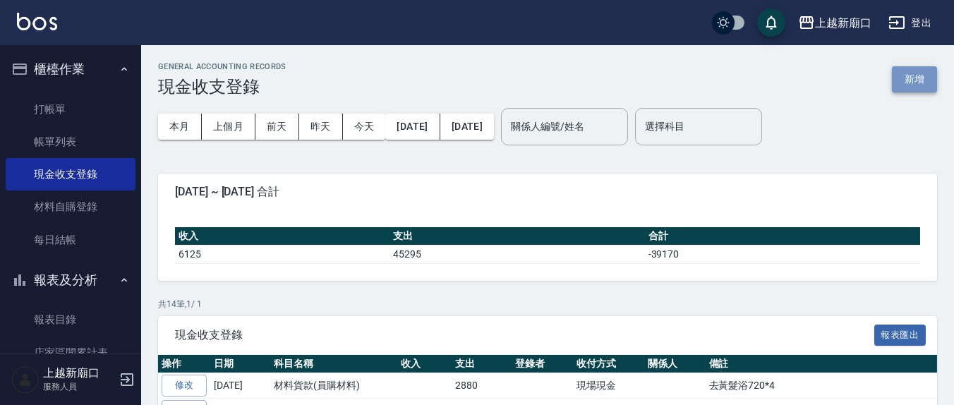
click at [916, 73] on button "新增" at bounding box center [914, 79] width 45 height 26
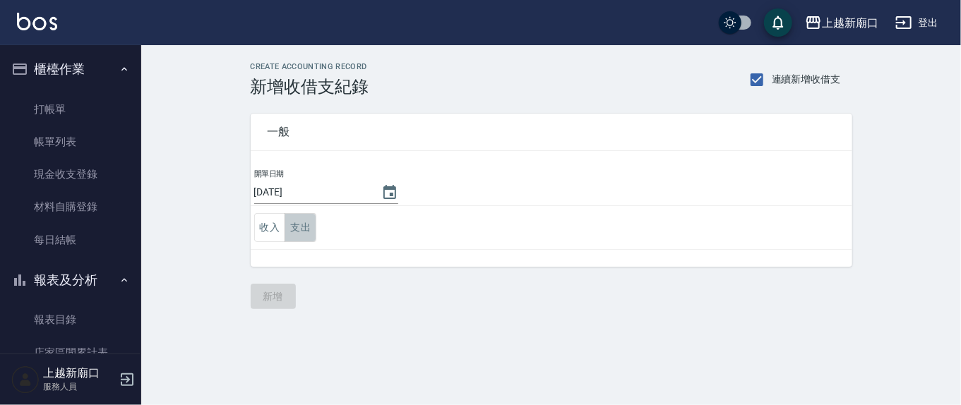
click at [305, 227] on button "支出" at bounding box center [300, 227] width 32 height 29
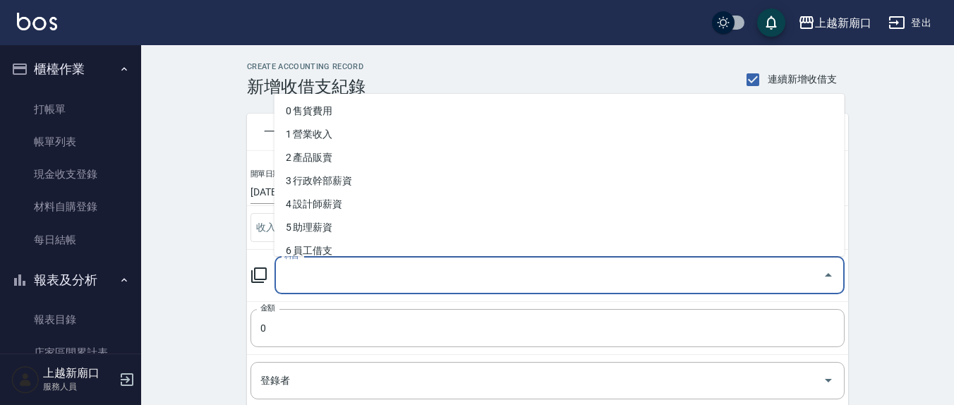
click at [311, 275] on input "科目" at bounding box center [549, 275] width 536 height 25
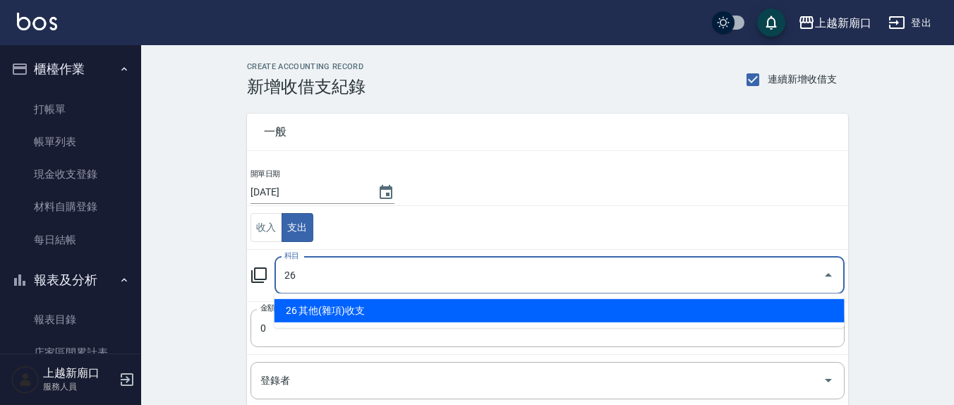
click at [354, 318] on li "26 其他(雜項)收支" at bounding box center [560, 310] width 570 height 23
type input "26 其他(雜項)收支"
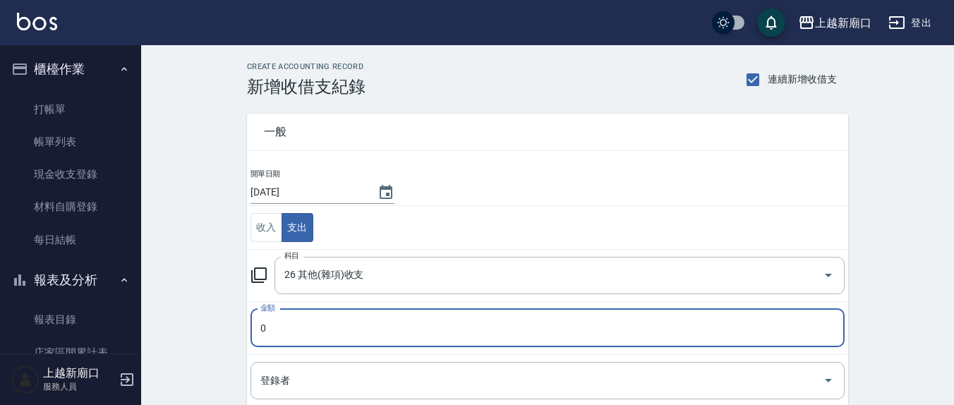
click at [308, 336] on input "0" at bounding box center [548, 328] width 594 height 38
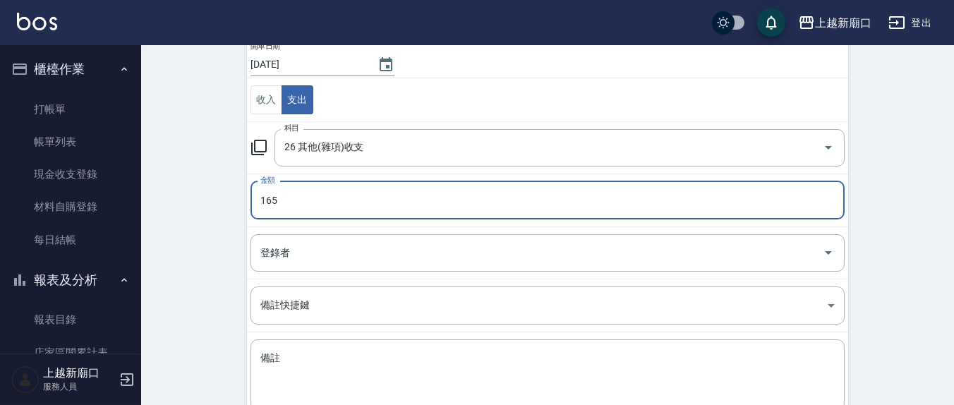
scroll to position [216, 0]
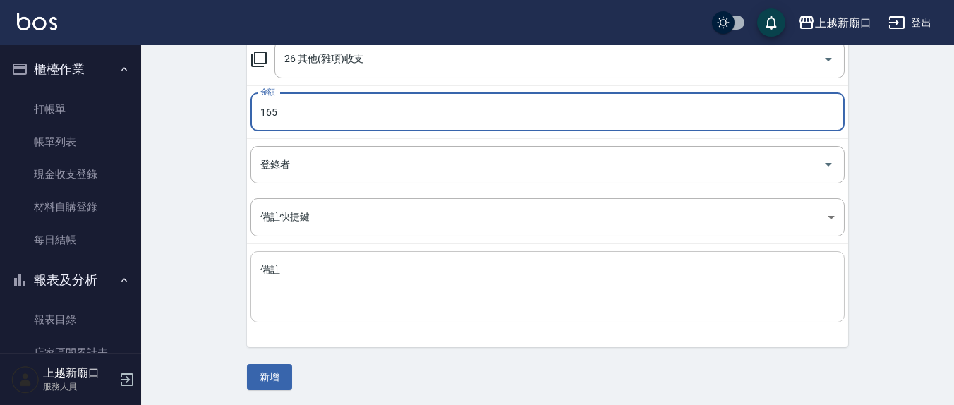
type input "165"
click at [297, 273] on textarea "備註" at bounding box center [547, 287] width 575 height 48
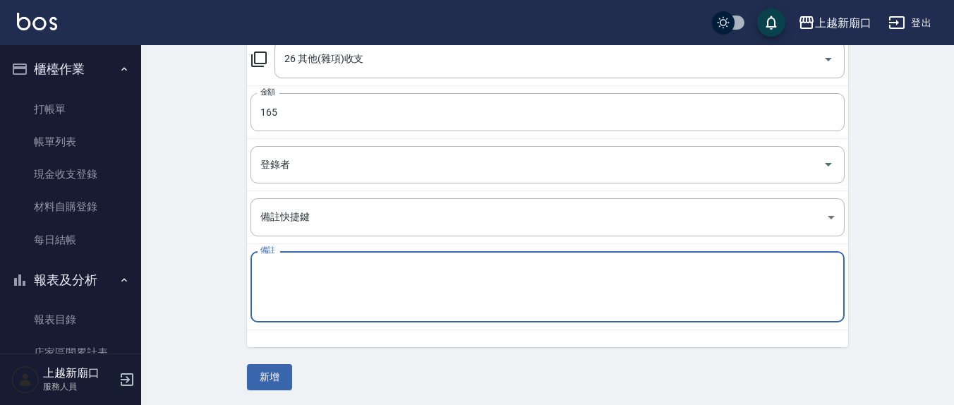
type textarea "u"
type textarea "影印"
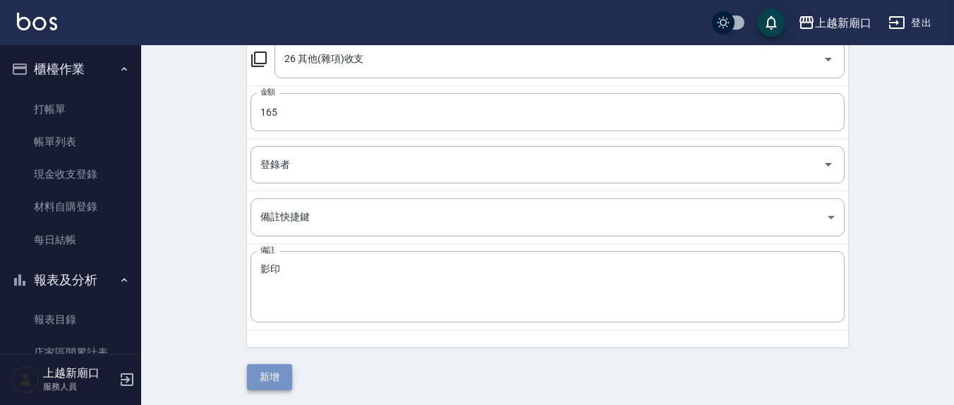
click at [273, 383] on button "新增" at bounding box center [269, 377] width 45 height 26
